Goal: Task Accomplishment & Management: Manage account settings

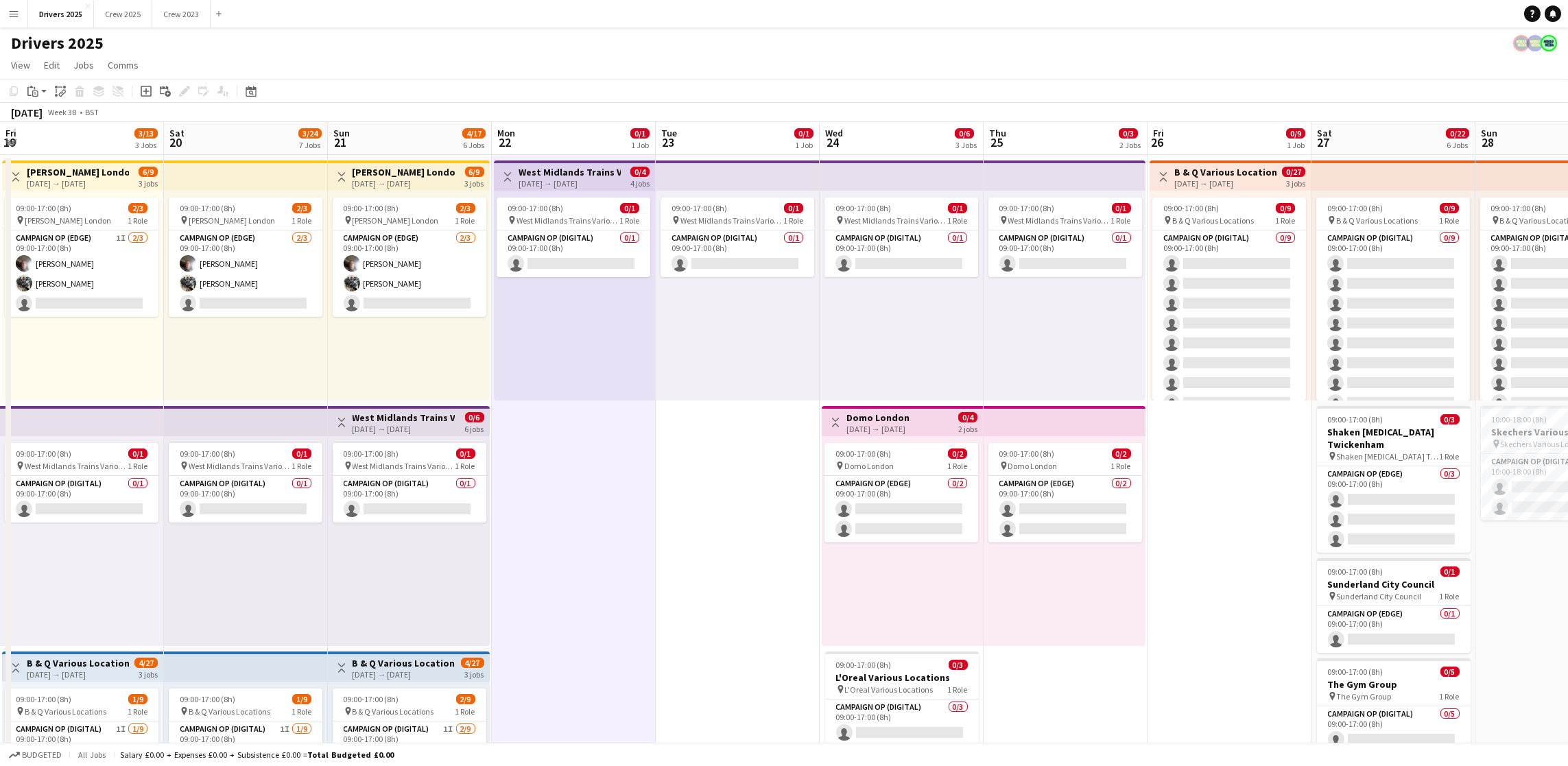
scroll to position [0, 339]
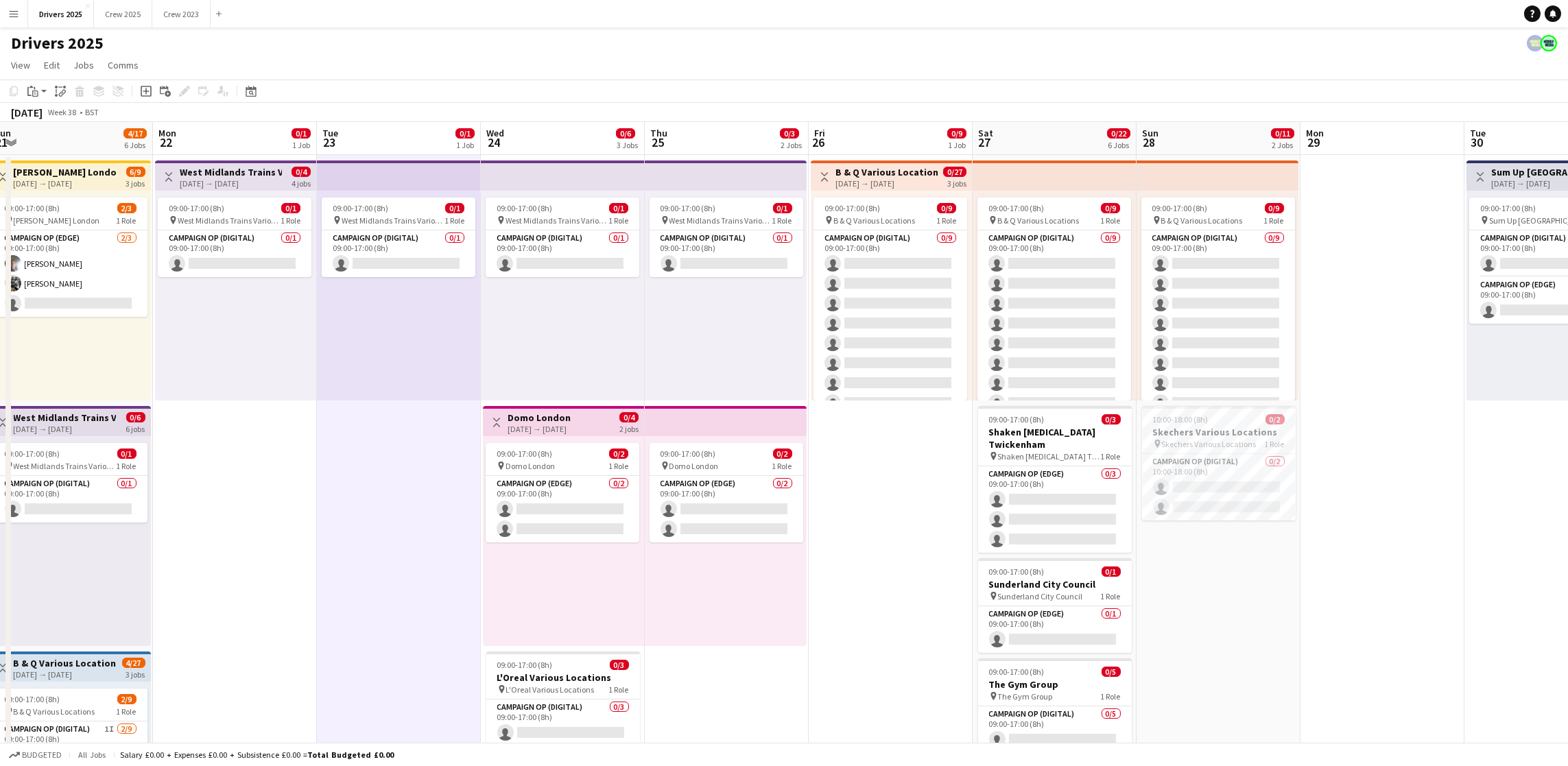
click at [10, 9] on app-icon "Menu" at bounding box center [13, 13] width 11 height 11
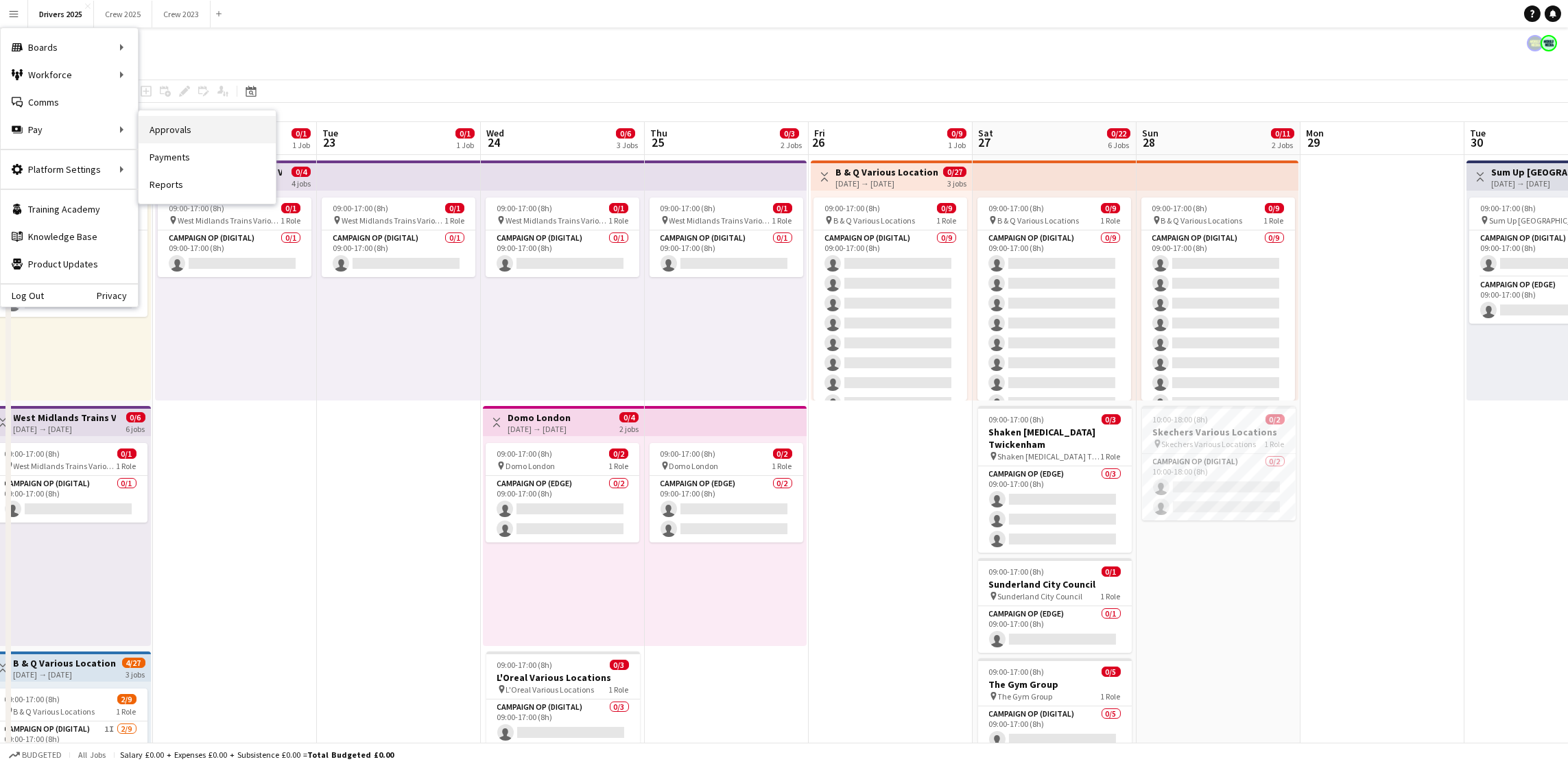
click at [191, 137] on link "Approvals" at bounding box center [208, 129] width 137 height 27
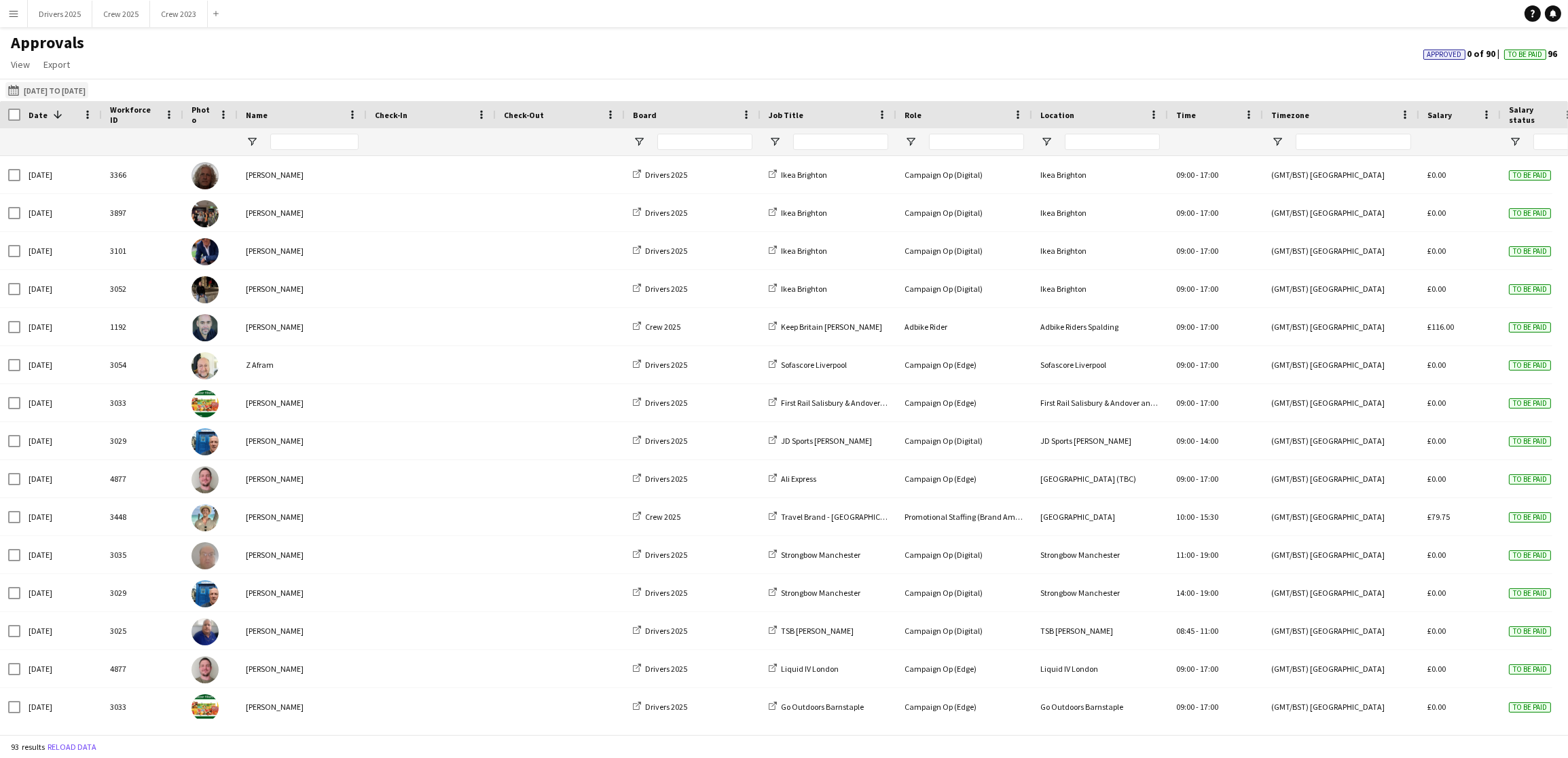
click at [84, 84] on button "[DATE] to [DATE] [DATE] to [DATE]" at bounding box center [46, 90] width 83 height 17
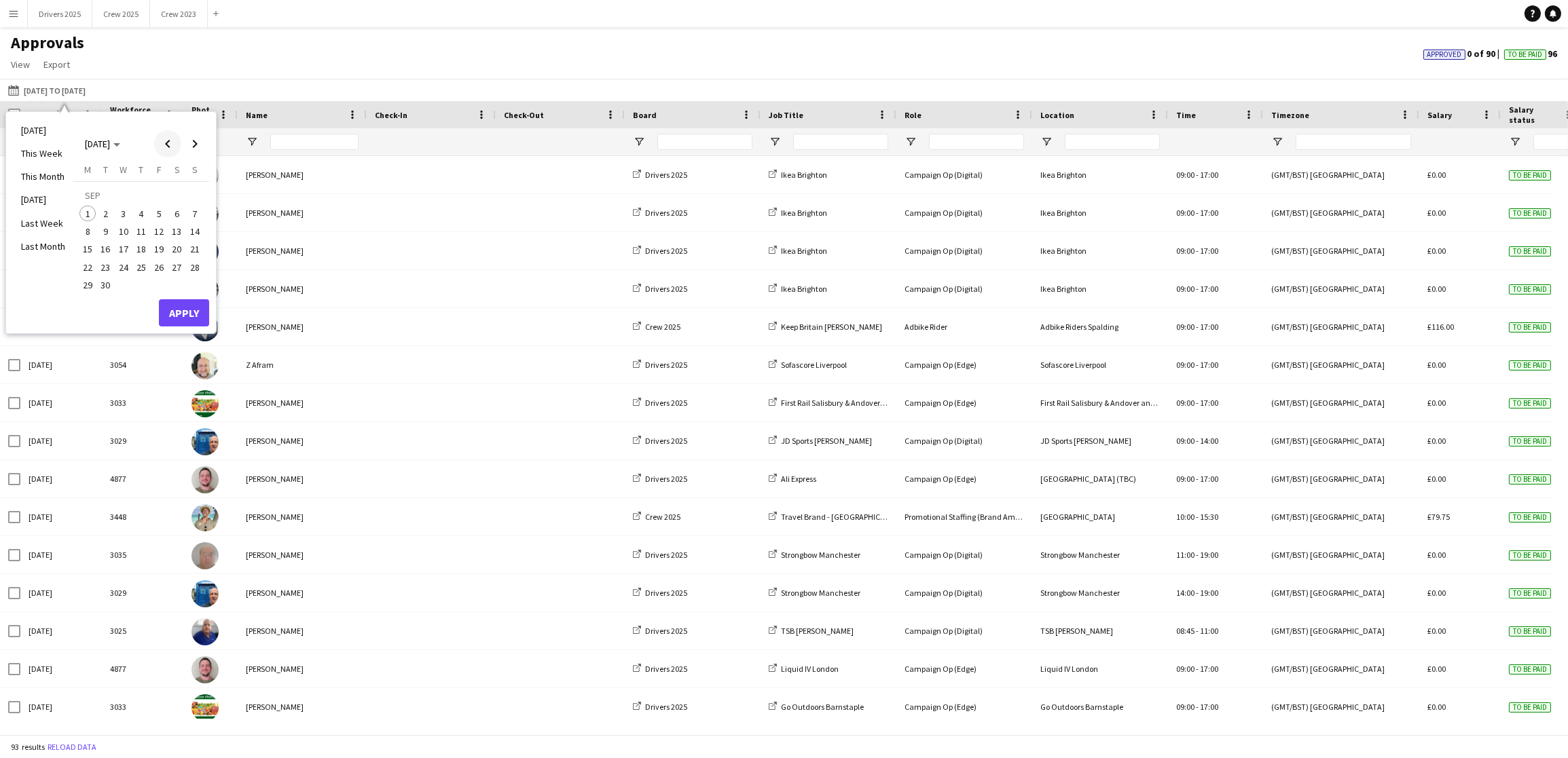
click at [161, 142] on span "Previous month" at bounding box center [167, 144] width 27 height 27
click at [88, 252] on span "18" at bounding box center [87, 252] width 17 height 17
click at [190, 252] on span "24" at bounding box center [195, 252] width 17 height 17
click at [178, 298] on button "Apply" at bounding box center [185, 299] width 50 height 27
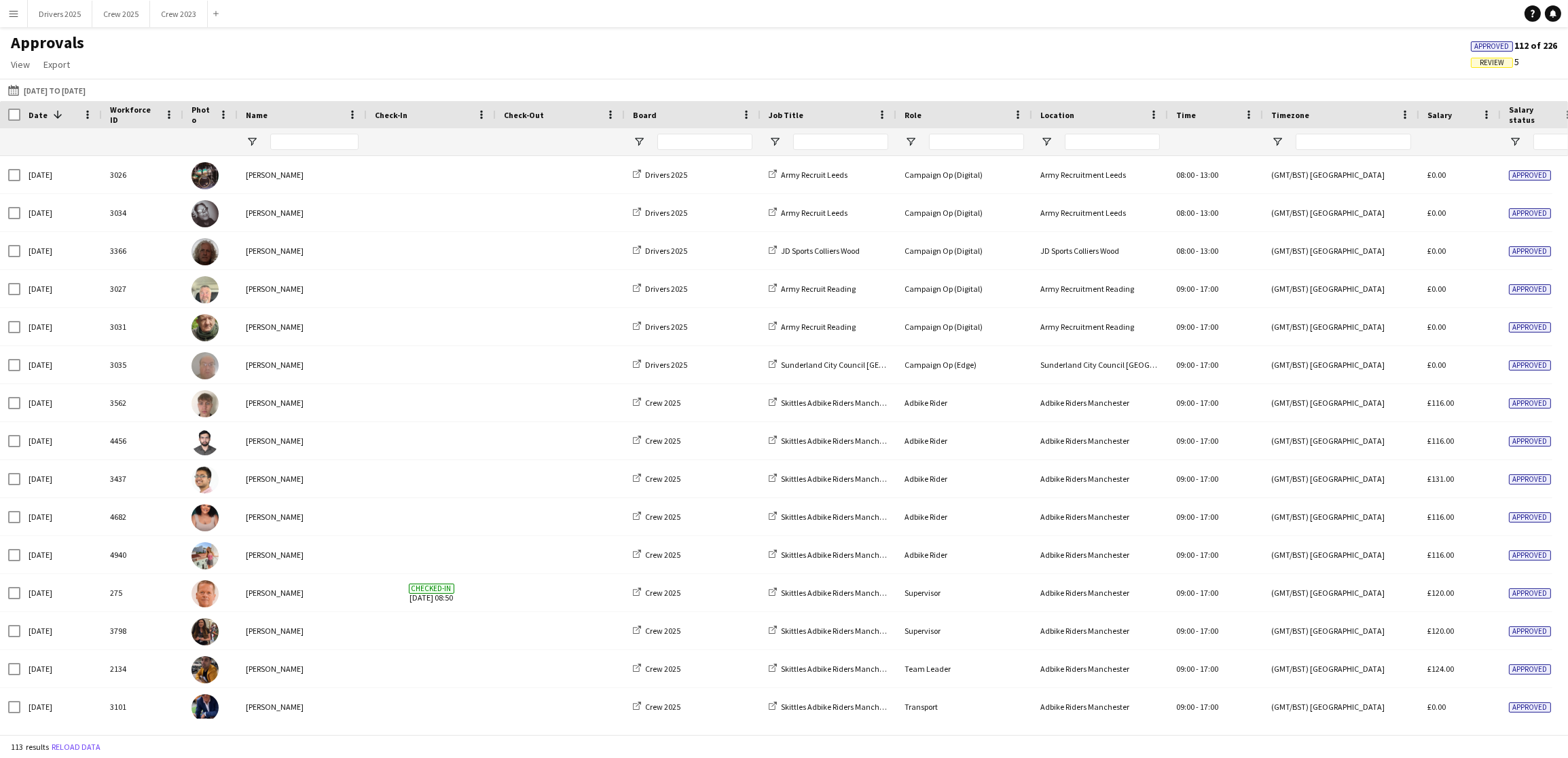
click at [1480, 58] on span "Review" at bounding box center [1492, 63] width 24 height 9
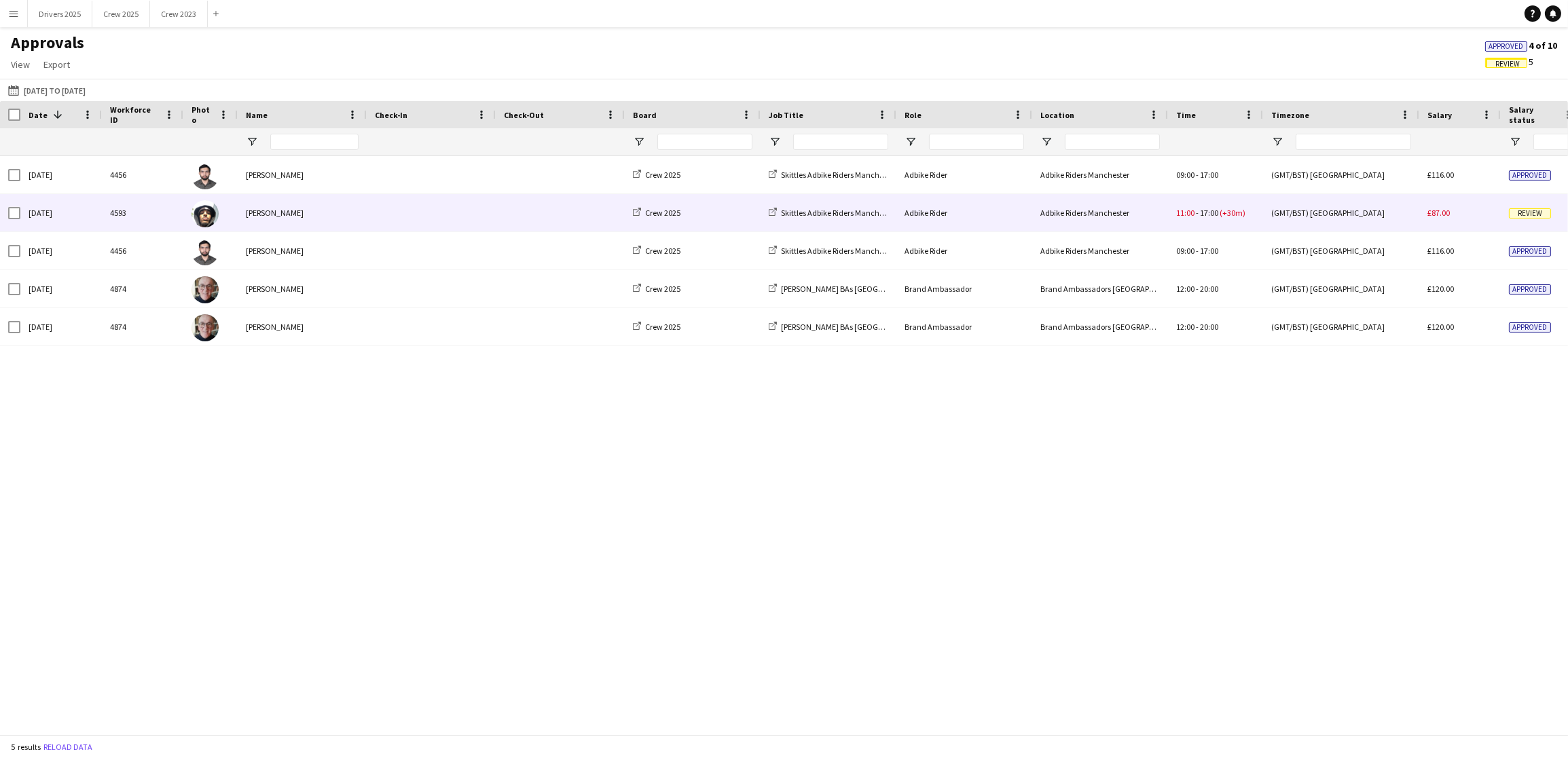
click at [1518, 216] on span "Review" at bounding box center [1530, 213] width 42 height 10
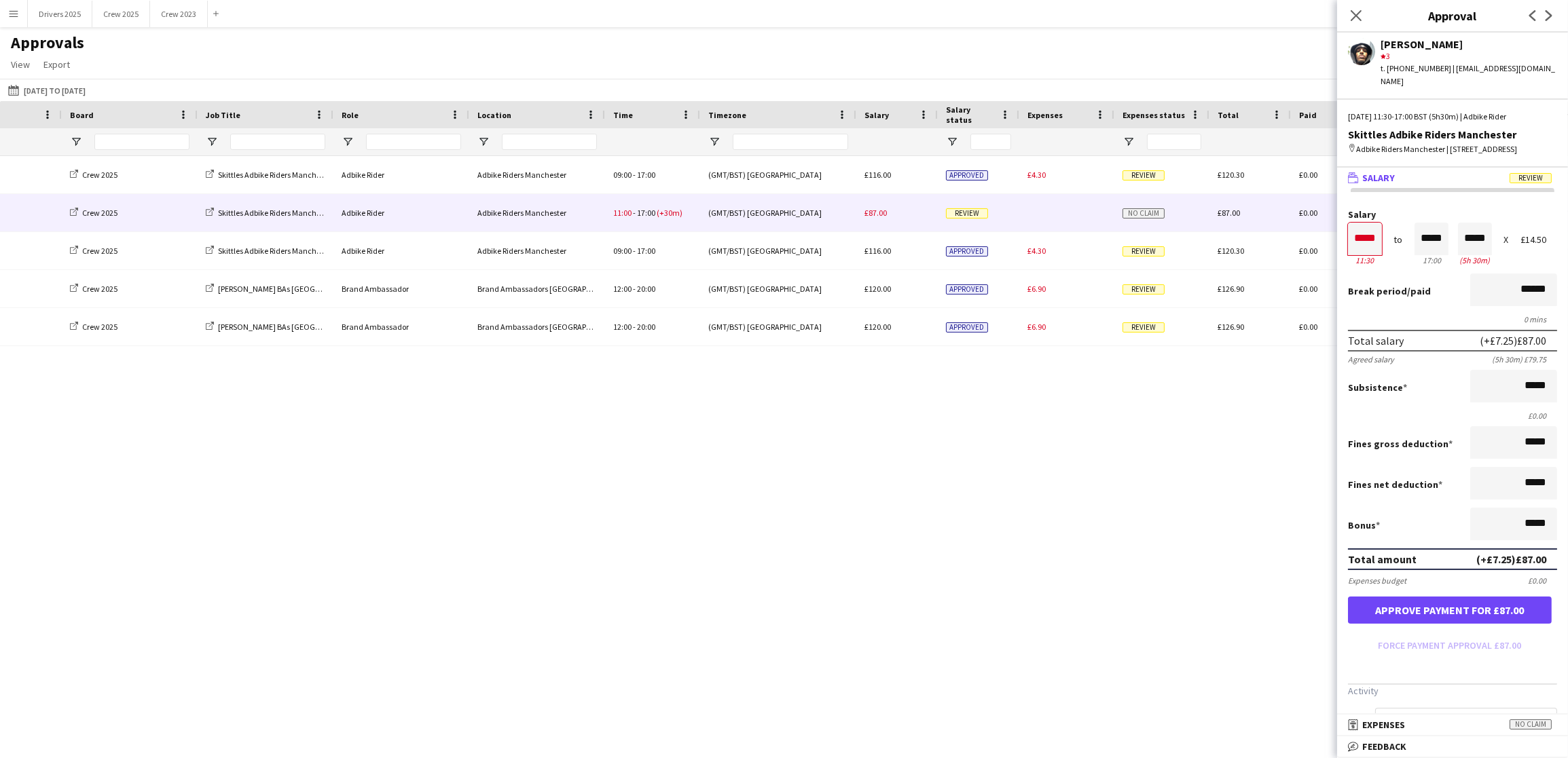
scroll to position [0, 772]
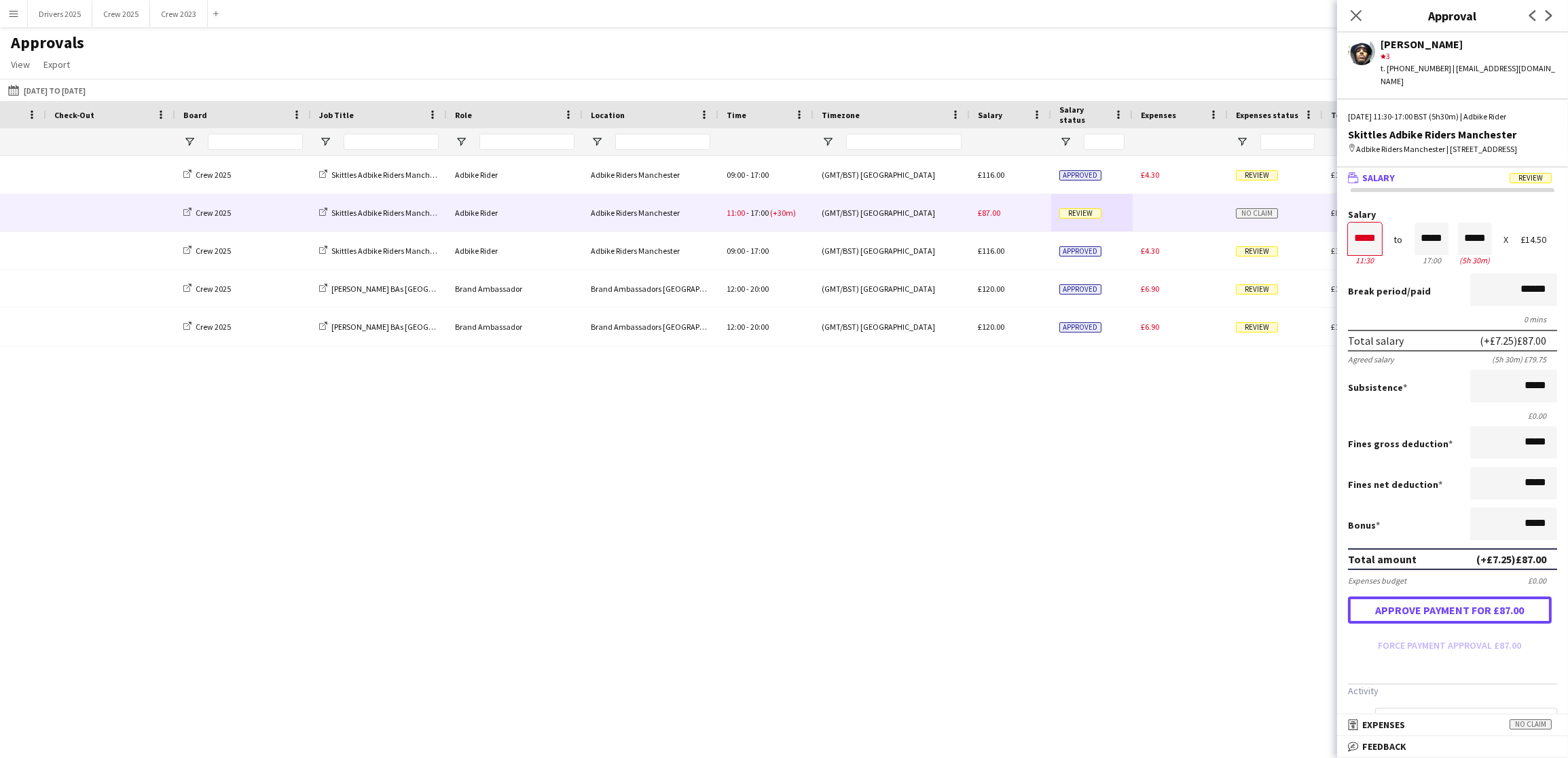
drag, startPoint x: 1461, startPoint y: 631, endPoint x: 1076, endPoint y: 585, distance: 387.7
click at [1076, 585] on body "Menu Boards Boards Boards All jobs Status Workforce Workforce My Workforce Recr…" at bounding box center [784, 379] width 1568 height 758
click at [1376, 255] on input "*****" at bounding box center [1365, 238] width 34 height 32
type input "*****"
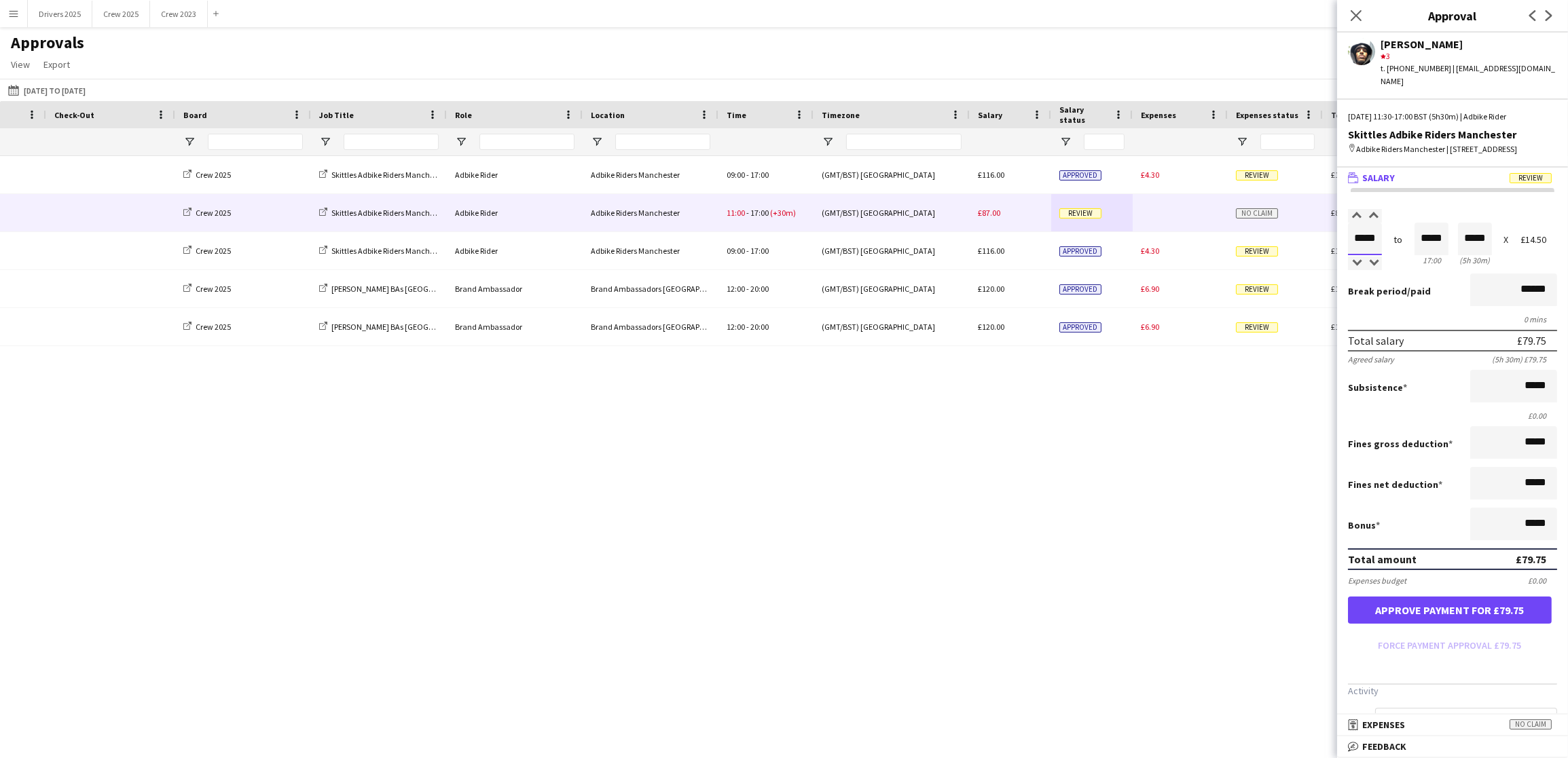
type input "*****"
click at [1438, 624] on button "Approve payment for £79.75" at bounding box center [1450, 610] width 204 height 27
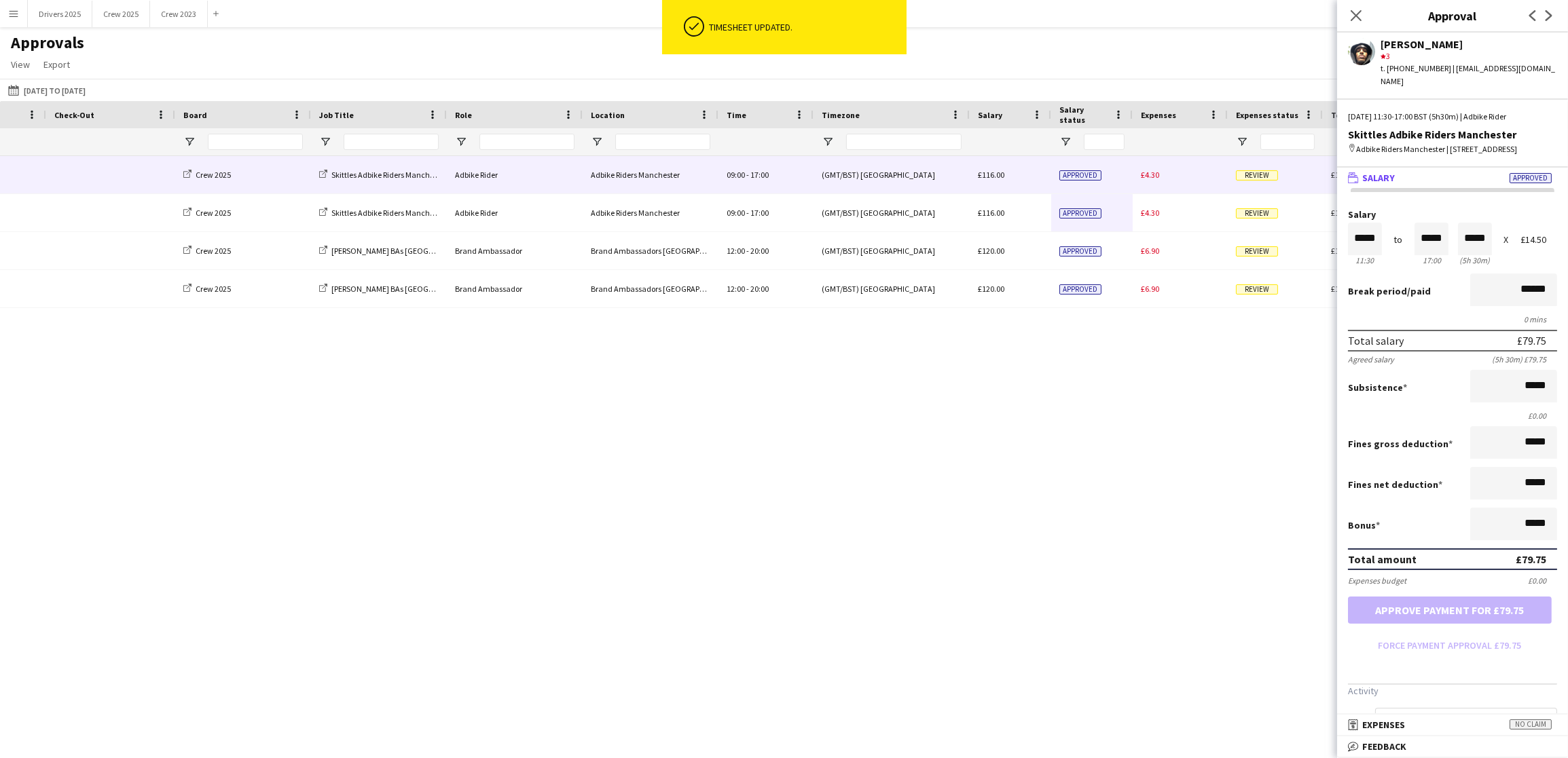
click at [1153, 178] on span "£4.30" at bounding box center [1150, 175] width 18 height 10
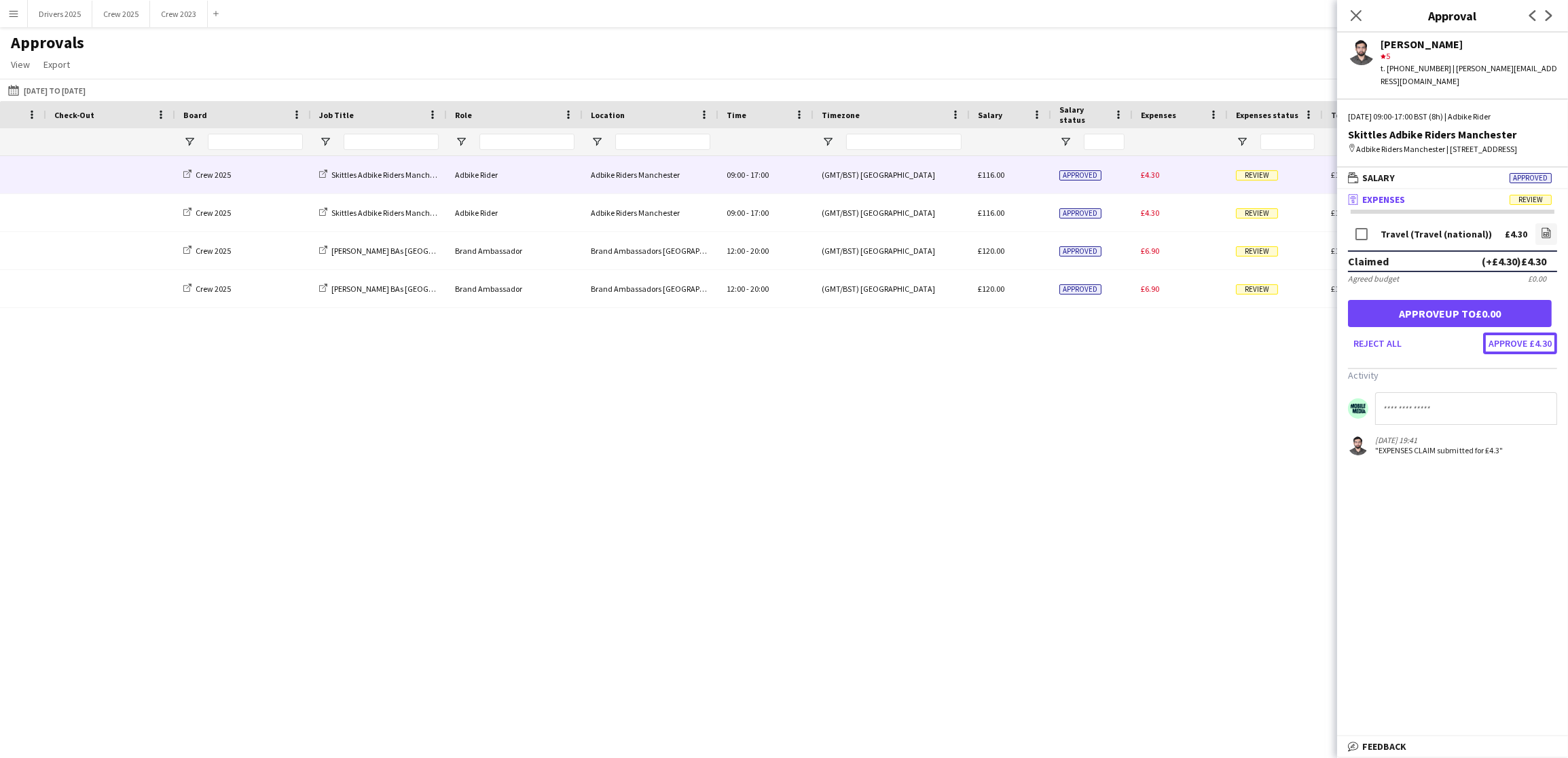
click at [1509, 339] on button "Approve £4.30" at bounding box center [1520, 343] width 74 height 22
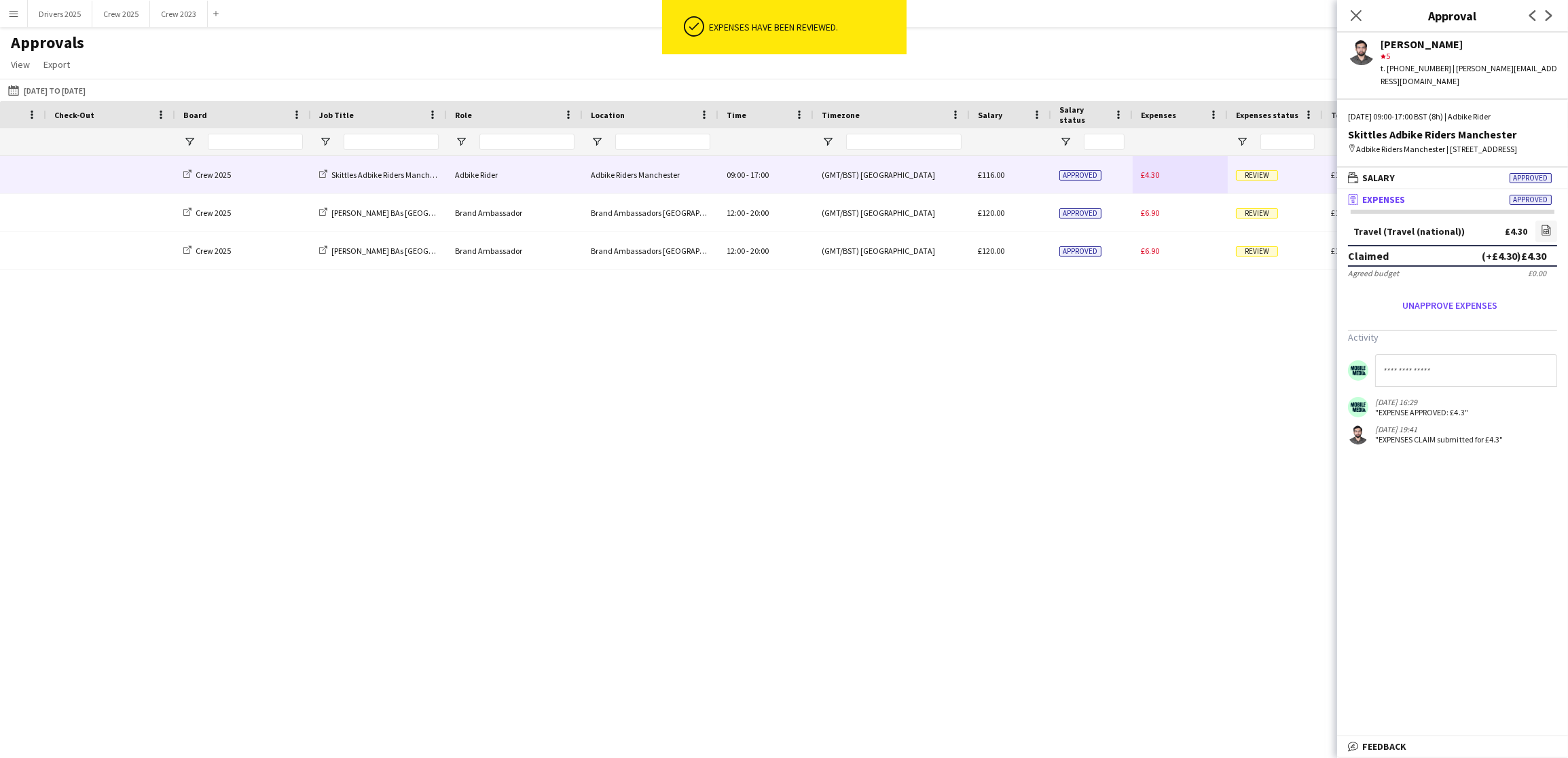
click at [1180, 184] on div "£4.30" at bounding box center [1180, 174] width 95 height 37
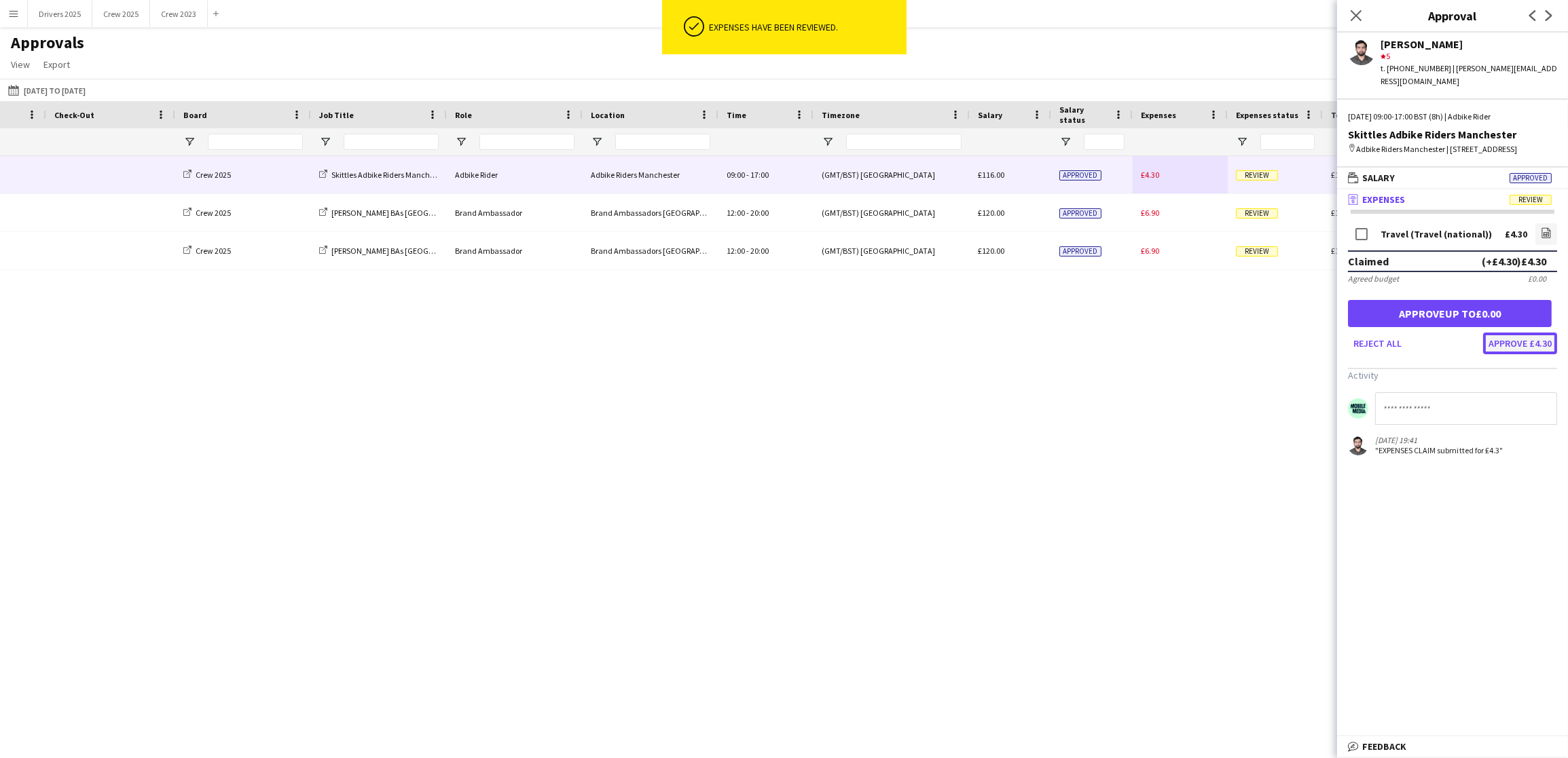
click at [1498, 332] on button "Approve £4.30" at bounding box center [1520, 343] width 74 height 22
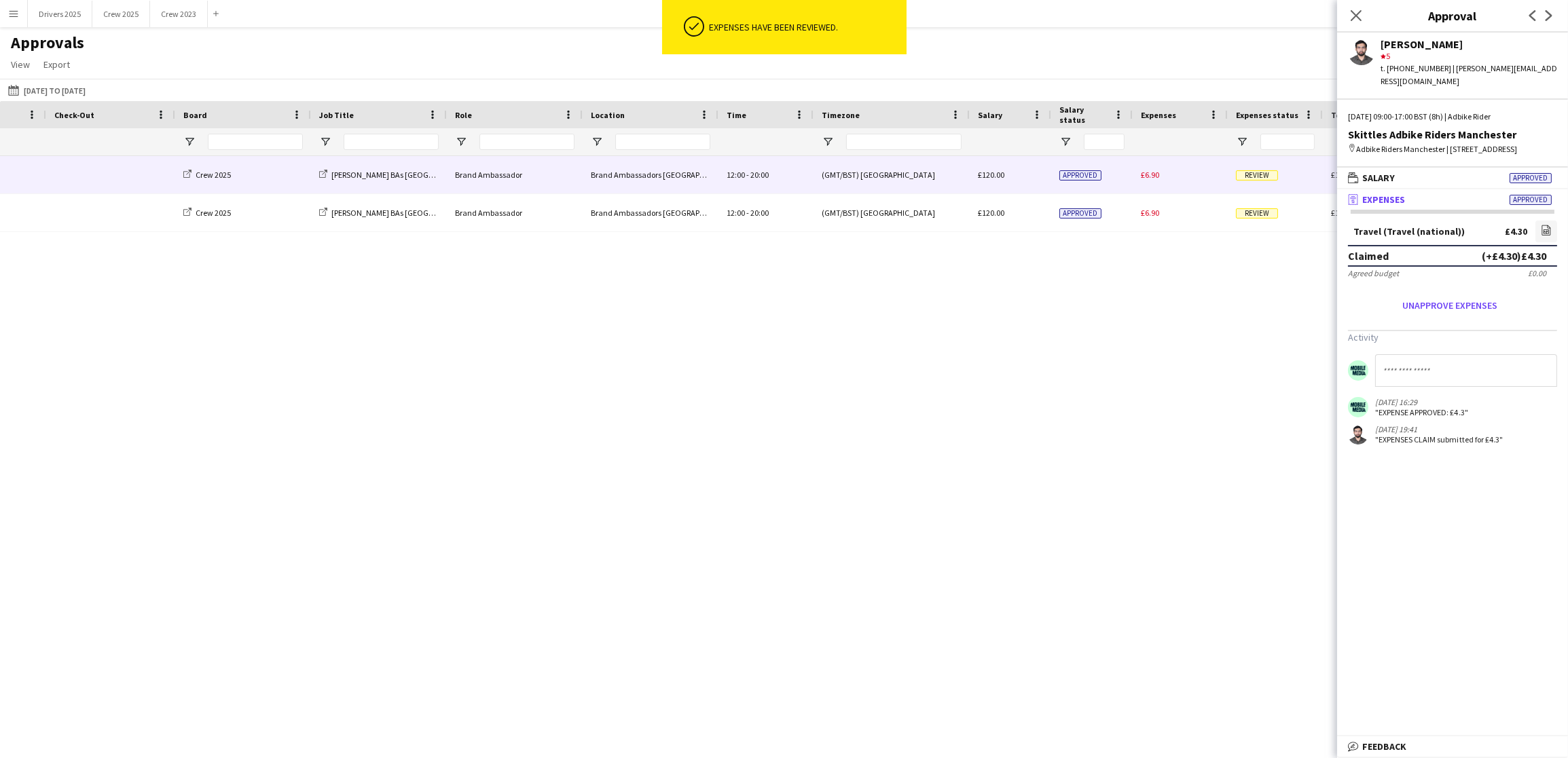
click at [1161, 179] on div "£6.90" at bounding box center [1180, 174] width 95 height 37
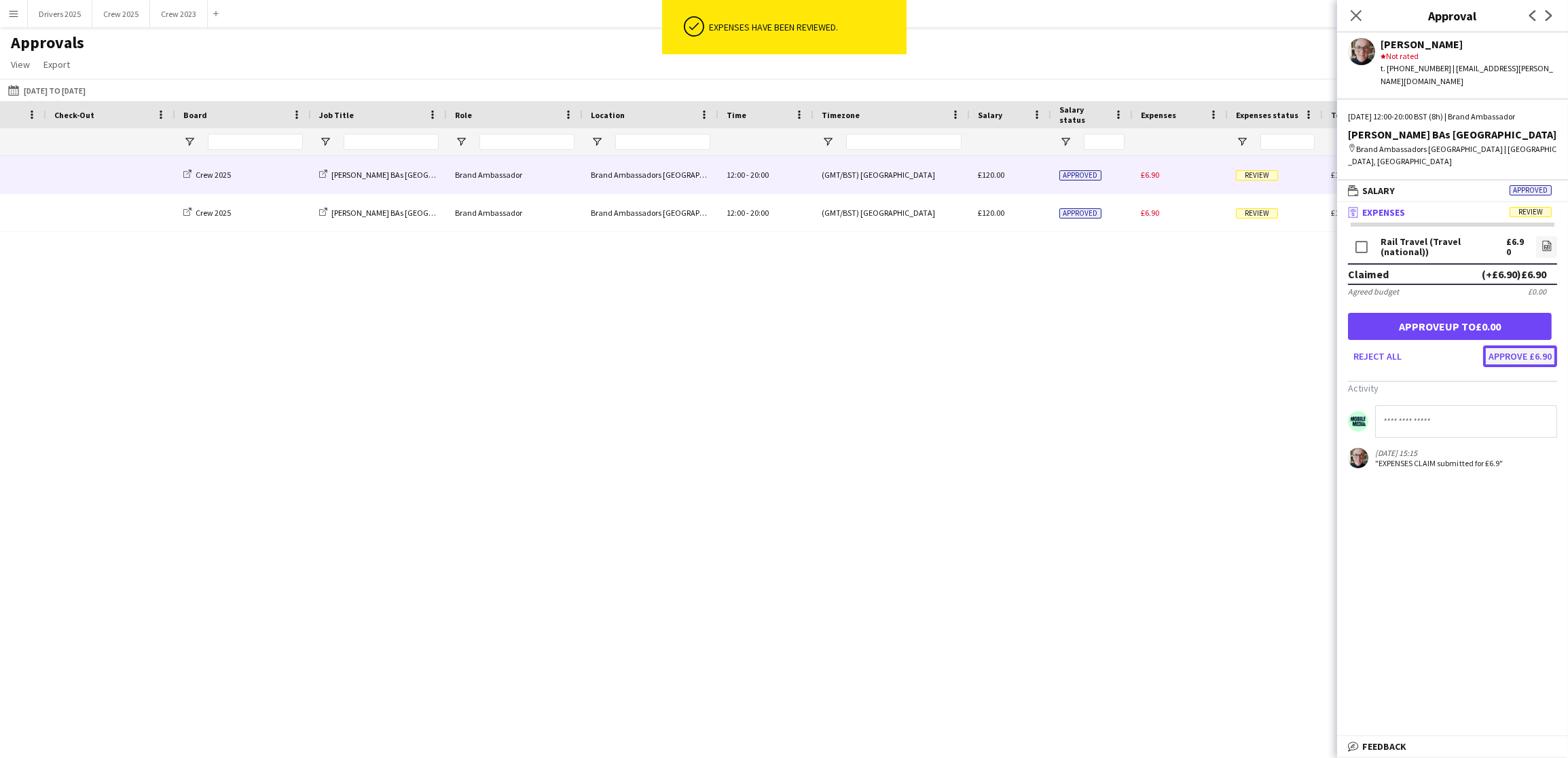
click at [1511, 351] on button "Approve £6.90" at bounding box center [1520, 356] width 74 height 22
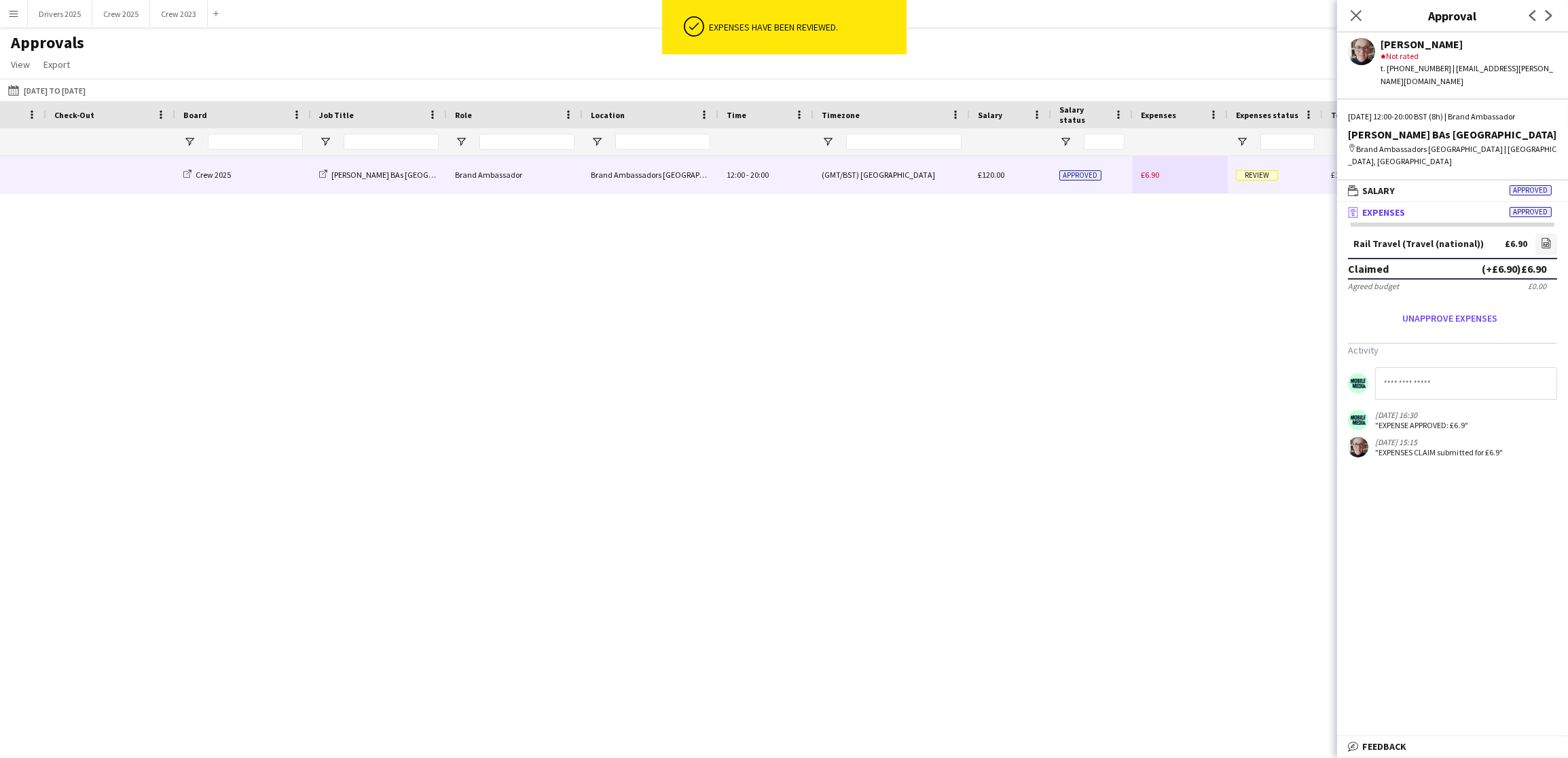
click at [1174, 183] on div "£6.90" at bounding box center [1180, 174] width 95 height 37
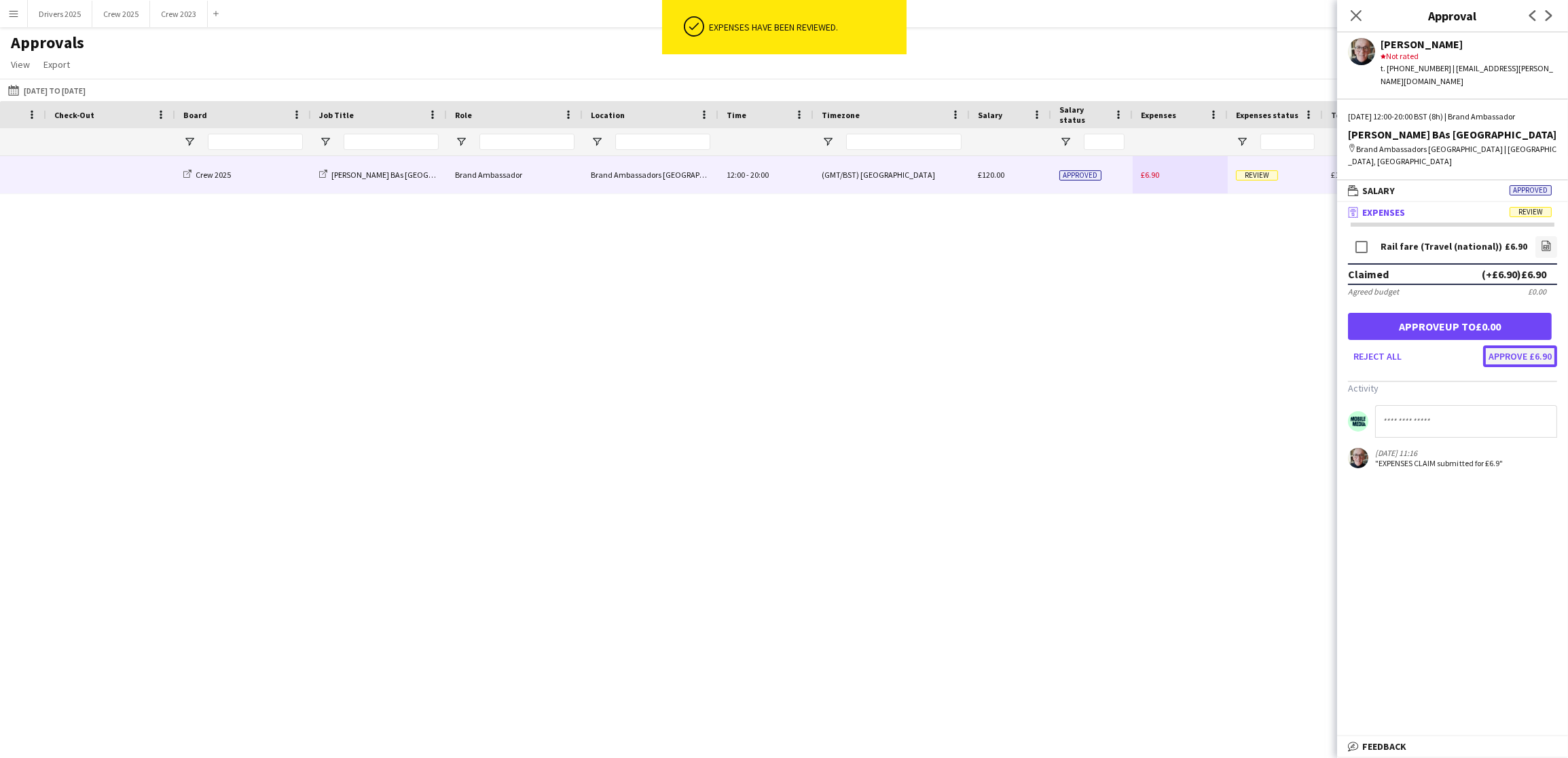
click at [1524, 351] on button "Approve £6.90" at bounding box center [1520, 356] width 74 height 22
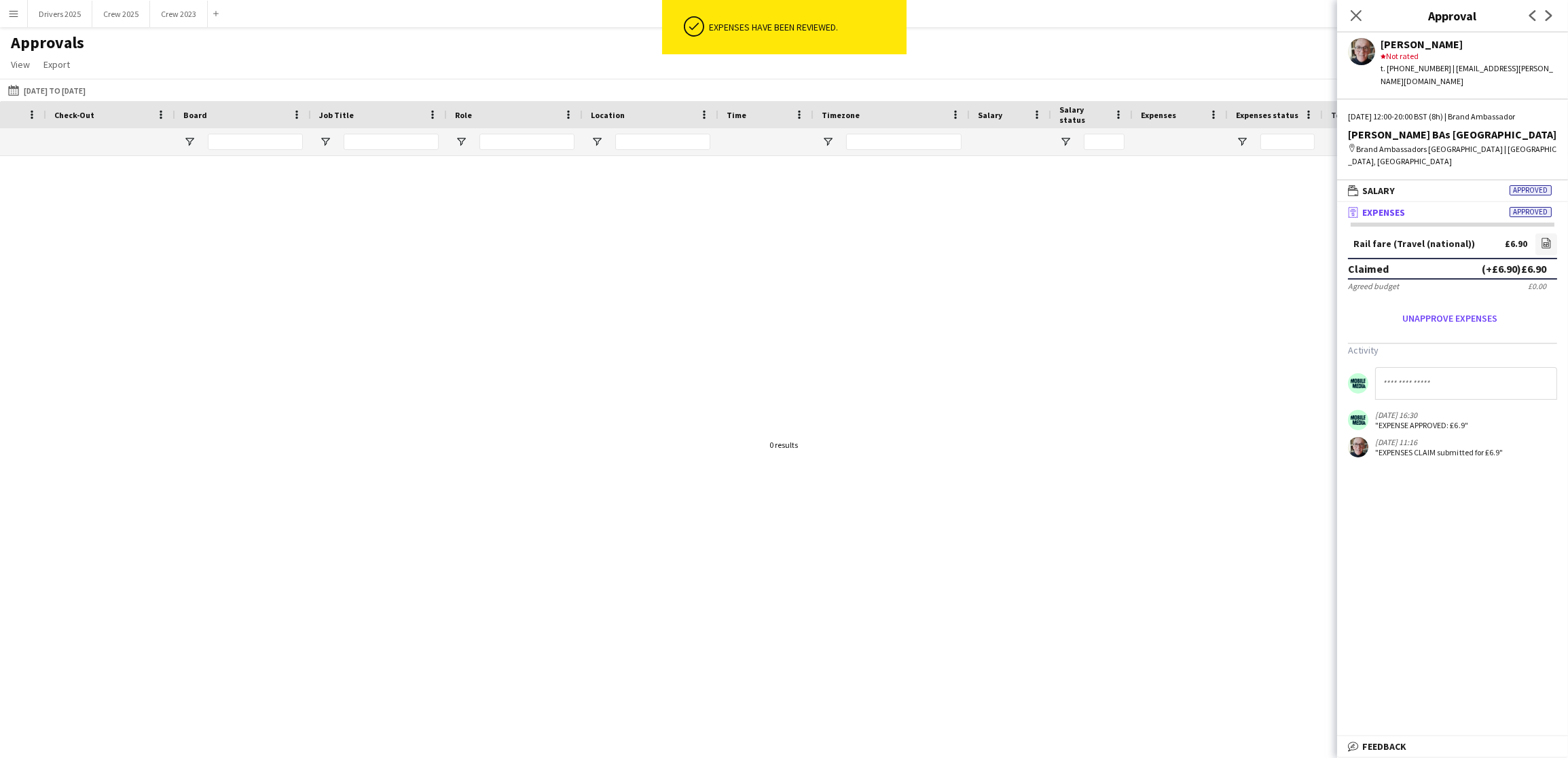
click at [1140, 366] on div at bounding box center [784, 437] width 1568 height 563
click at [11, 14] on app-icon "Menu" at bounding box center [13, 13] width 10 height 10
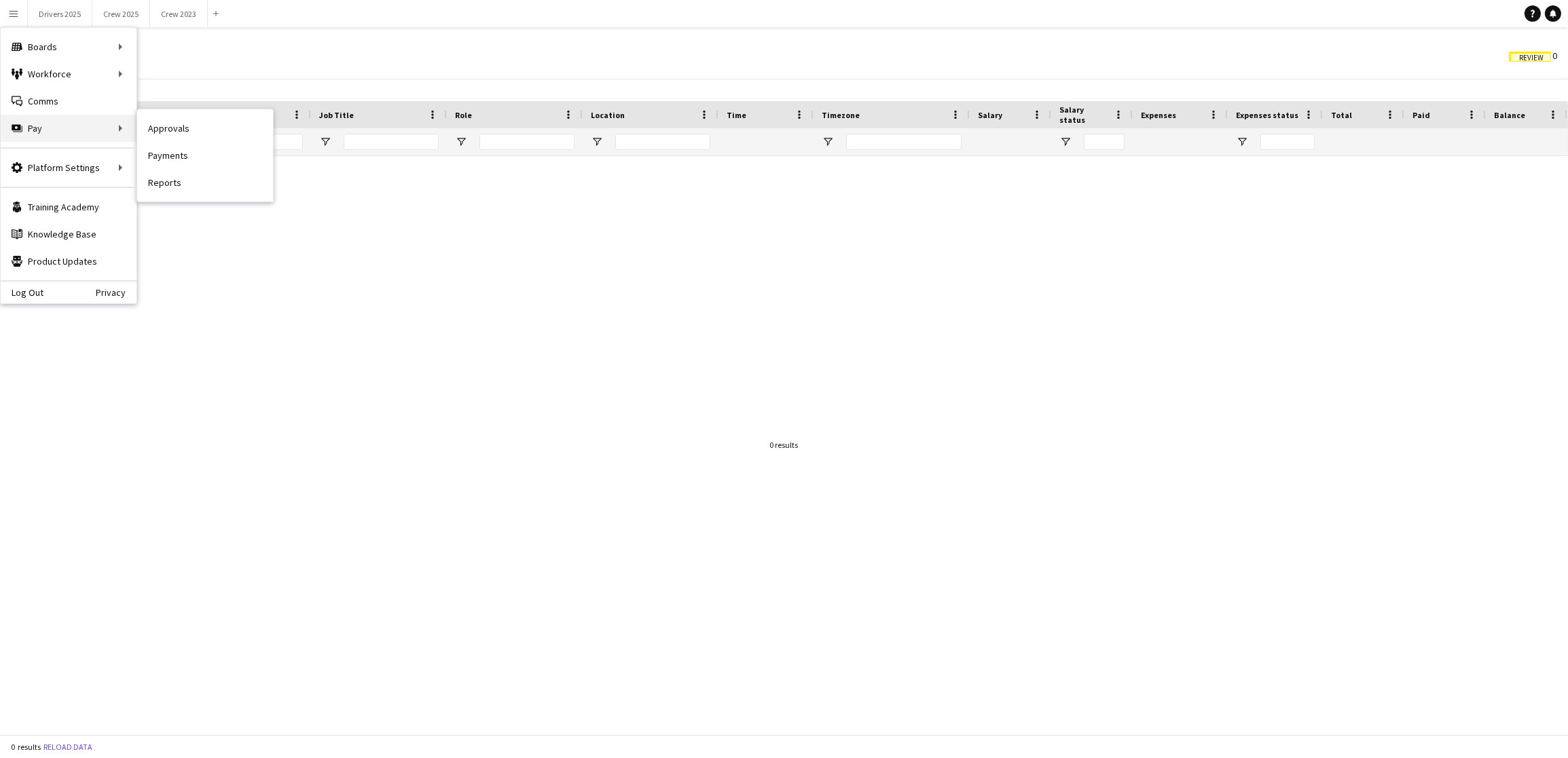
drag, startPoint x: 58, startPoint y: 129, endPoint x: 104, endPoint y: 134, distance: 46.3
click at [58, 129] on div "Pay Pay" at bounding box center [69, 128] width 136 height 27
click at [233, 120] on link "Approvals" at bounding box center [205, 128] width 136 height 27
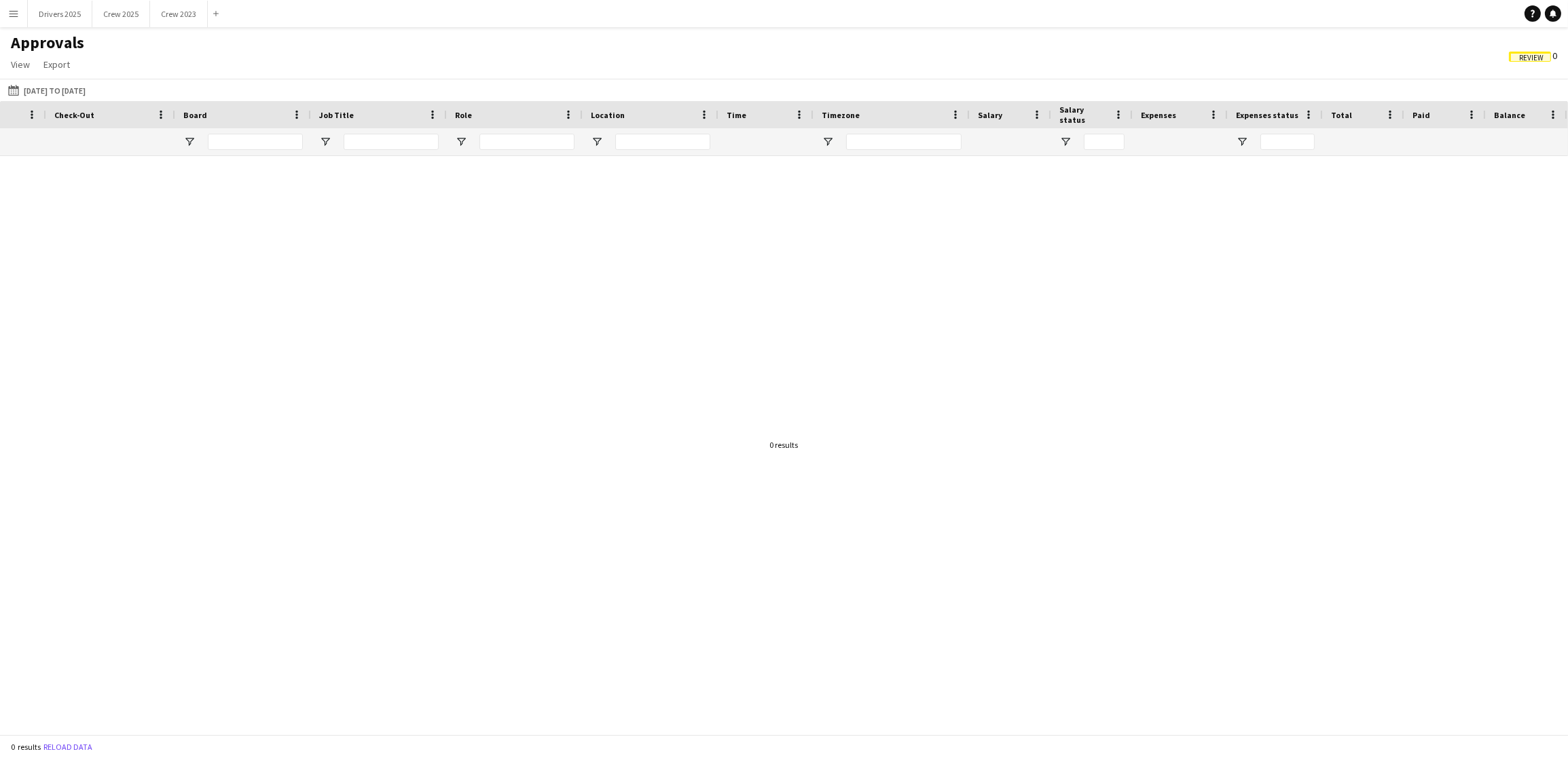
click at [1530, 54] on span "Review" at bounding box center [1531, 58] width 24 height 9
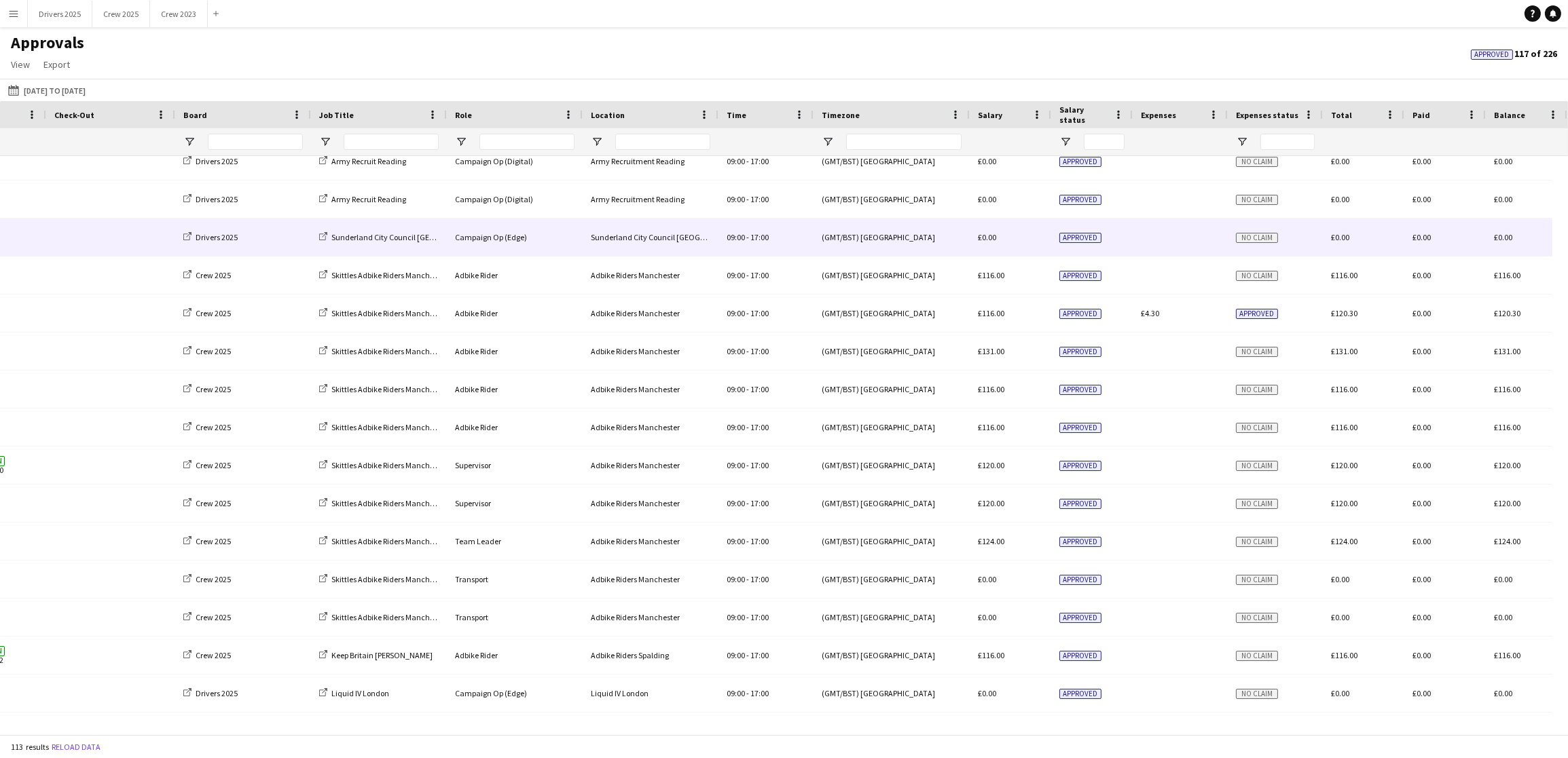
scroll to position [0, 0]
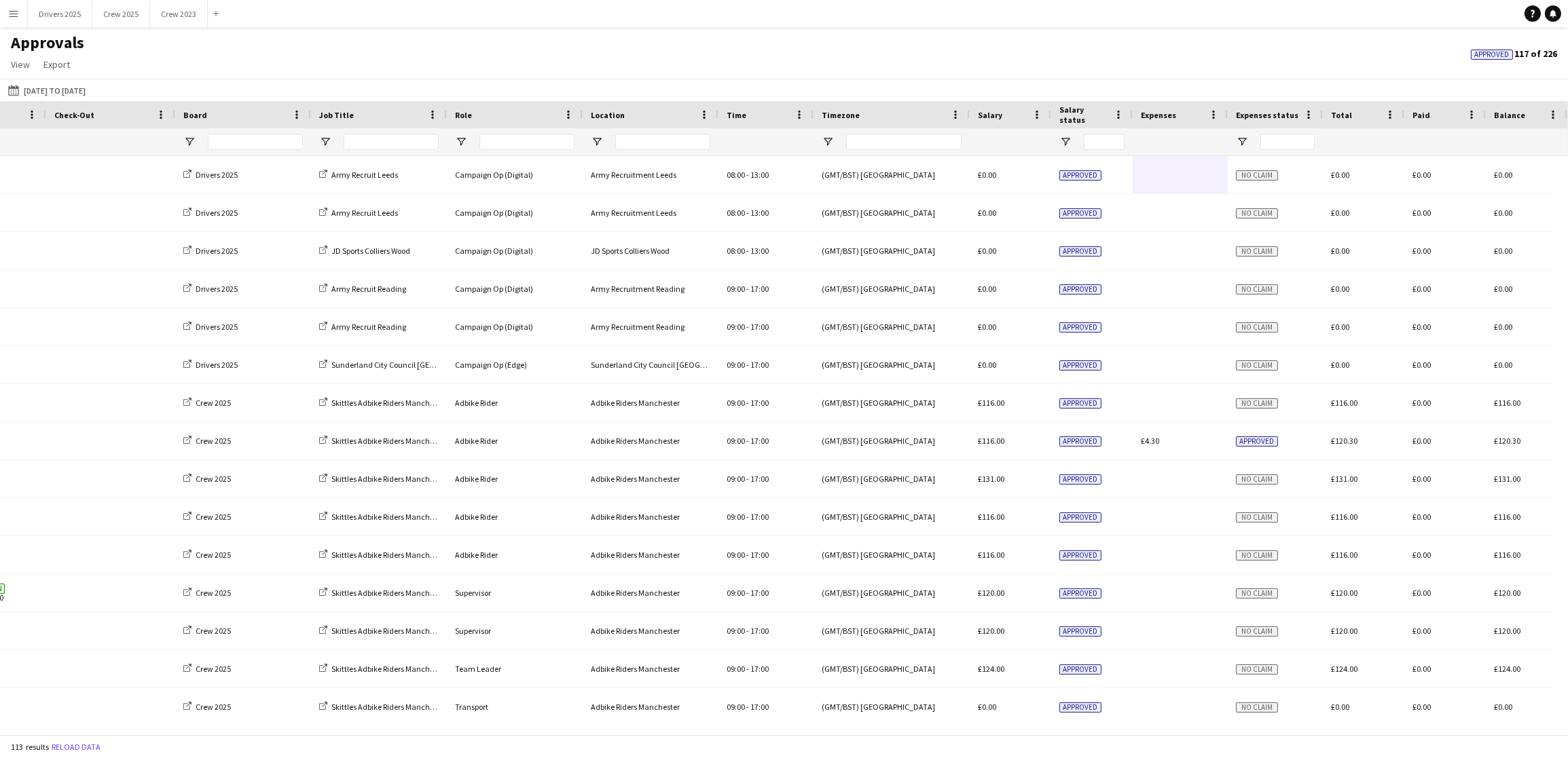
drag, startPoint x: 14, startPoint y: 12, endPoint x: 14, endPoint y: 24, distance: 12.0
click at [14, 12] on app-icon "Menu" at bounding box center [13, 13] width 10 height 10
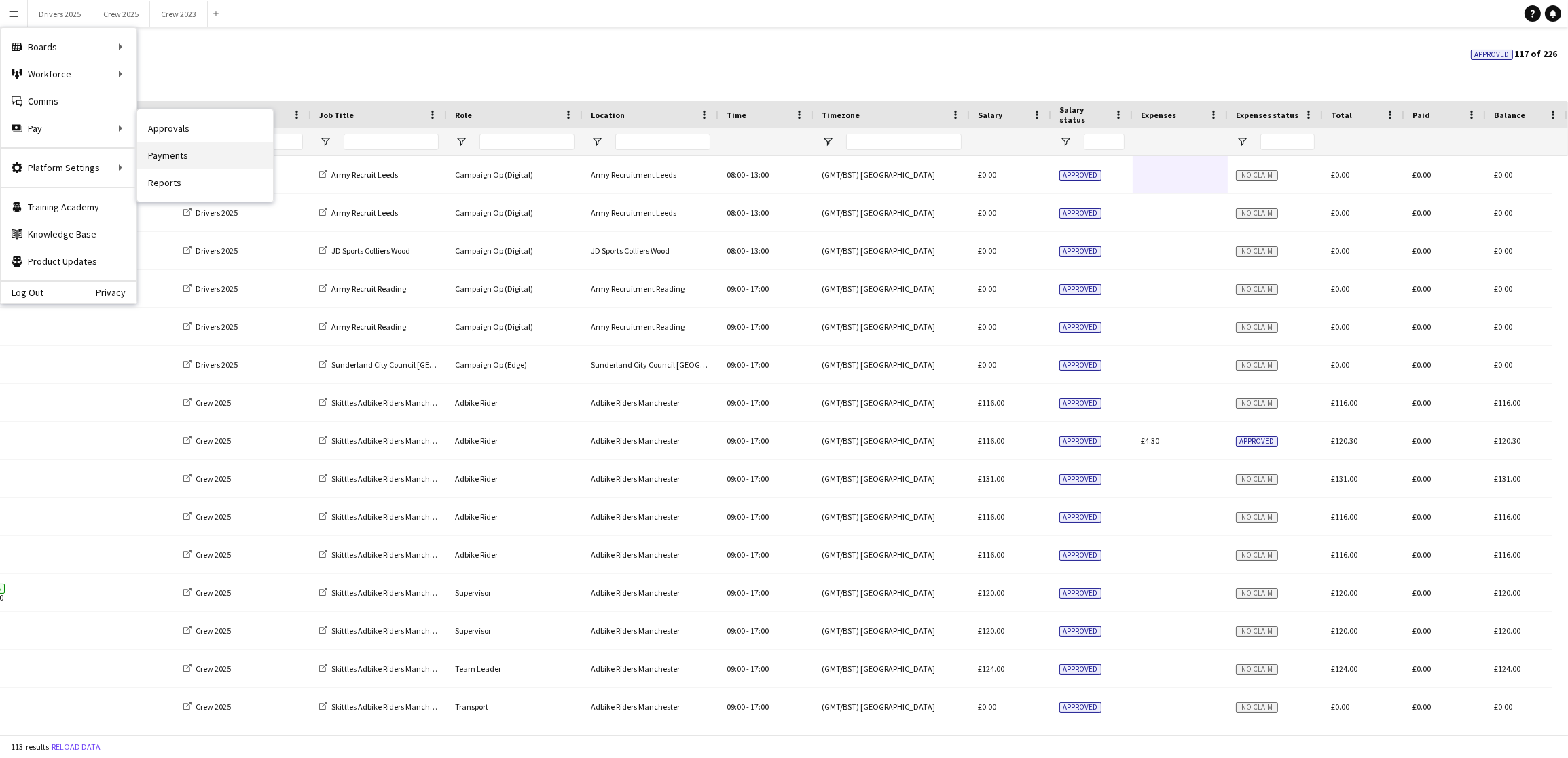
click at [183, 153] on link "Payments" at bounding box center [205, 155] width 136 height 27
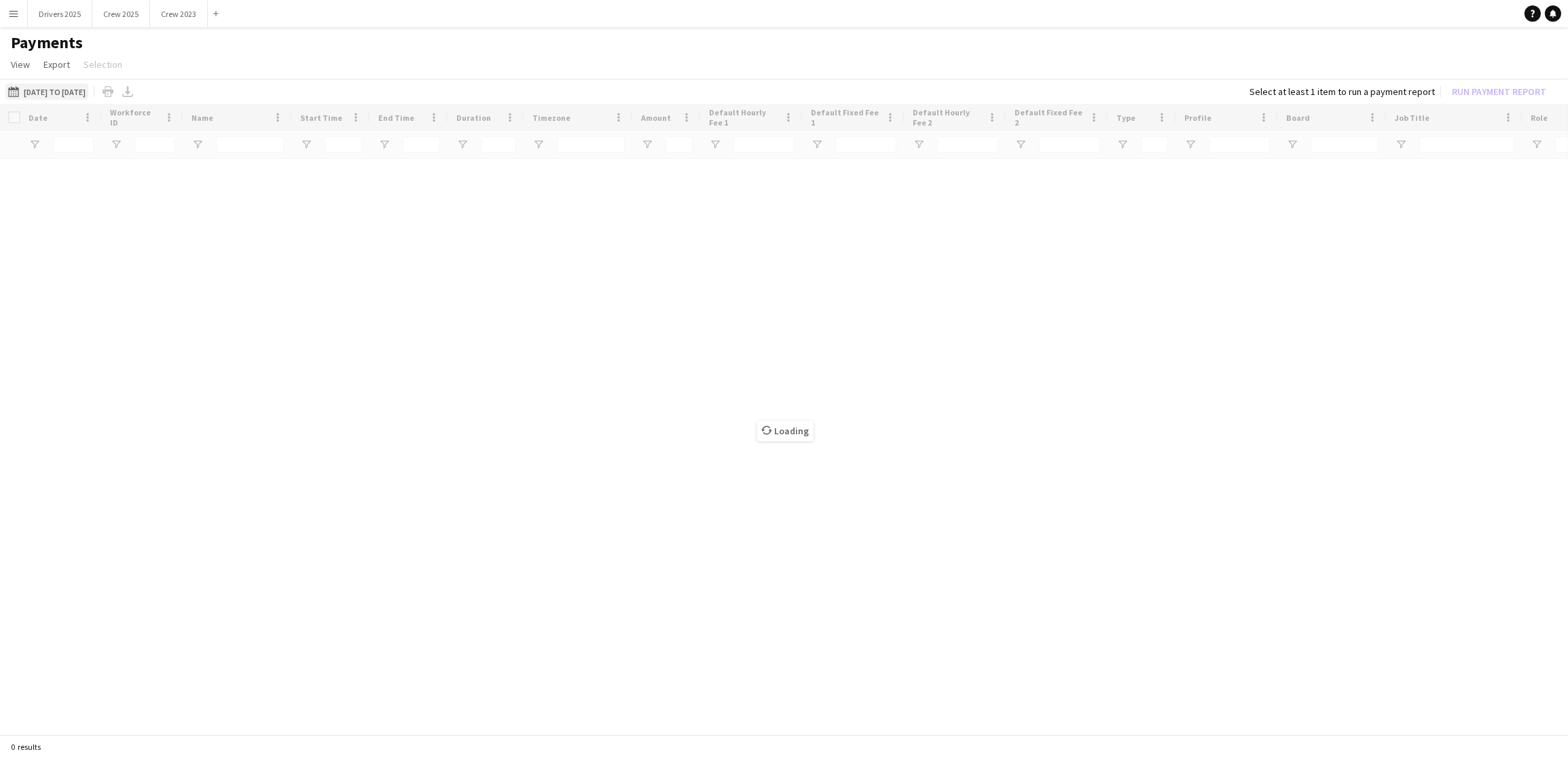
click at [45, 87] on button "[DATE] to [DATE] [DATE] to [DATE]" at bounding box center [46, 91] width 83 height 17
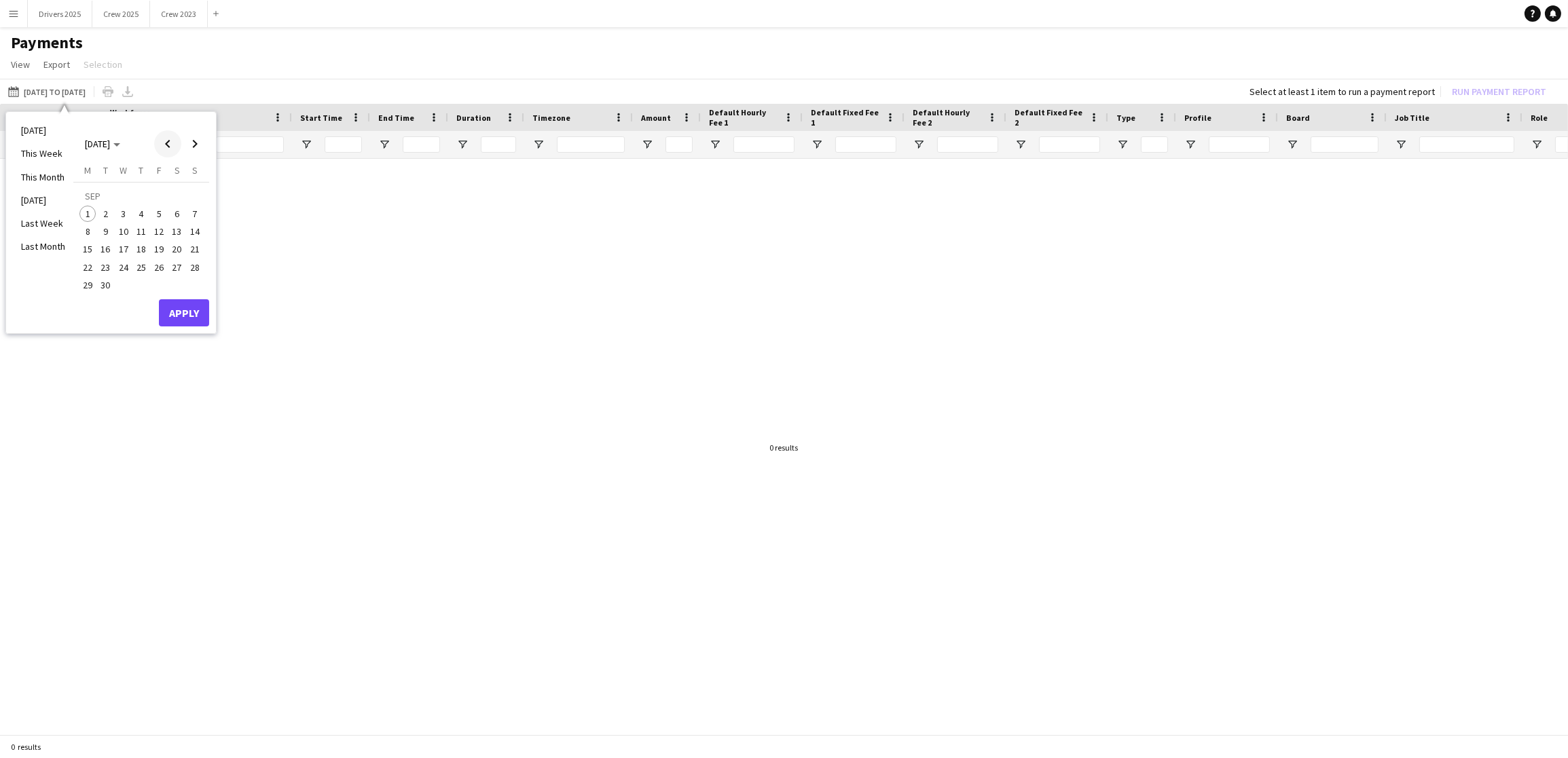
click at [175, 143] on span "Previous month" at bounding box center [167, 144] width 27 height 27
click at [84, 255] on span "18" at bounding box center [87, 253] width 17 height 17
click at [193, 252] on span "24" at bounding box center [195, 253] width 17 height 17
click at [193, 292] on button "Apply" at bounding box center [185, 299] width 50 height 27
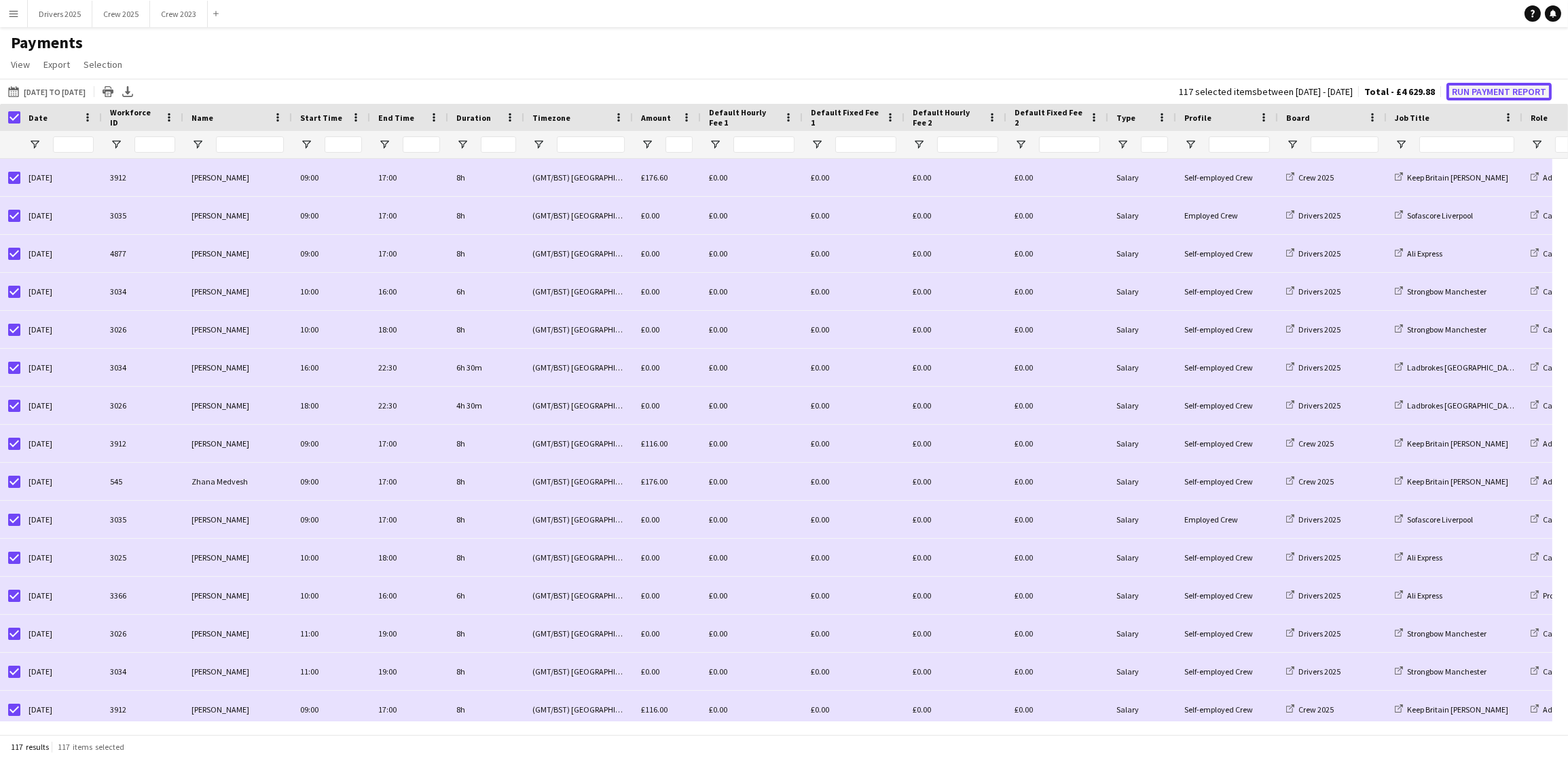
click at [1475, 95] on button "Run Payment Report" at bounding box center [1499, 91] width 105 height 17
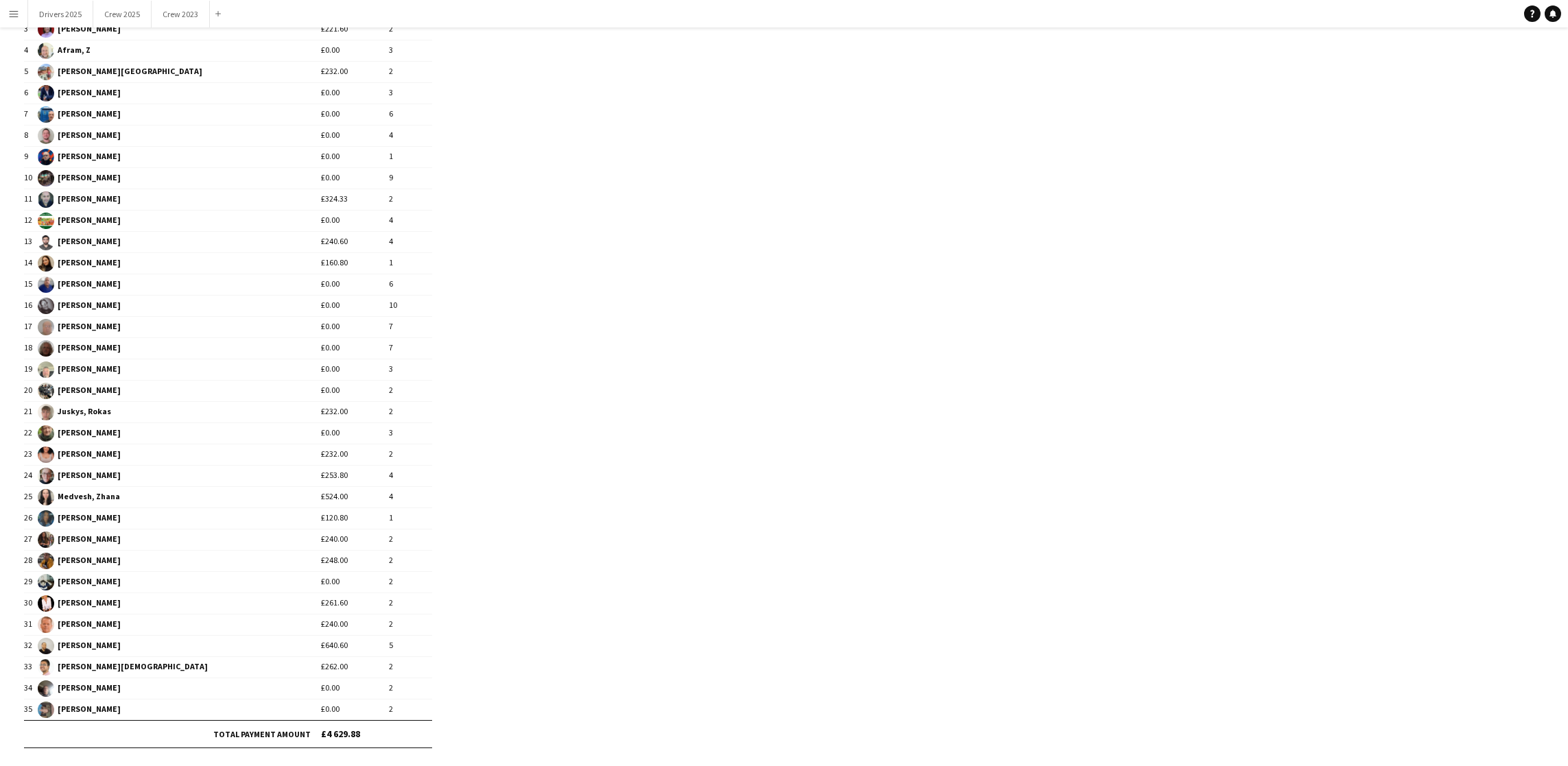
scroll to position [271, 0]
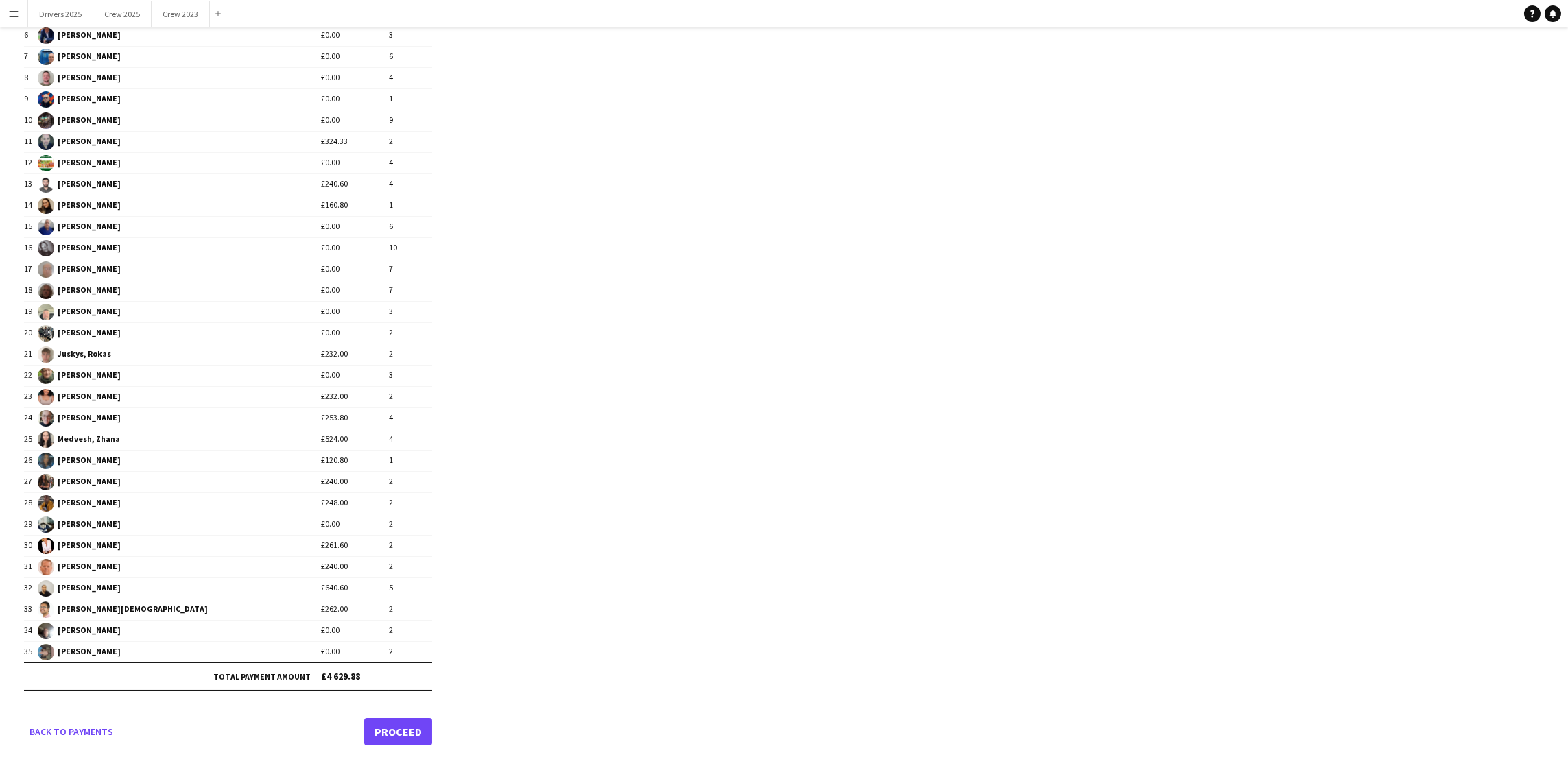
click at [383, 734] on link "Proceed" at bounding box center [397, 732] width 68 height 27
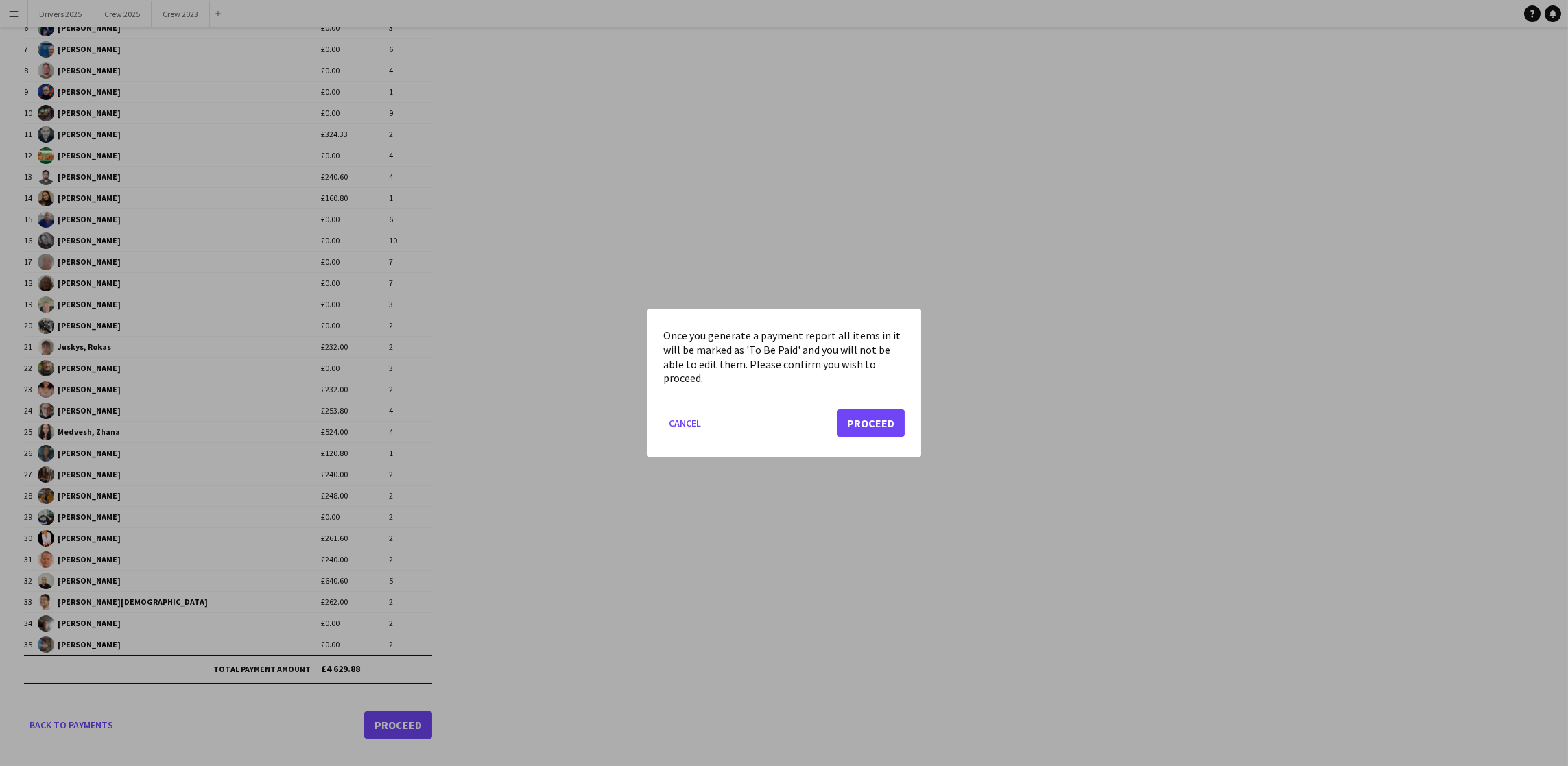
scroll to position [0, 0]
click at [882, 438] on mat-dialog-actions "Cancel Proceed" at bounding box center [784, 428] width 242 height 58
click at [883, 423] on button "Proceed" at bounding box center [871, 423] width 68 height 27
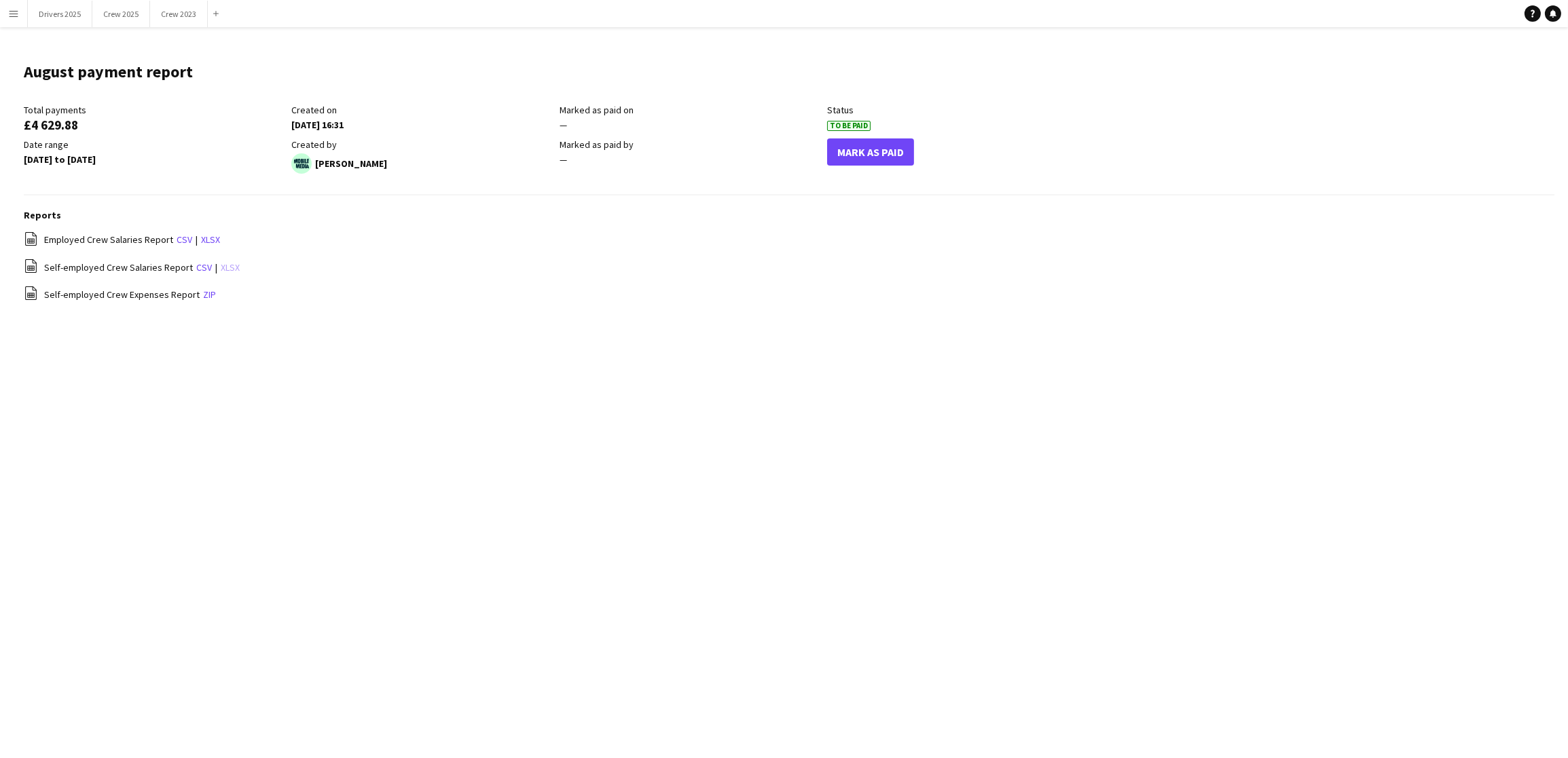
click at [224, 264] on link "xlsx" at bounding box center [231, 267] width 19 height 12
click at [221, 264] on link "xlsx" at bounding box center [231, 267] width 19 height 12
click at [11, 14] on app-icon "Menu" at bounding box center [13, 13] width 10 height 10
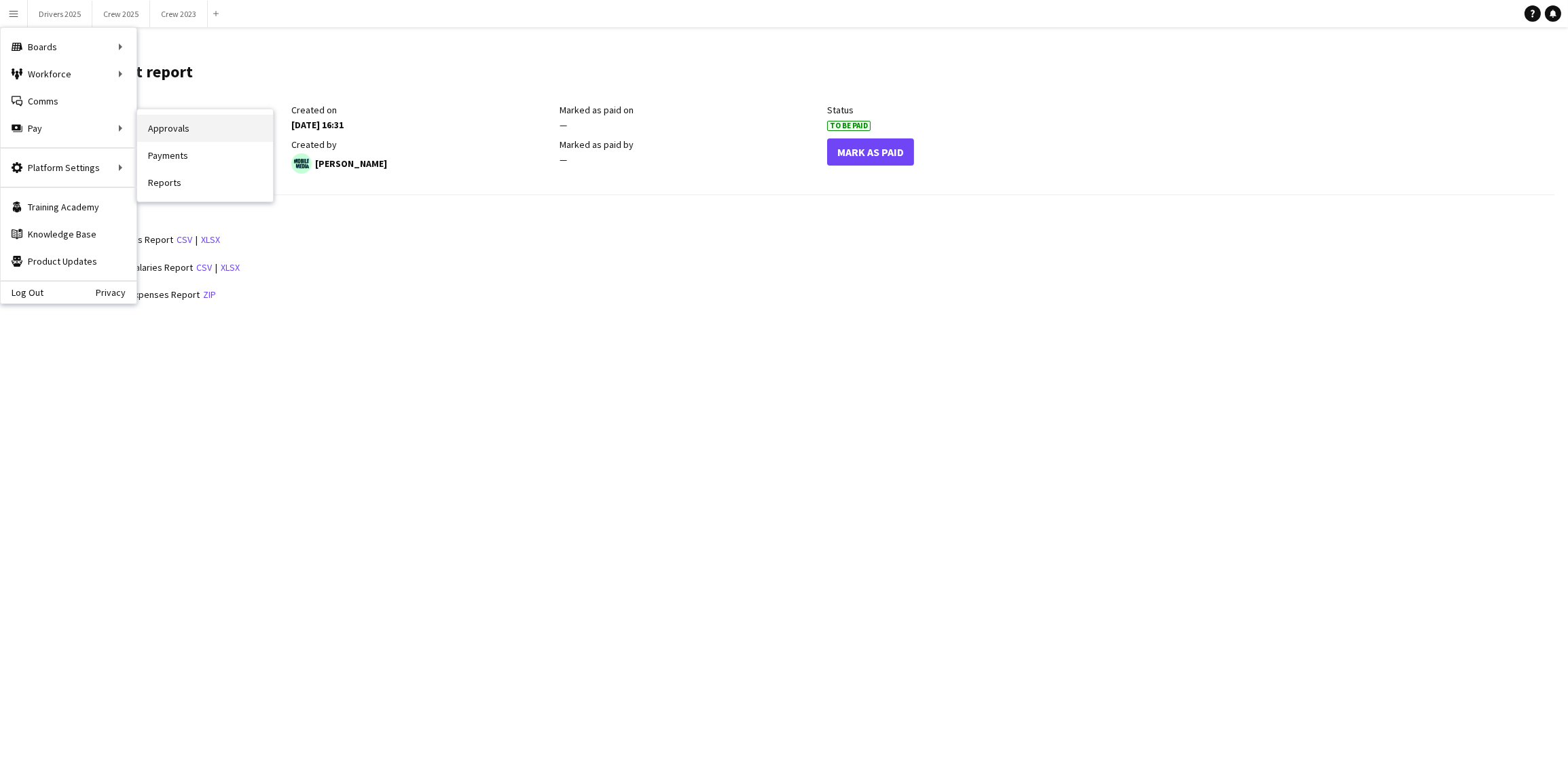
click at [226, 131] on link "Approvals" at bounding box center [205, 128] width 136 height 27
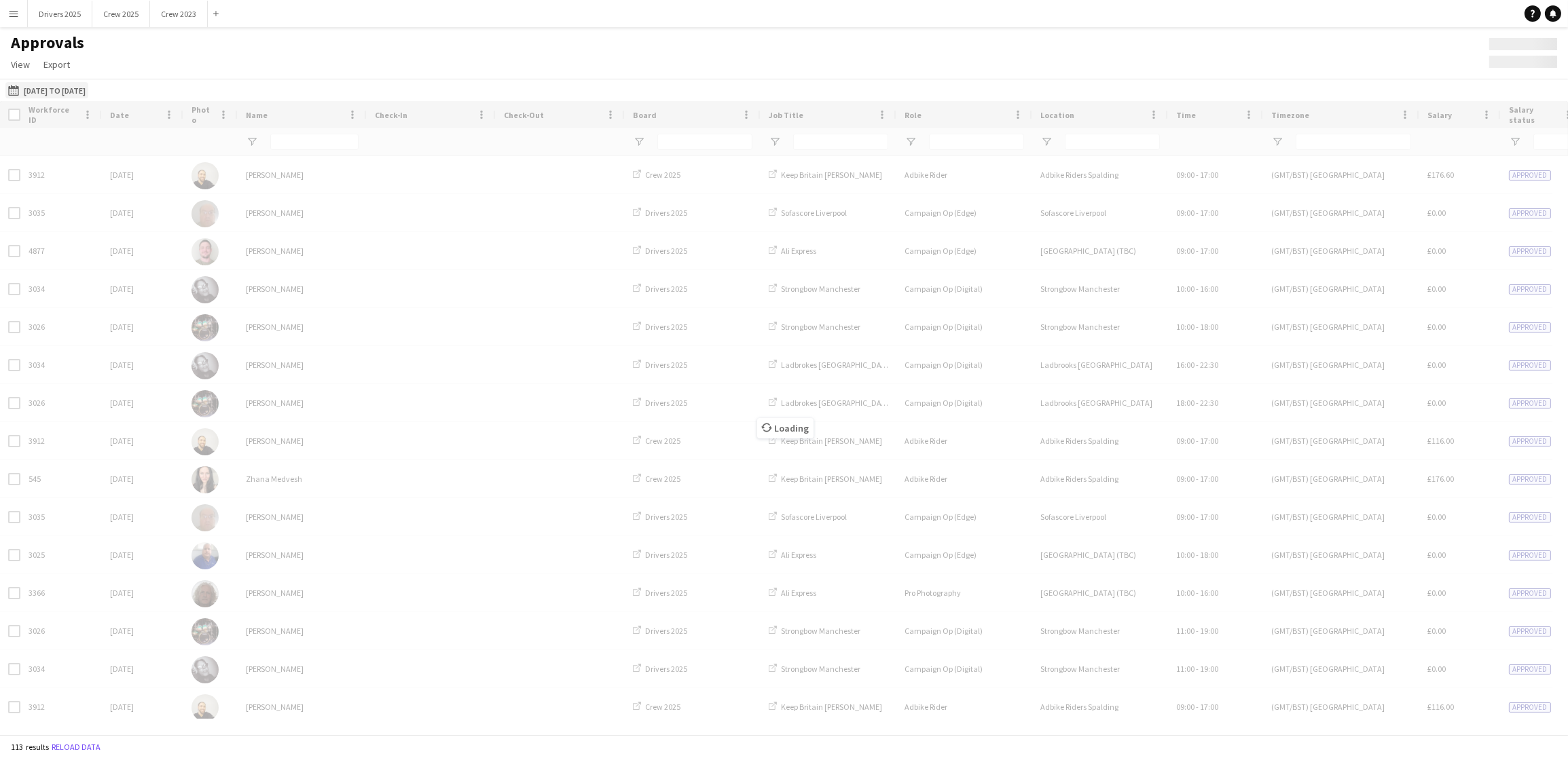
click at [83, 83] on button "[DATE] to [DATE] [DATE] to [DATE]" at bounding box center [46, 90] width 83 height 17
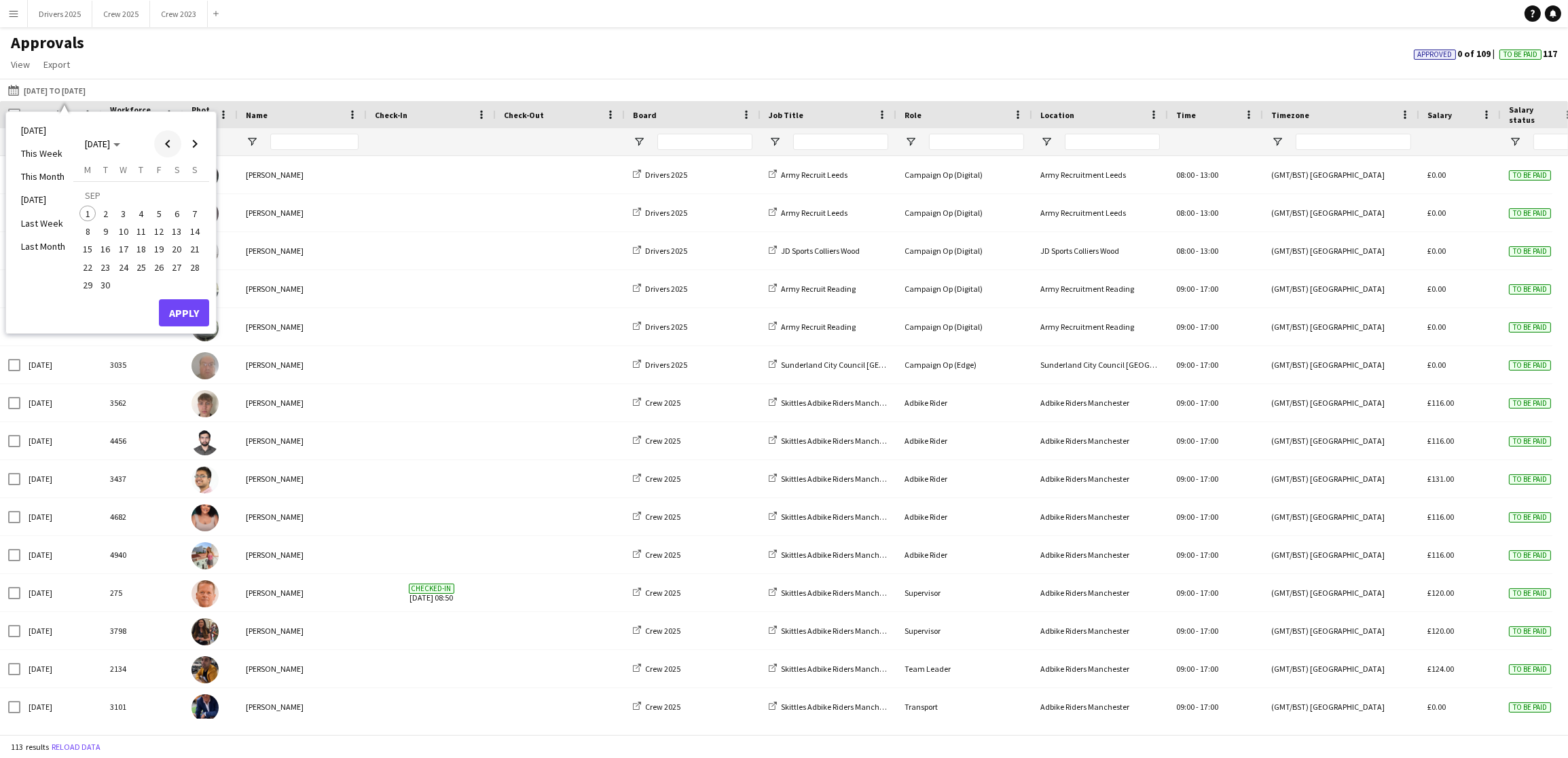
click at [169, 144] on span "Previous month" at bounding box center [167, 144] width 27 height 27
click at [85, 271] on span "25" at bounding box center [87, 271] width 17 height 17
click at [193, 268] on span "31" at bounding box center [195, 271] width 17 height 17
click at [184, 299] on button "Apply" at bounding box center [185, 299] width 50 height 27
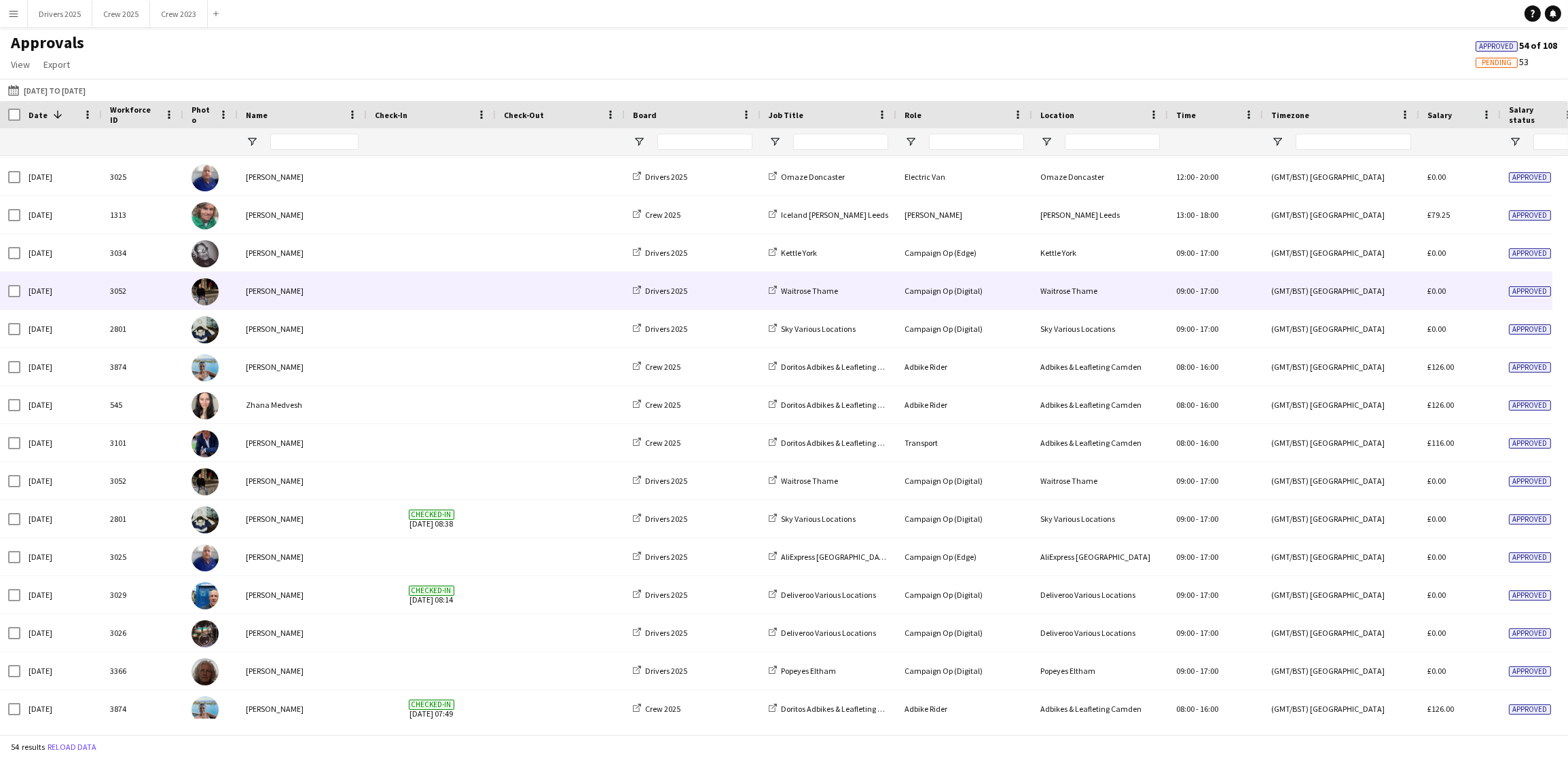
scroll to position [916, 0]
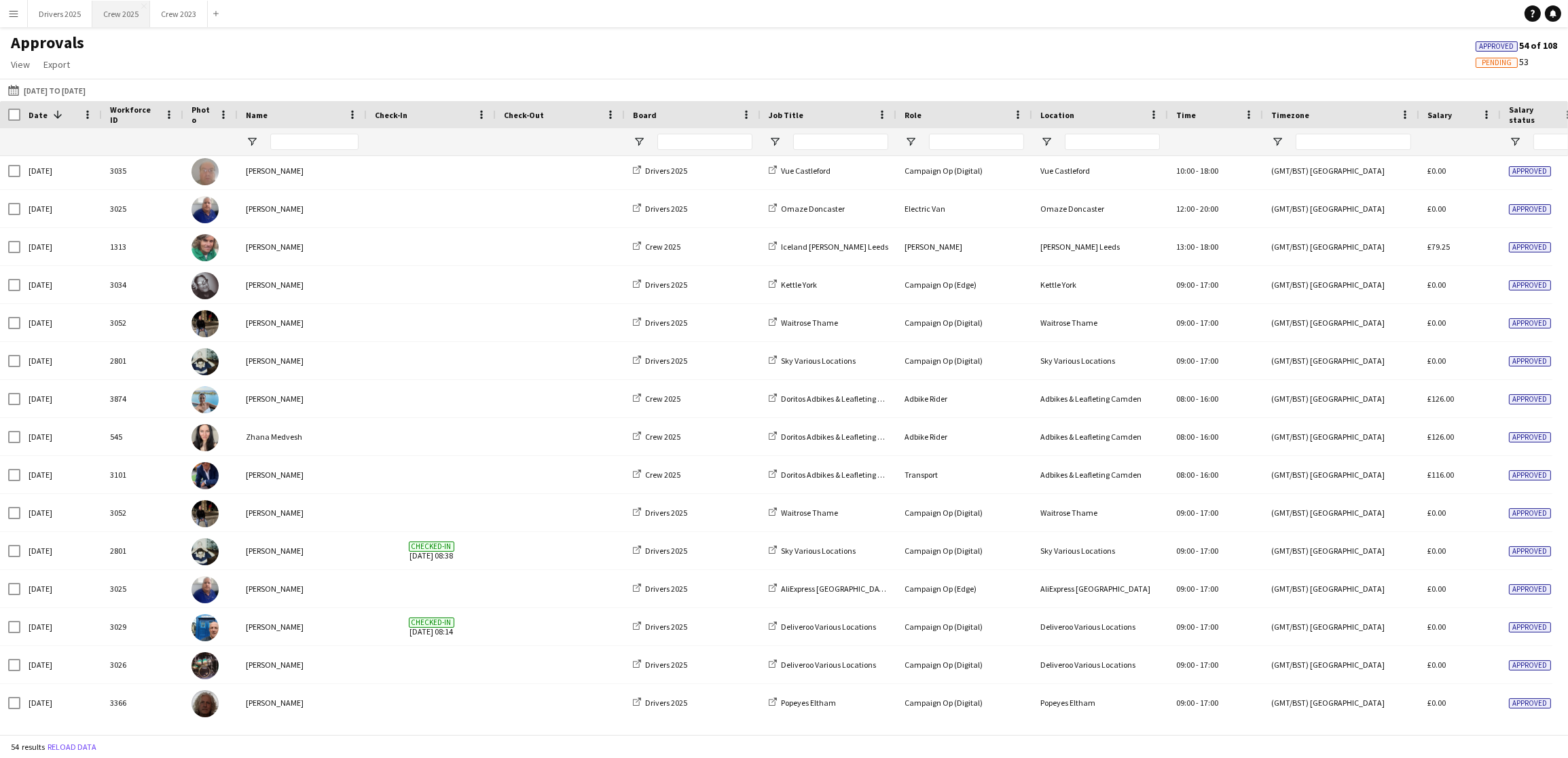
click at [130, 20] on button "Crew 2025 Close" at bounding box center [121, 14] width 57 height 26
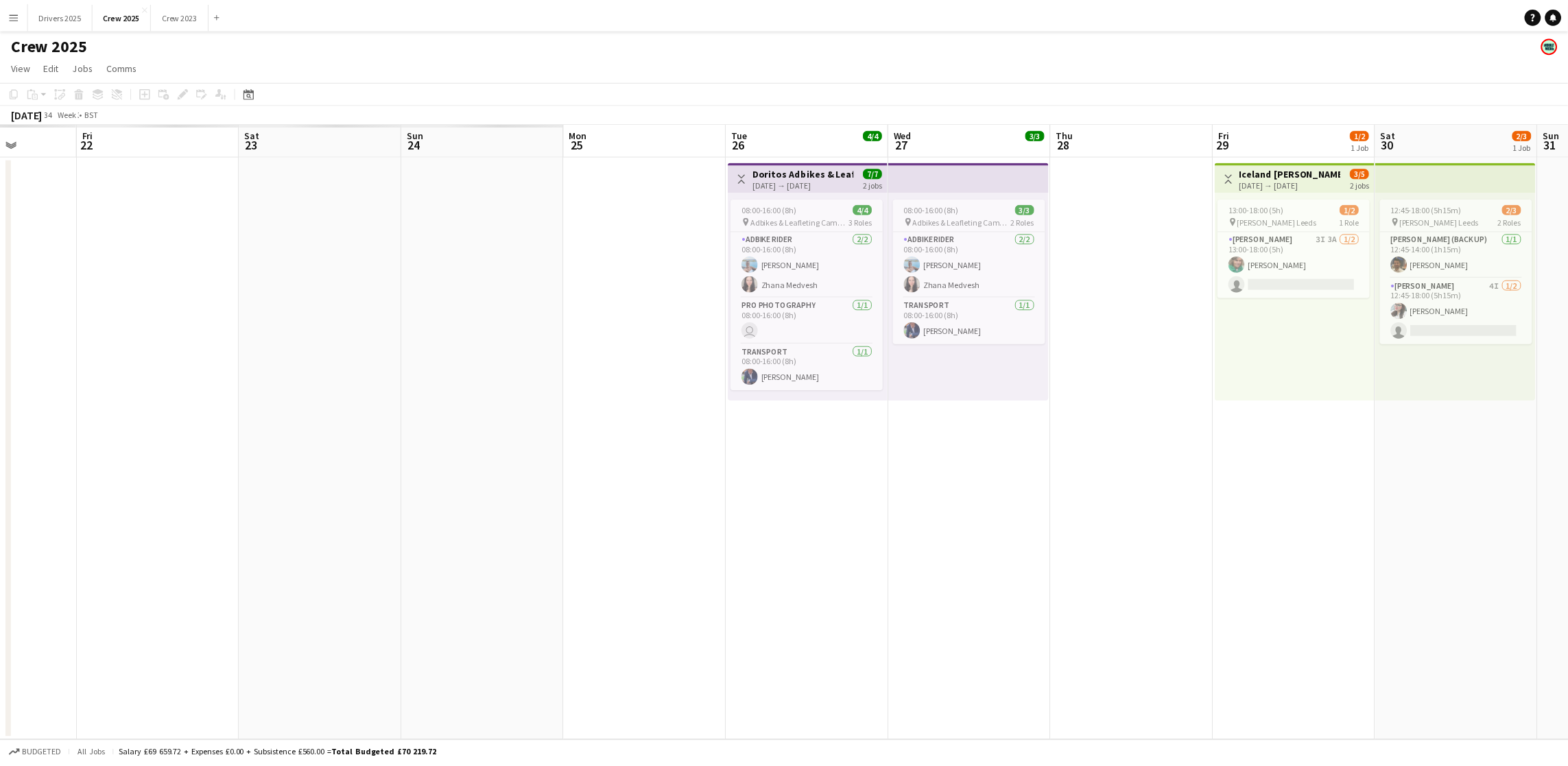
scroll to position [0, 414]
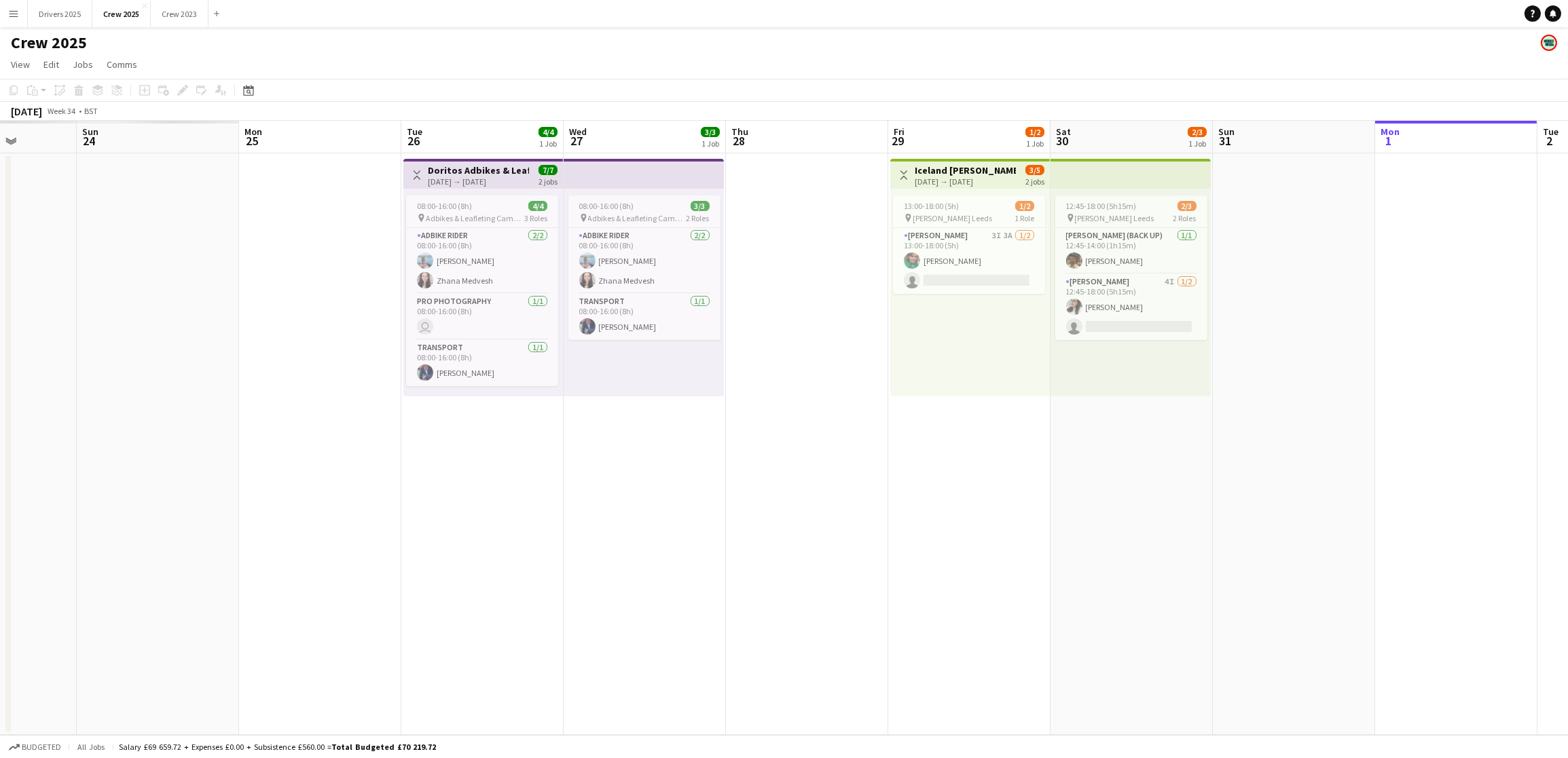
drag, startPoint x: 330, startPoint y: 441, endPoint x: 1598, endPoint y: 414, distance: 1268.3
click at [1552, 414] on html "Menu Boards Boards Boards All jobs Status Workforce Workforce My Workforce Recr…" at bounding box center [784, 379] width 1568 height 758
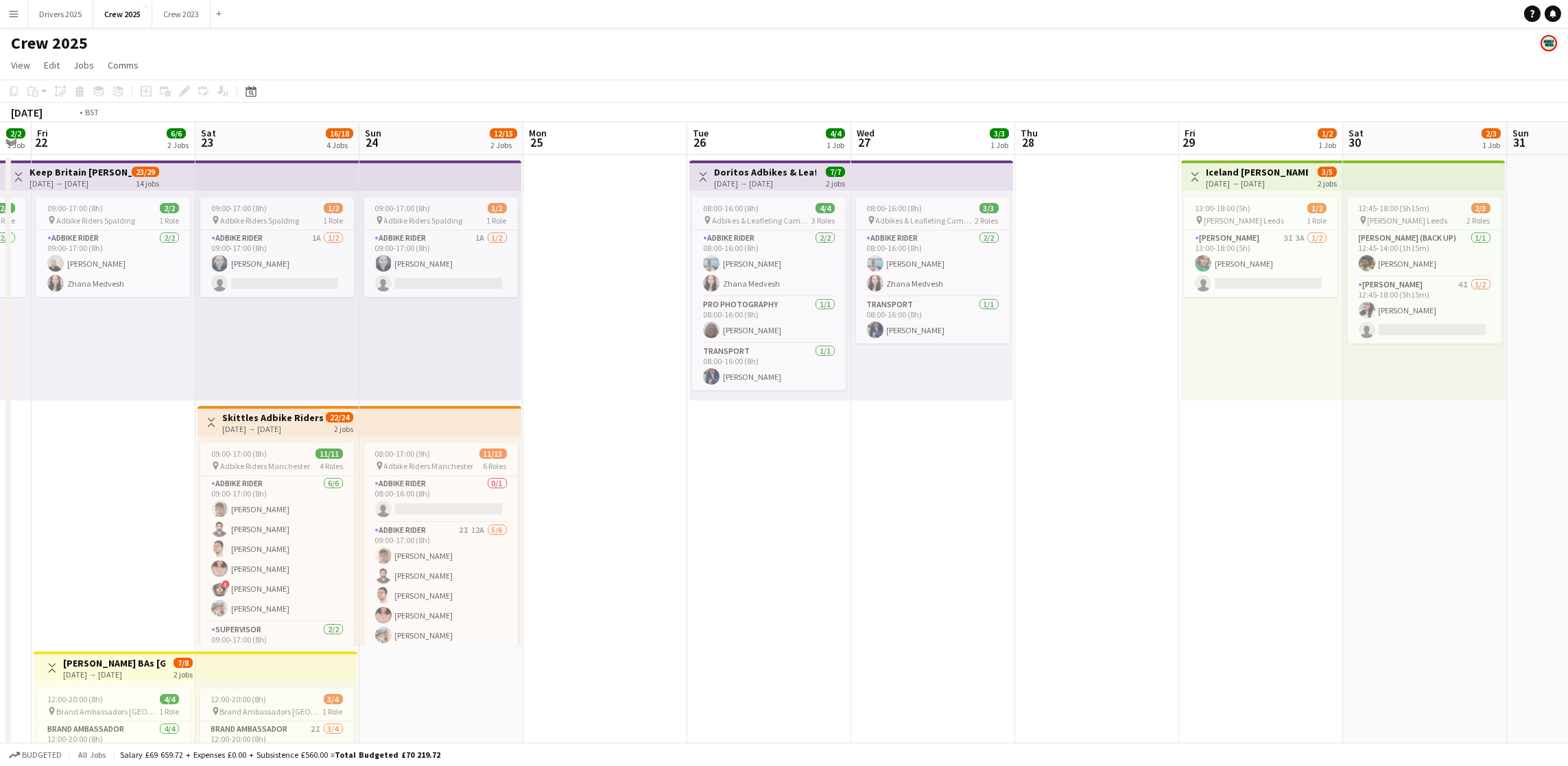
scroll to position [0, 363]
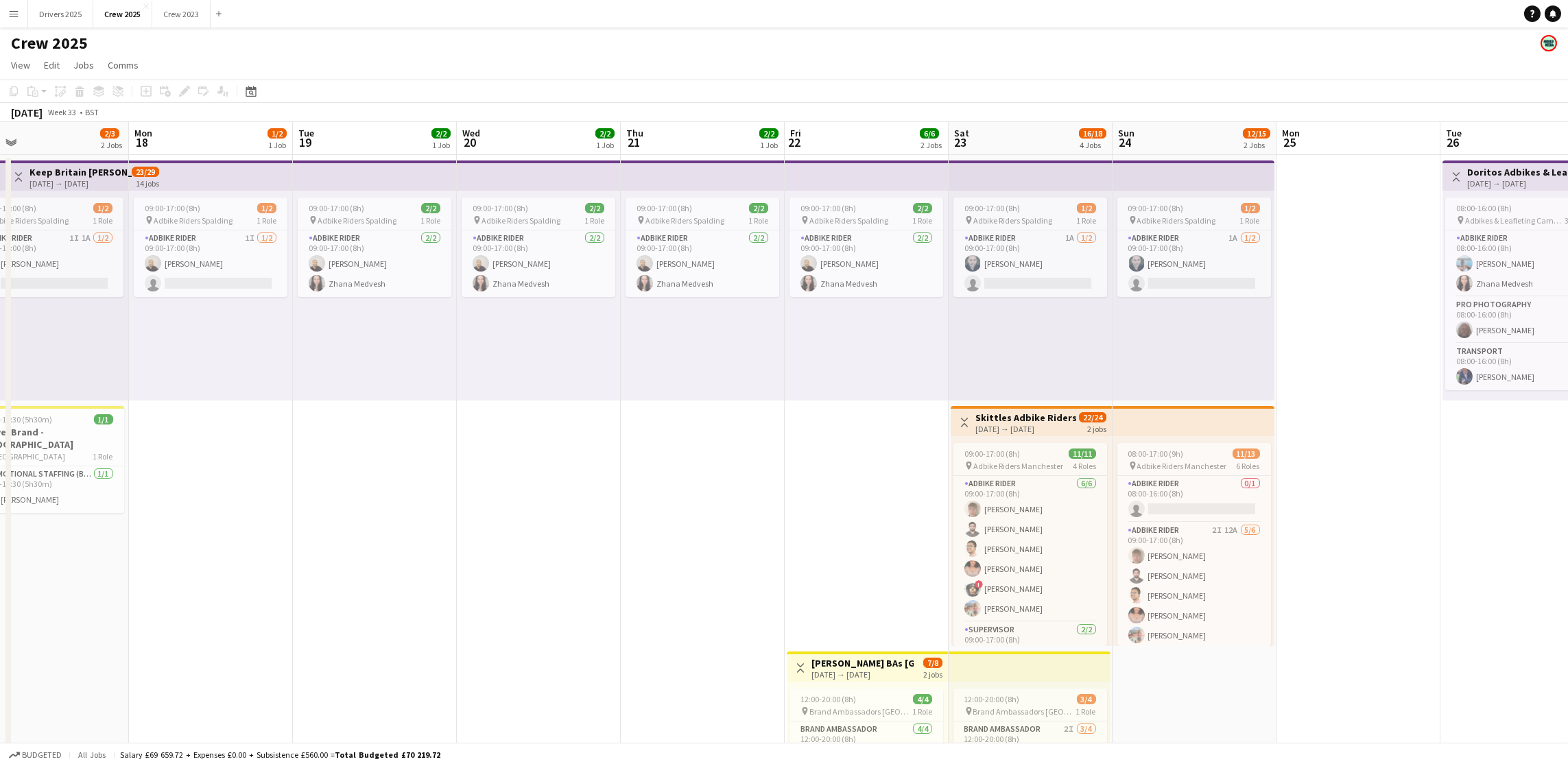
drag, startPoint x: 527, startPoint y: 559, endPoint x: 1663, endPoint y: 522, distance: 1136.6
click at [1568, 522] on html "Menu Boards Boards Boards All jobs Status Workforce Workforce My Workforce Recr…" at bounding box center [784, 522] width 1568 height 1044
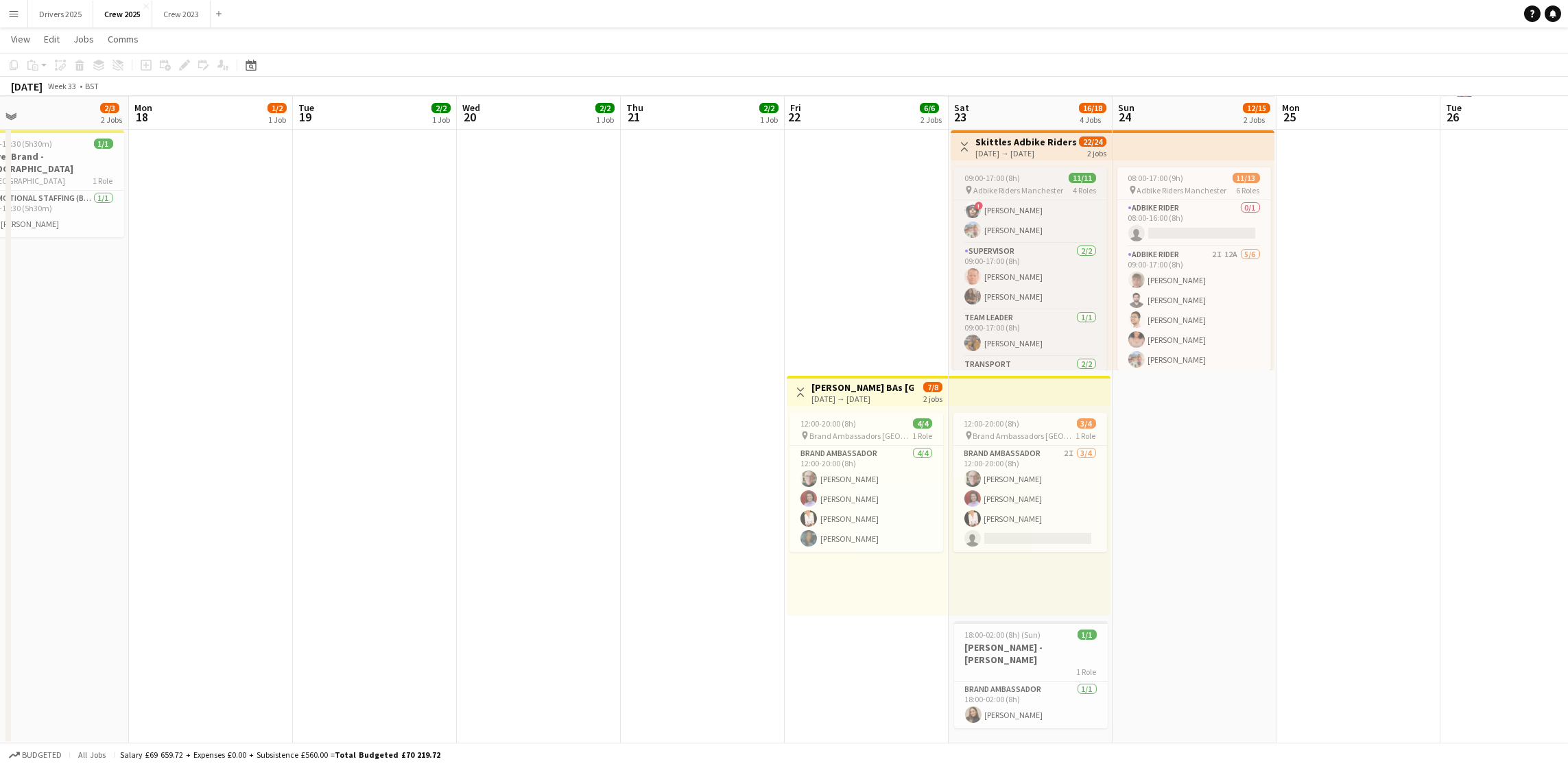
scroll to position [157, 0]
click at [1023, 338] on app-card-role "Transport [DATE] 09:00-17:00 (8h) [PERSON_NAME] [PERSON_NAME]" at bounding box center [1030, 338] width 154 height 67
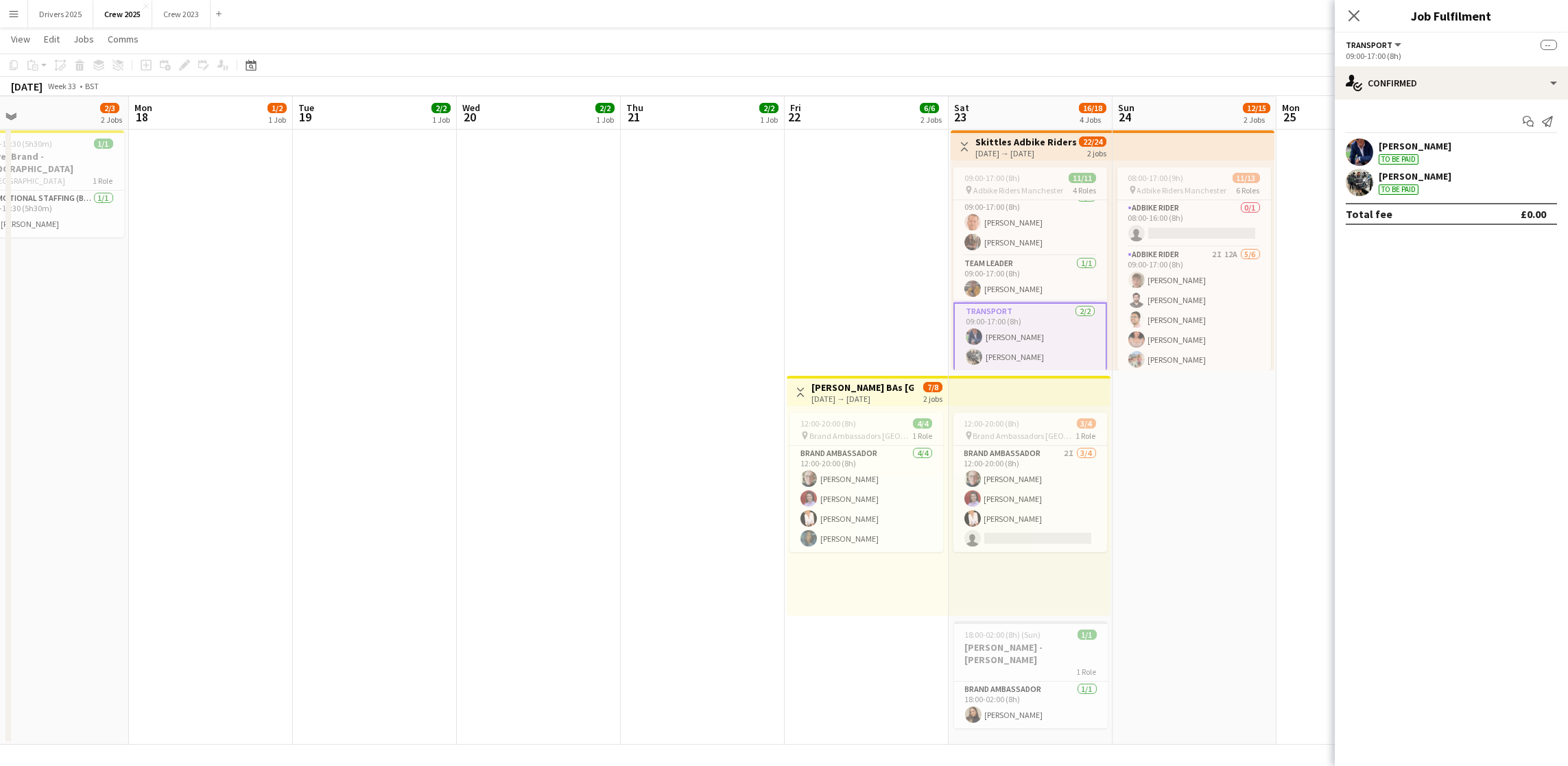
click at [1437, 148] on div "[PERSON_NAME]" at bounding box center [1415, 146] width 73 height 12
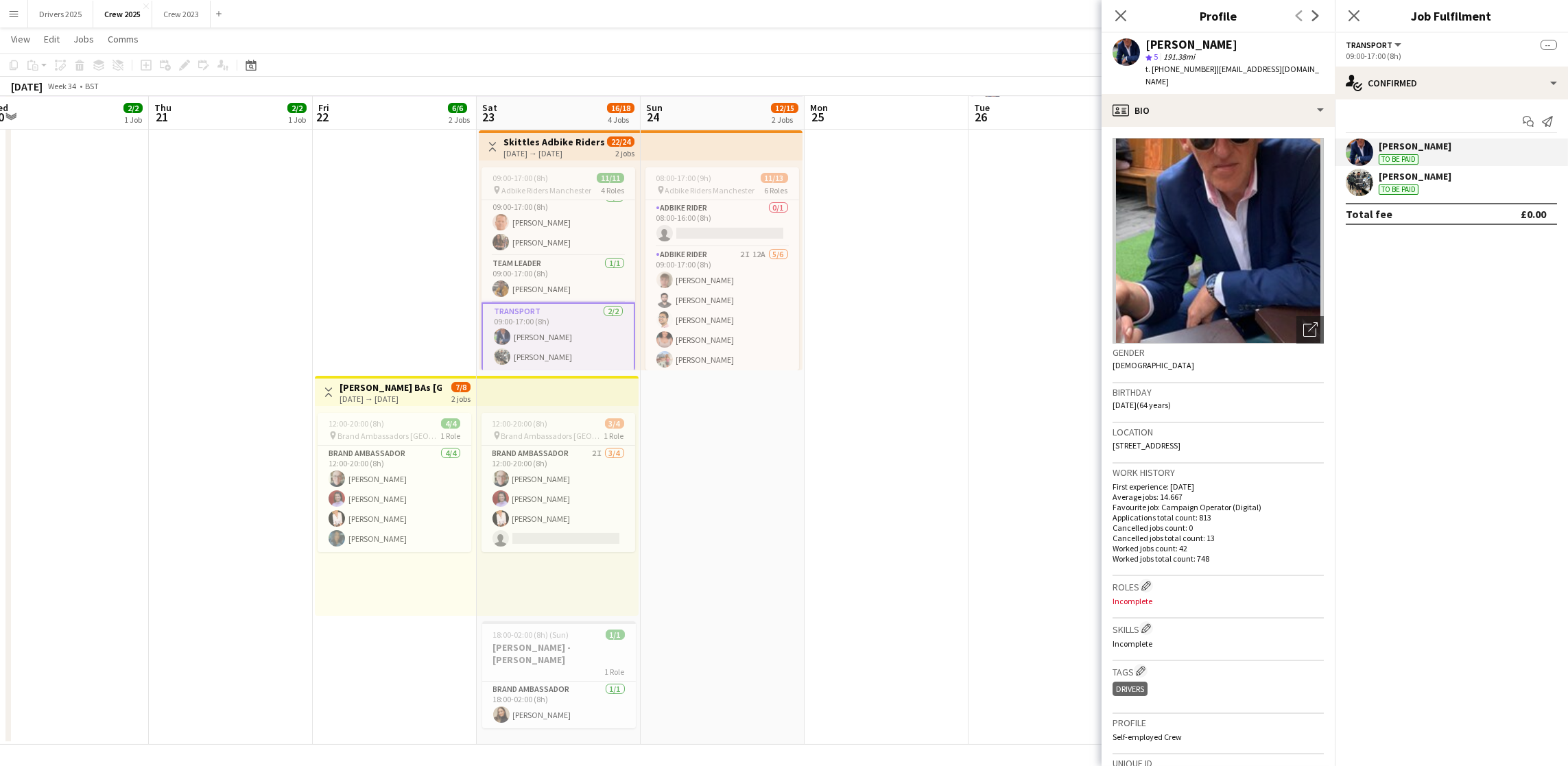
scroll to position [0, 547]
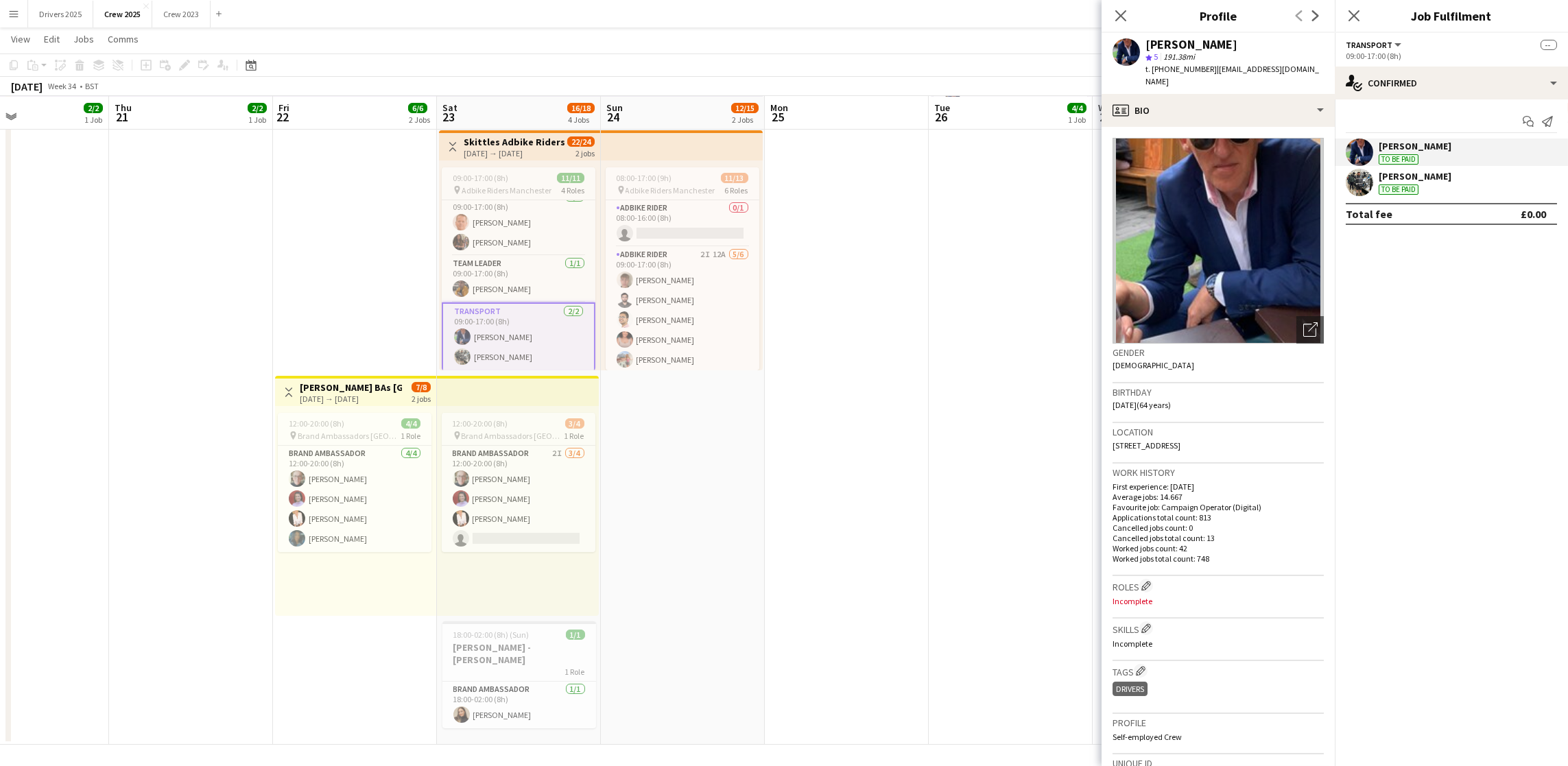
drag, startPoint x: 780, startPoint y: 263, endPoint x: 105, endPoint y: 260, distance: 675.0
click at [105, 260] on app-calendar-viewport "Sun 17 2/3 2 Jobs Mon 18 1/2 1 Job Tue 19 2/2 1 Job Wed 20 2/2 1 Job Thu 21 2/2…" at bounding box center [784, 262] width 1568 height 966
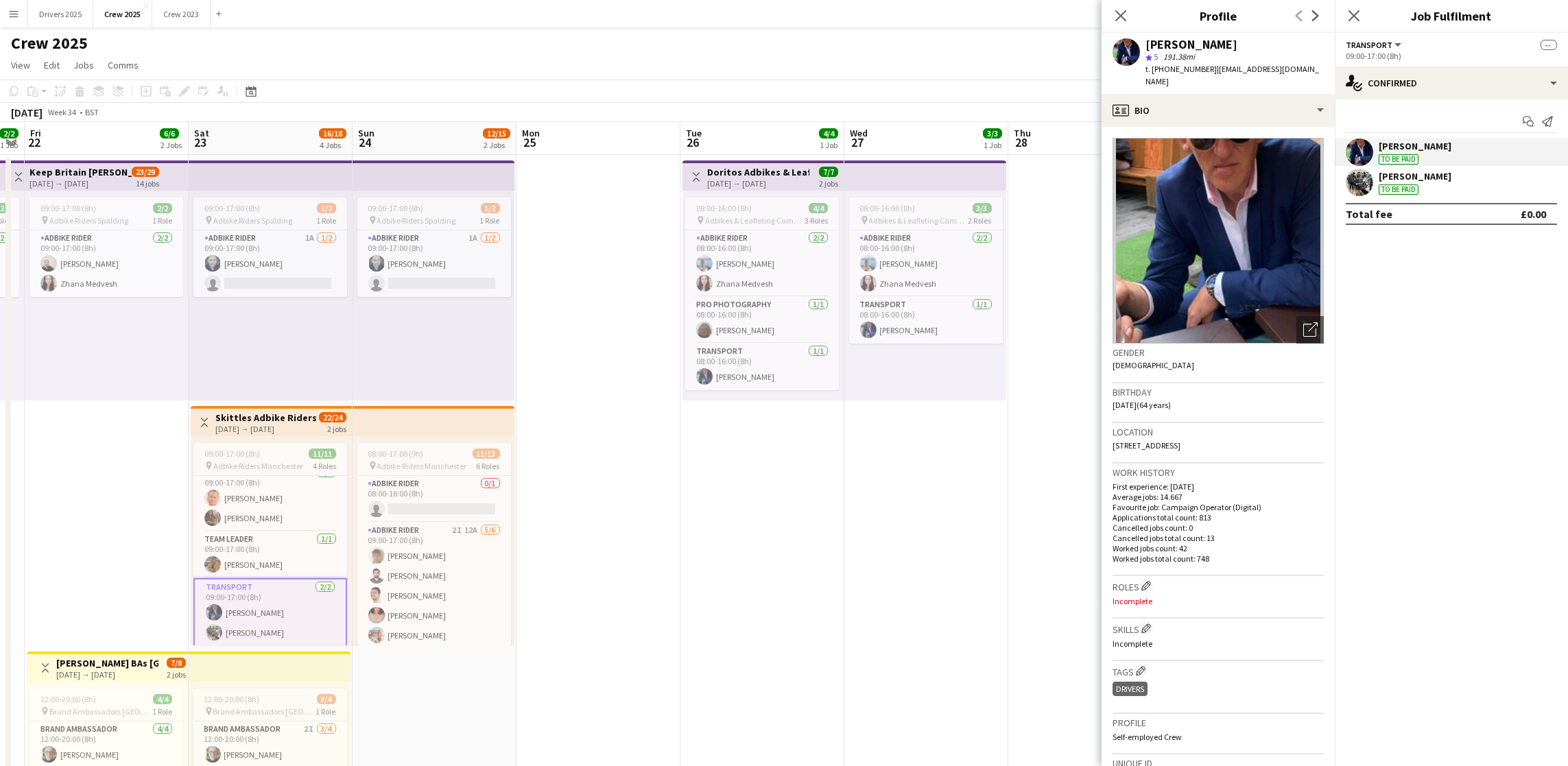
scroll to position [0, 295]
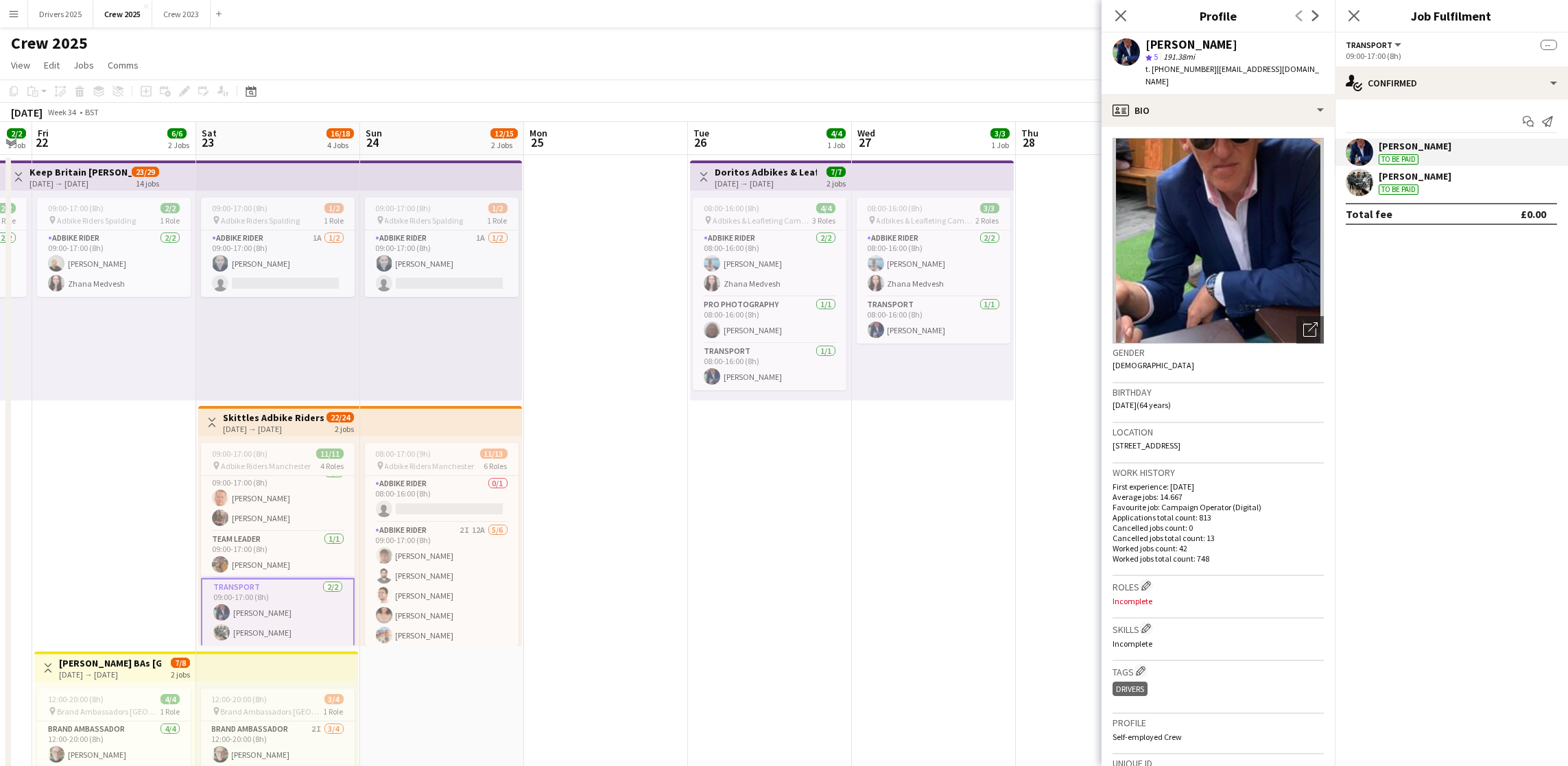
drag, startPoint x: 1010, startPoint y: 553, endPoint x: 933, endPoint y: 566, distance: 78.1
click at [933, 566] on app-calendar-viewport "Wed 20 2/2 1 Job Thu 21 2/2 1 Job Fri 22 6/6 2 Jobs Sat 23 16/18 4 Jobs Sun 24 …" at bounding box center [784, 572] width 1568 height 899
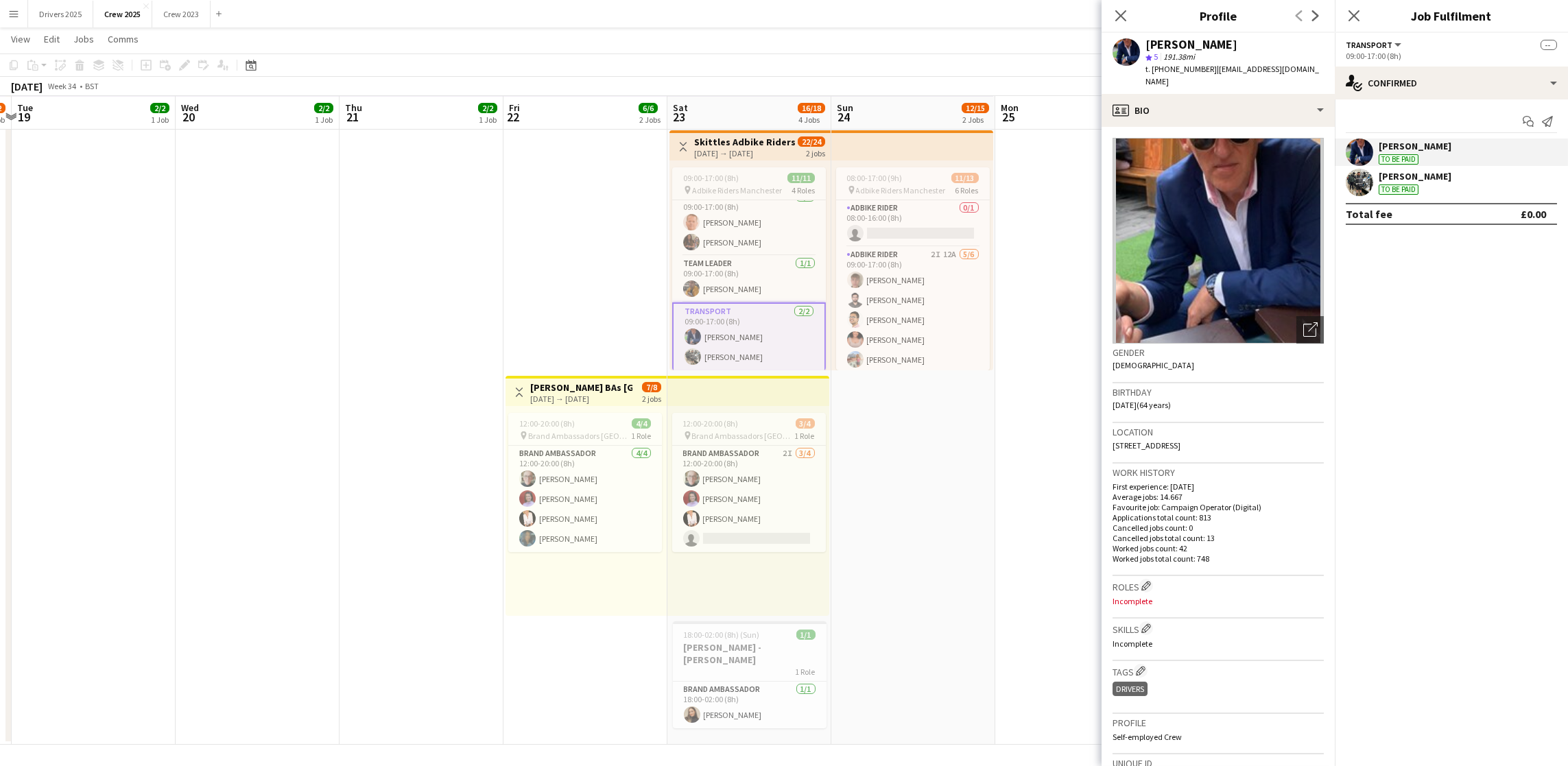
drag, startPoint x: 609, startPoint y: 578, endPoint x: 1158, endPoint y: 565, distance: 549.2
click at [1158, 565] on body "Menu Boards Boards Boards All jobs Status Workforce Workforce My Workforce Recr…" at bounding box center [784, 247] width 1568 height 1043
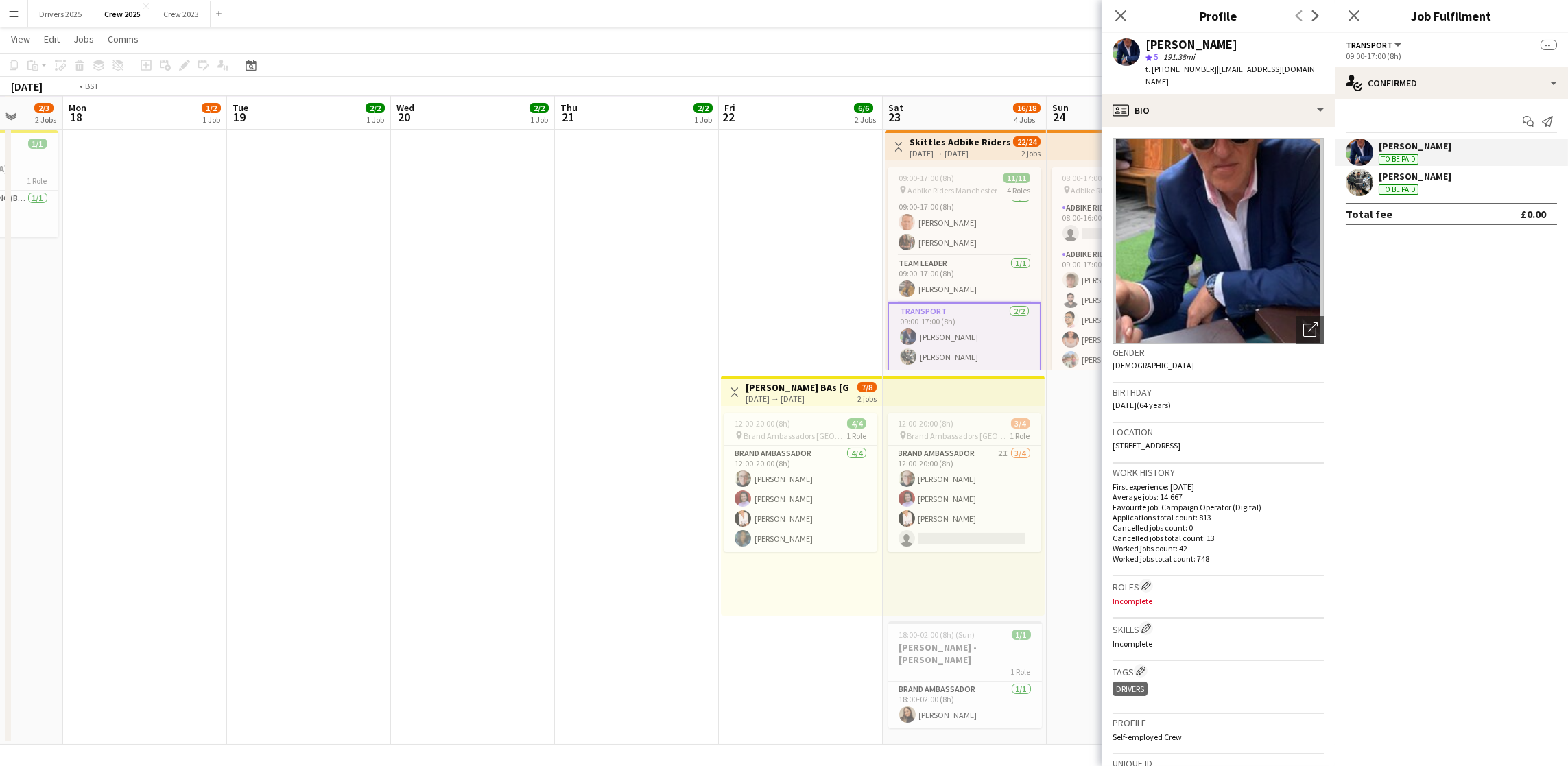
drag, startPoint x: 274, startPoint y: 566, endPoint x: 883, endPoint y: 538, distance: 609.6
click at [883, 538] on app-calendar-viewport "Sat 16 10/14 3 Jobs Sun 17 2/3 2 Jobs Mon 18 1/2 1 Job Tue 19 2/2 1 Job Wed 20 …" at bounding box center [784, 262] width 1568 height 966
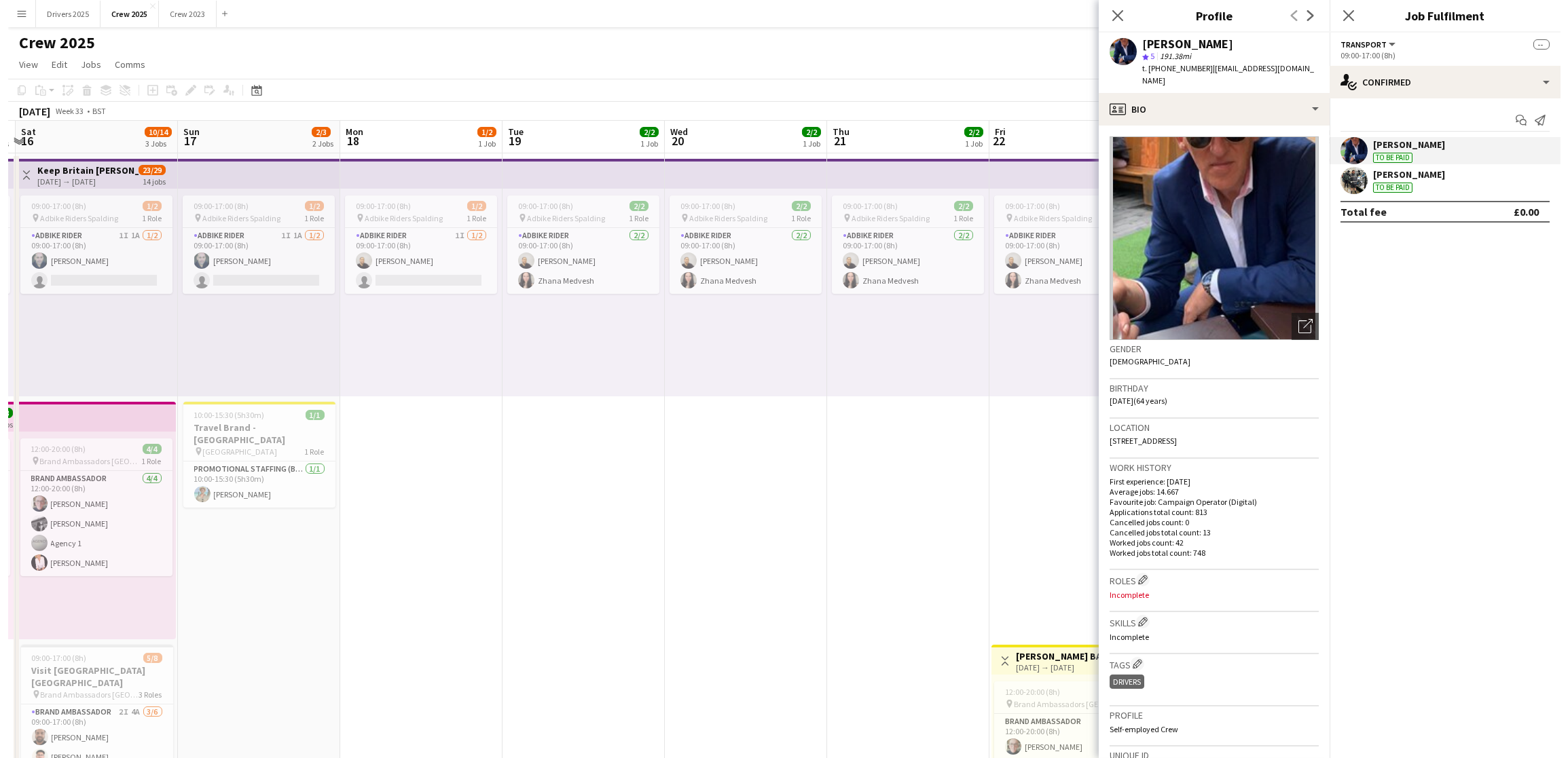
scroll to position [0, 495]
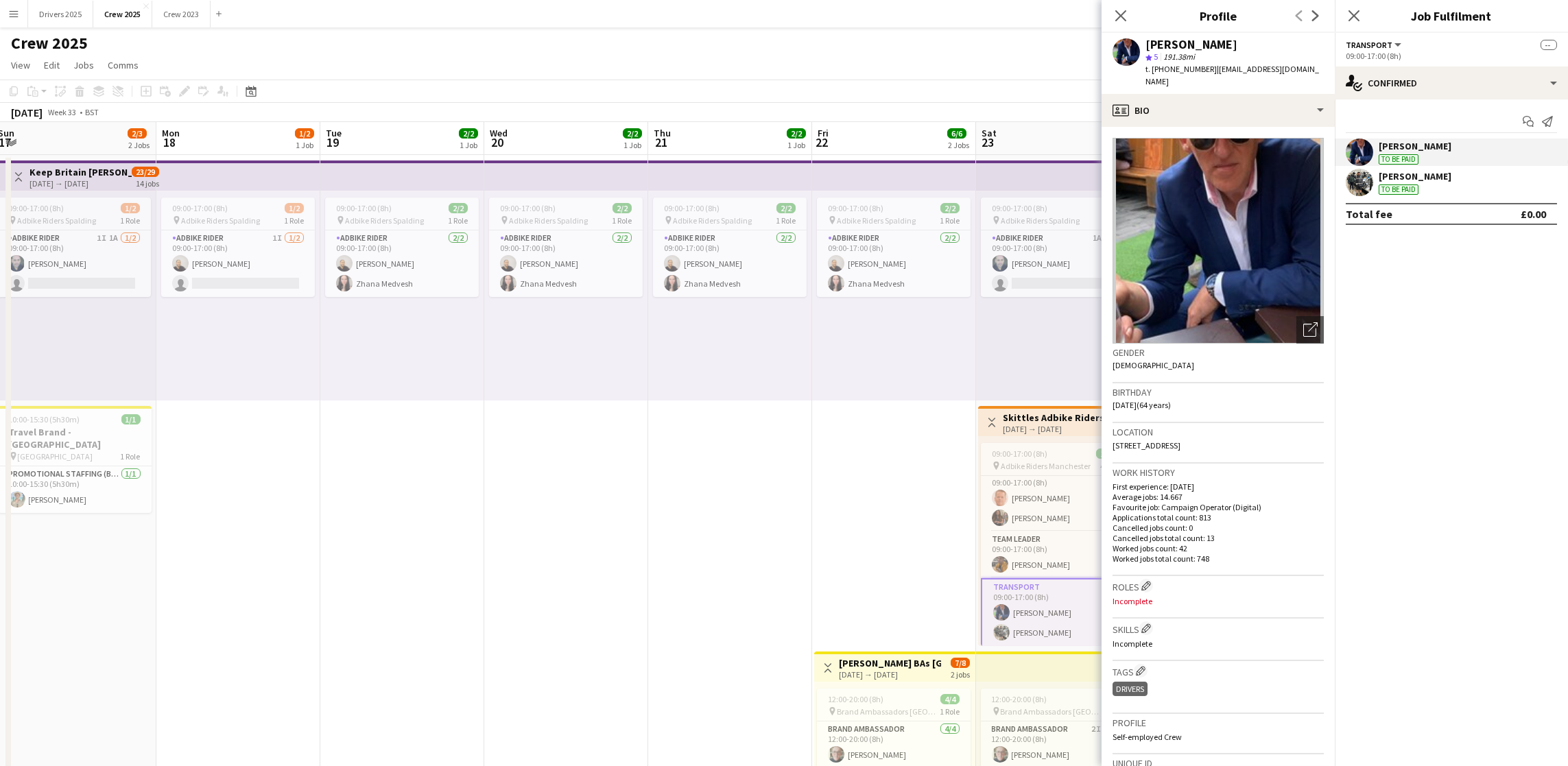
drag, startPoint x: 811, startPoint y: 544, endPoint x: 511, endPoint y: 547, distance: 300.0
click at [511, 547] on app-calendar-viewport "Thu 14 3/3 2 Jobs Fri 15 6/6 2 Jobs Sat 16 10/14 3 Jobs Sun 17 2/3 2 Jobs Mon 1…" at bounding box center [784, 572] width 1568 height 899
click at [1124, 20] on icon "Close pop-in" at bounding box center [1120, 15] width 13 height 13
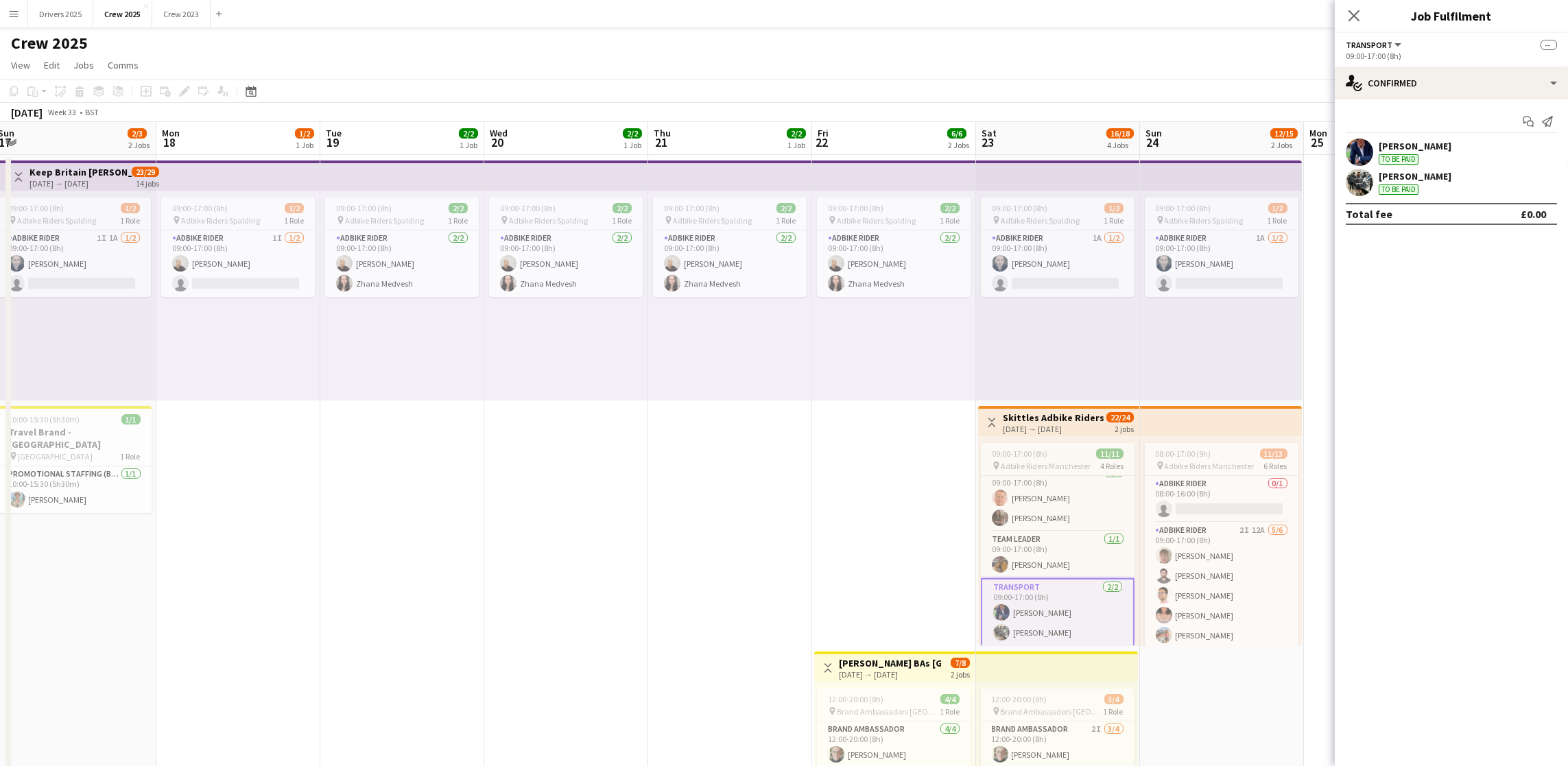
click at [741, 566] on app-date-cell "09:00-17:00 (8h) 2/2 pin Adbike Riders Spalding 1 Role Adbike Rider [DATE] 09:0…" at bounding box center [730, 587] width 164 height 865
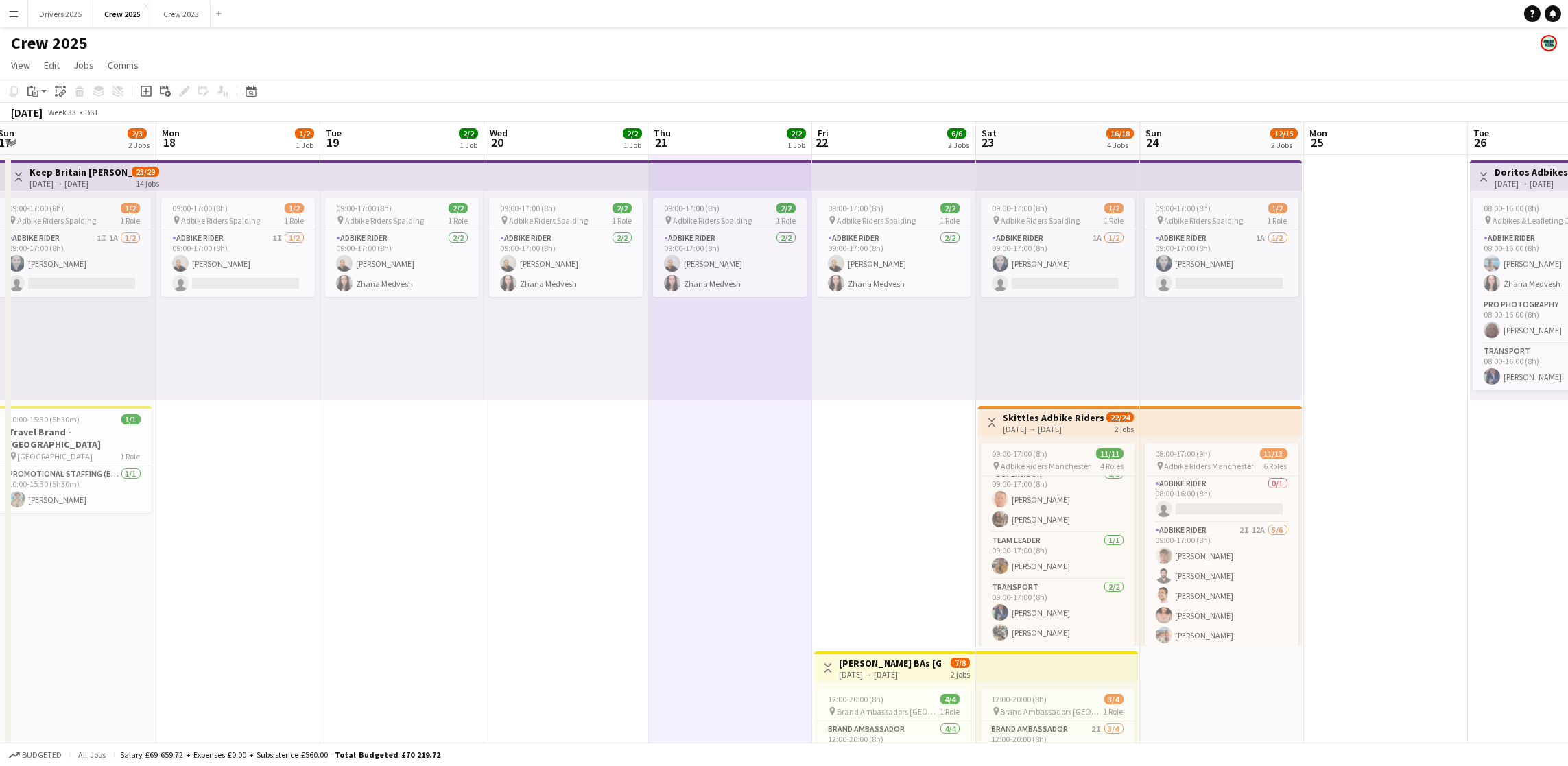
click at [10, 20] on button "Menu" at bounding box center [13, 13] width 27 height 27
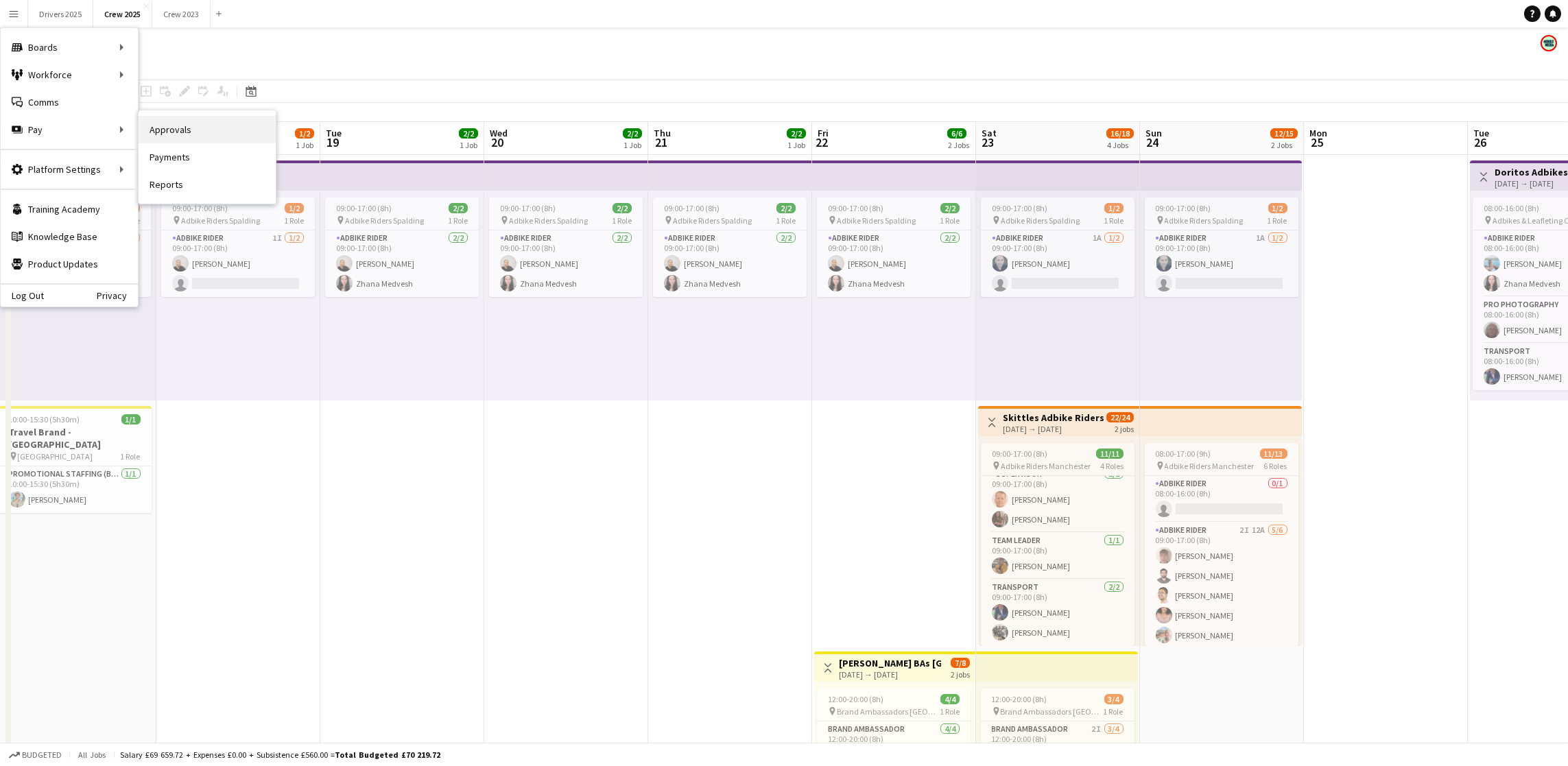
click at [204, 139] on link "Approvals" at bounding box center [208, 129] width 137 height 27
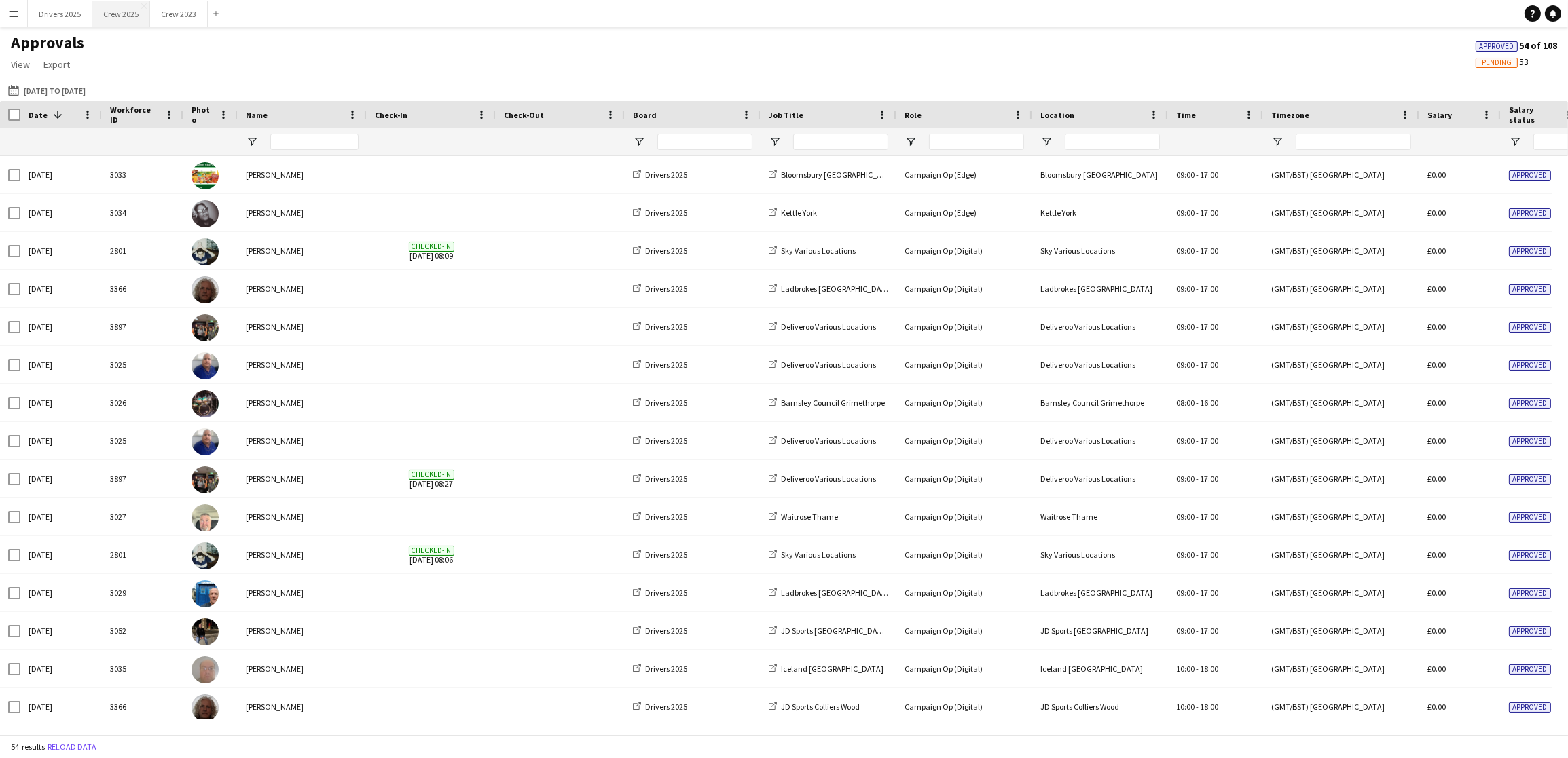
click at [140, 5] on button "Crew 2025 Close" at bounding box center [121, 14] width 57 height 26
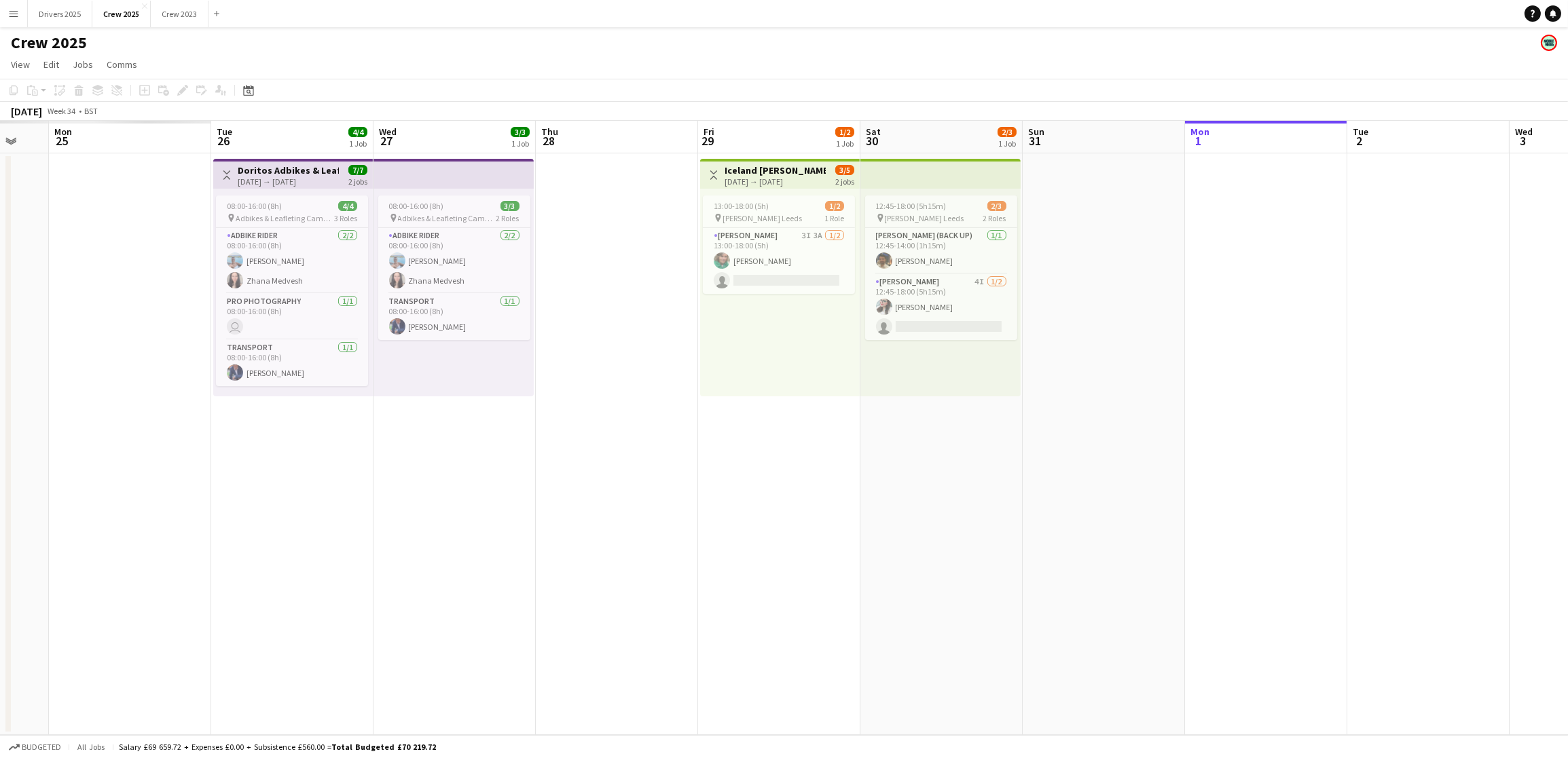
drag, startPoint x: 346, startPoint y: 410, endPoint x: 1369, endPoint y: 359, distance: 1024.3
click at [1369, 359] on app-calendar-viewport "Sat 23 Sun 24 Mon 25 Tue 26 4/4 1 Job Wed 27 3/3 1 Job Thu 28 Fri 29 1/2 1 Job …" at bounding box center [784, 428] width 1568 height 614
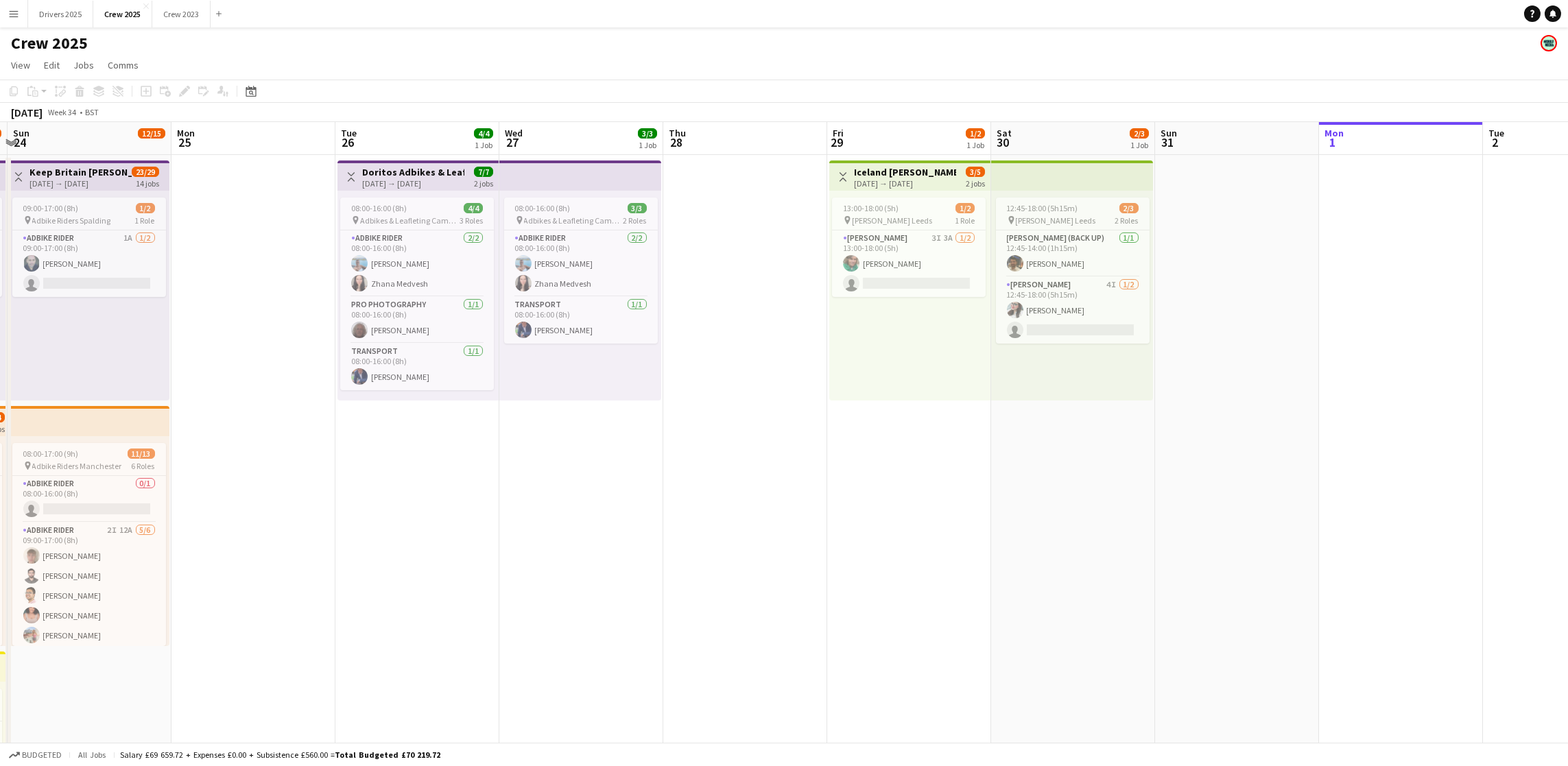
drag, startPoint x: 469, startPoint y: 491, endPoint x: 588, endPoint y: 456, distance: 124.0
click at [588, 456] on app-calendar-viewport "Thu 21 2/2 1 Job Fri 22 6/6 2 Jobs Sat 23 16/18 4 Jobs Sun 24 12/15 2 Jobs Mon …" at bounding box center [784, 572] width 1568 height 899
click at [417, 381] on app-card-role "Transport [DATE] 08:00-16:00 (8h) [PERSON_NAME]" at bounding box center [417, 367] width 154 height 47
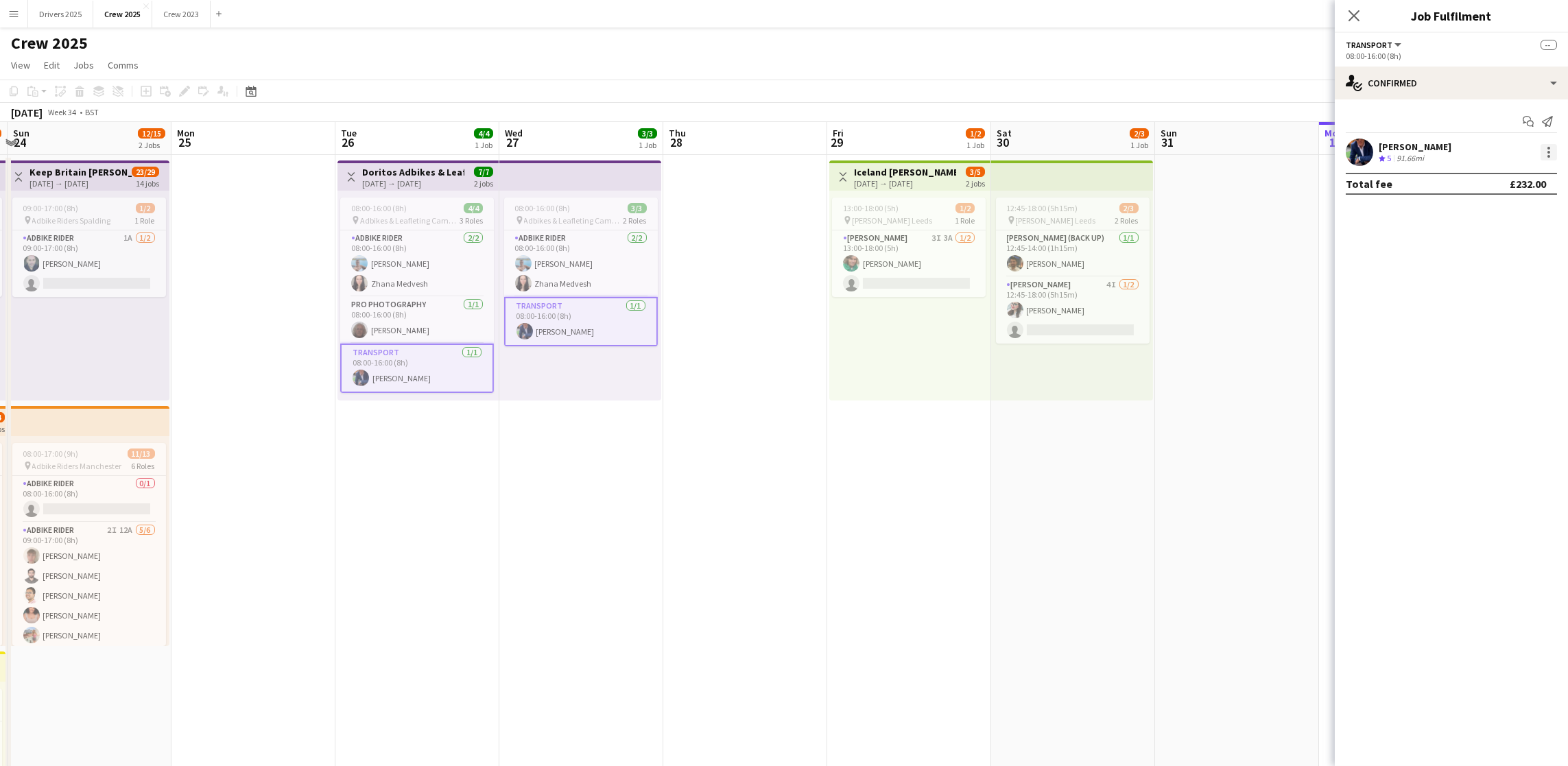
click at [1548, 157] on div at bounding box center [1549, 156] width 3 height 3
click at [1513, 179] on span "Edit fee" at bounding box center [1504, 178] width 85 height 12
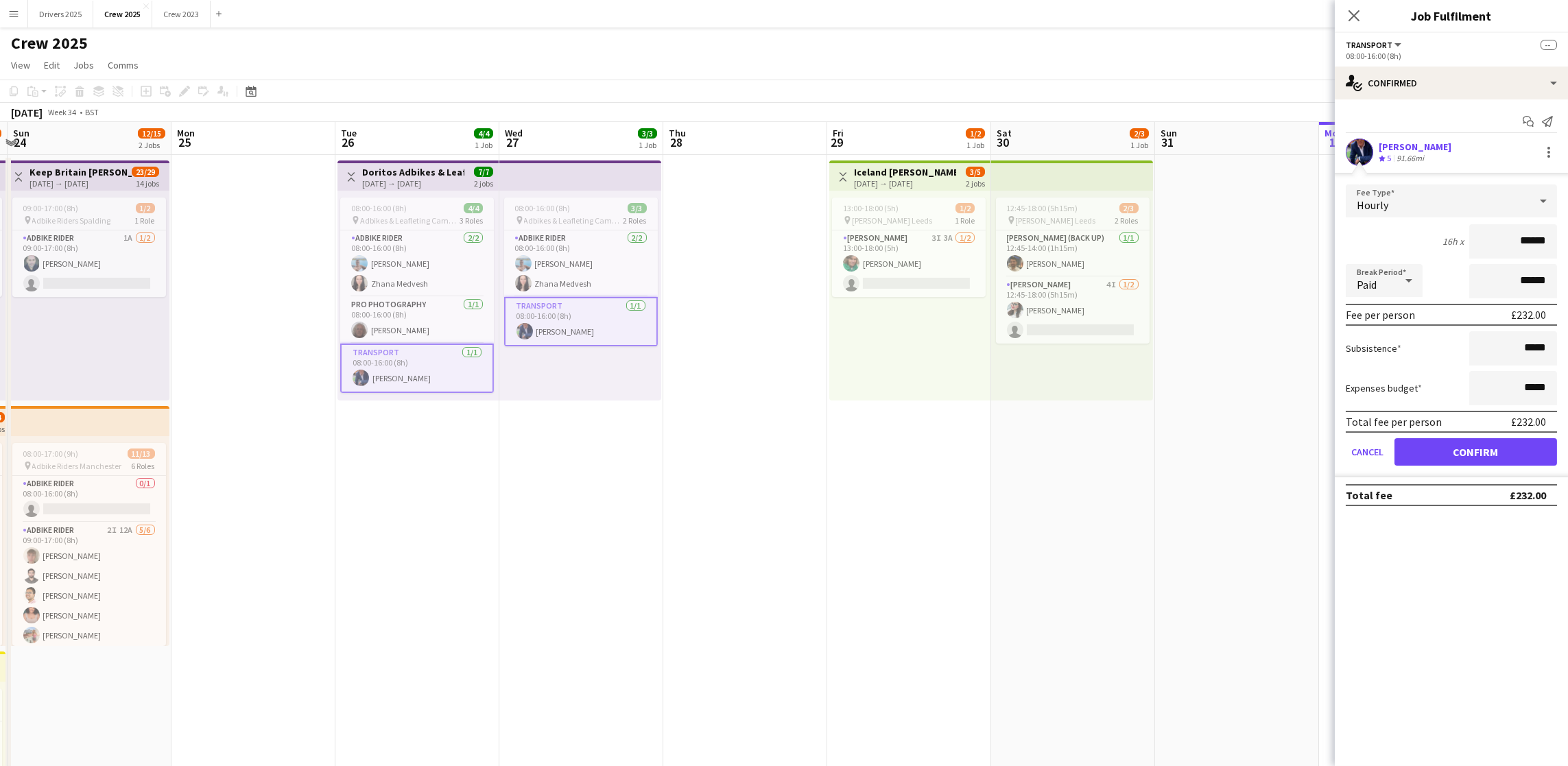
click at [1467, 199] on div "Hourly" at bounding box center [1438, 201] width 184 height 33
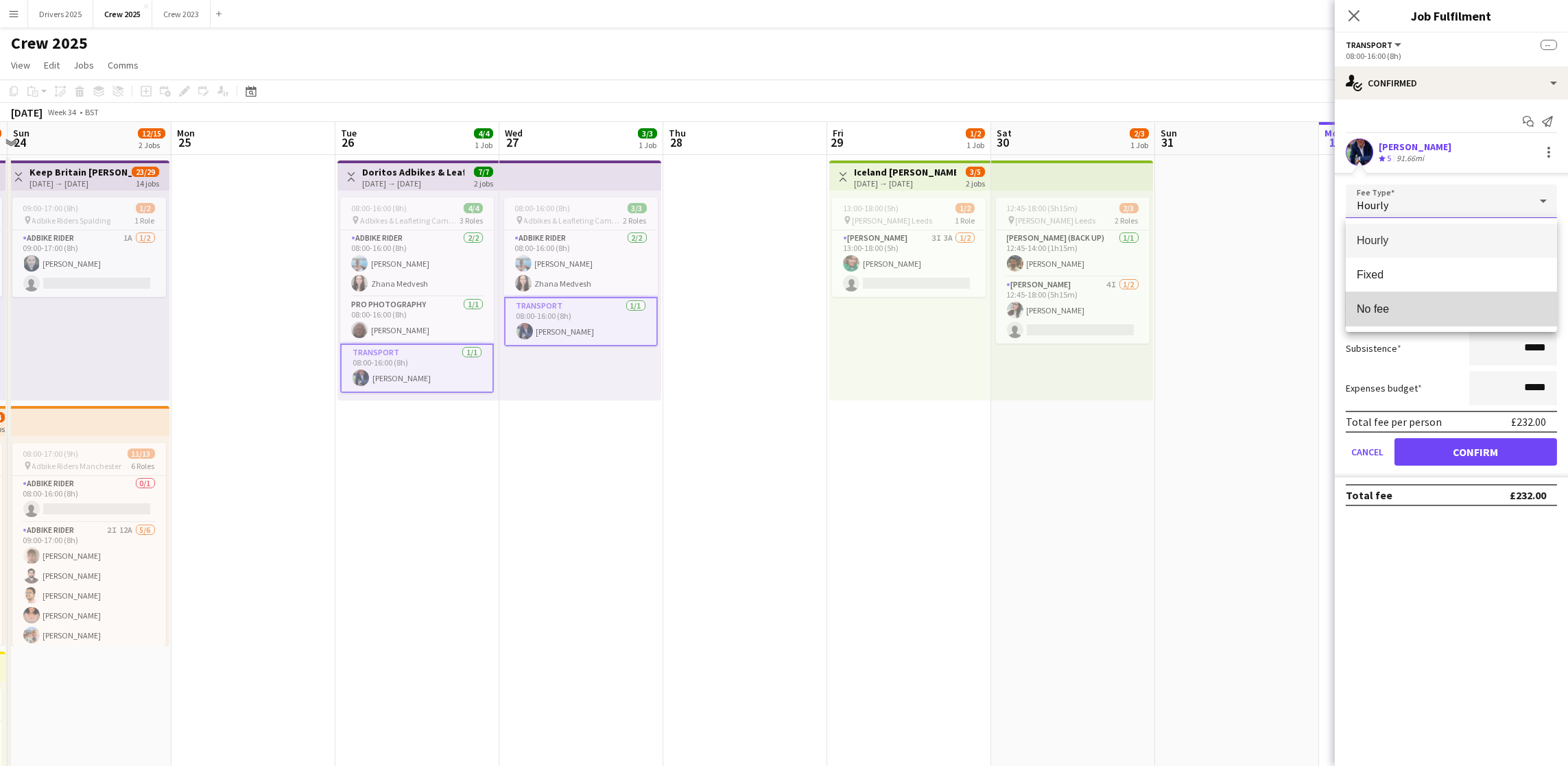
click at [1409, 303] on span "No fee" at bounding box center [1451, 309] width 189 height 13
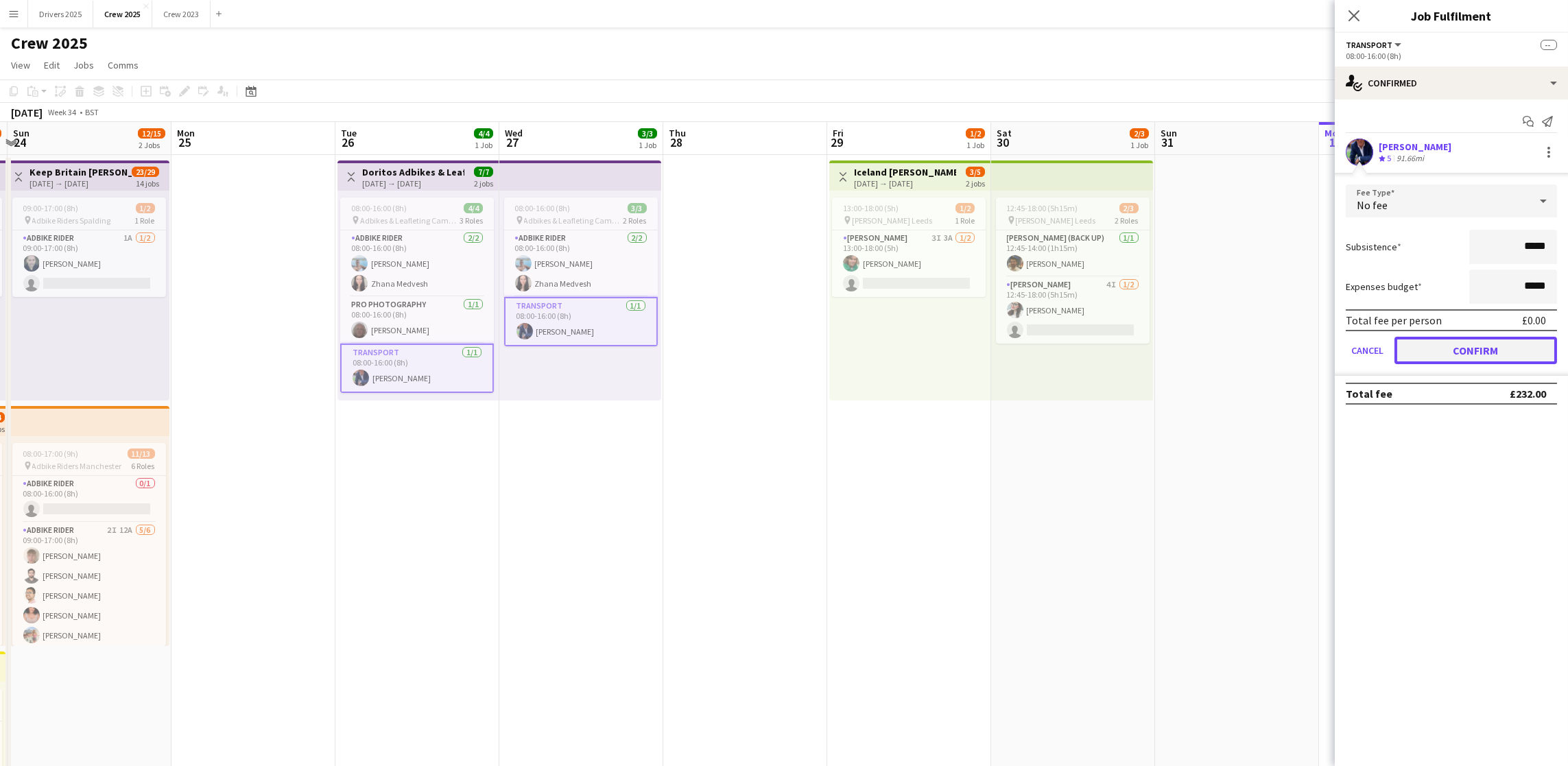
click at [1468, 345] on button "Confirm" at bounding box center [1476, 350] width 163 height 27
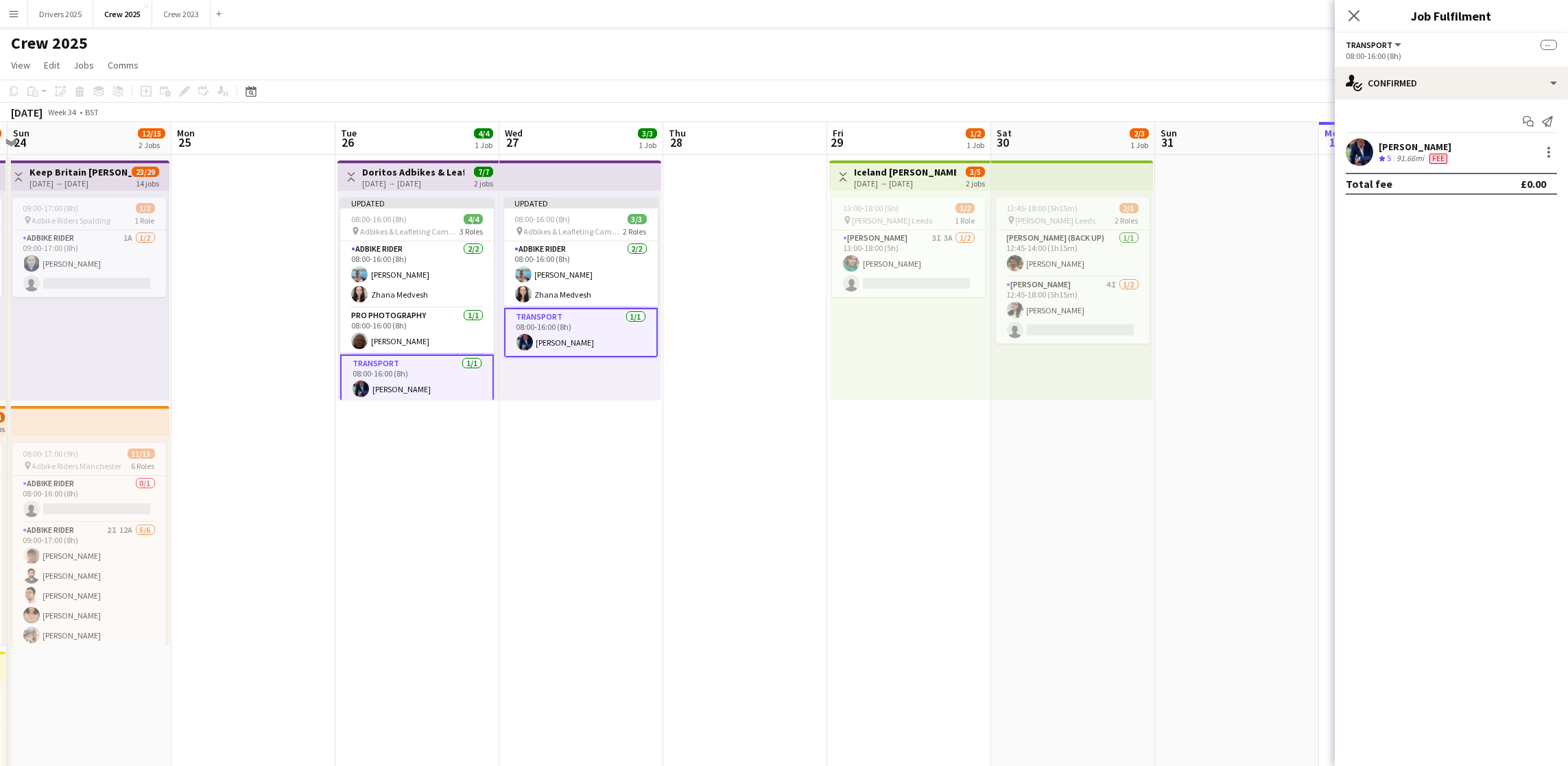
click at [960, 446] on app-date-cell "Toggle View Iceland Advert Walkers Leeds [DATE] → [DATE] 3/5 2 jobs 13:00-18:00…" at bounding box center [909, 587] width 164 height 865
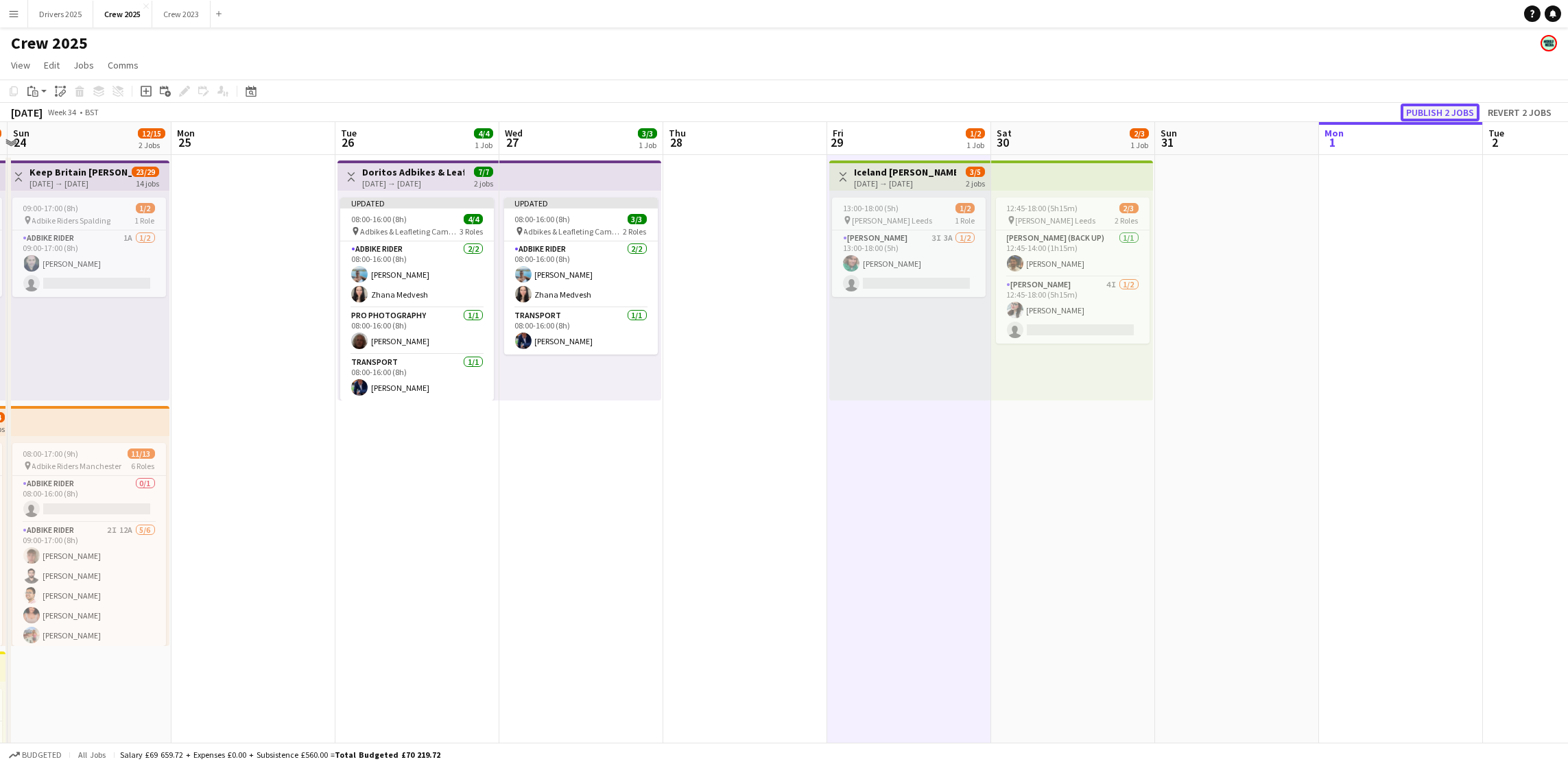
click at [1444, 112] on button "Publish 2 jobs" at bounding box center [1440, 113] width 79 height 18
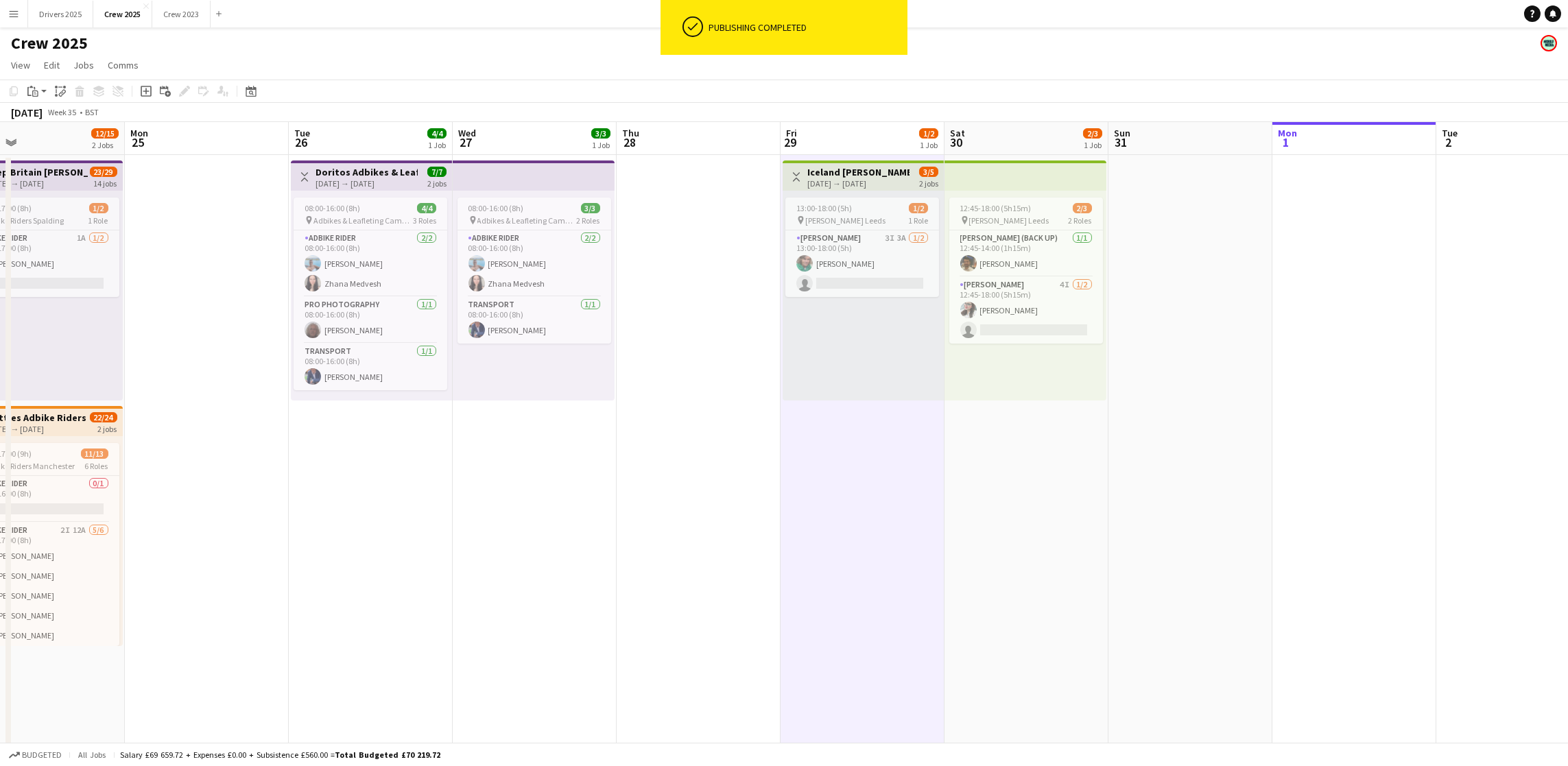
drag, startPoint x: 1325, startPoint y: 395, endPoint x: 1279, endPoint y: 392, distance: 46.1
click at [1279, 392] on app-calendar-viewport "Fri 22 6/6 2 Jobs Sat 23 16/18 4 Jobs Sun 24 12/15 2 Jobs Mon 25 Tue 26 4/4 1 J…" at bounding box center [784, 572] width 1568 height 899
